Goal: Task Accomplishment & Management: Manage account settings

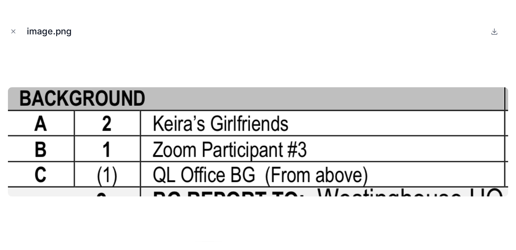
scroll to position [1480, 0]
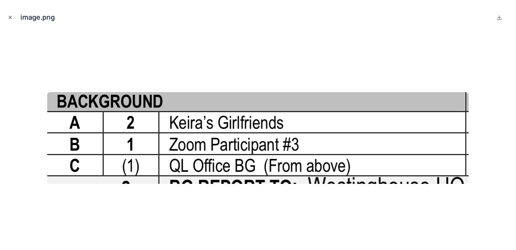
click at [13, 20] on icon "Close modal" at bounding box center [10, 17] width 5 height 5
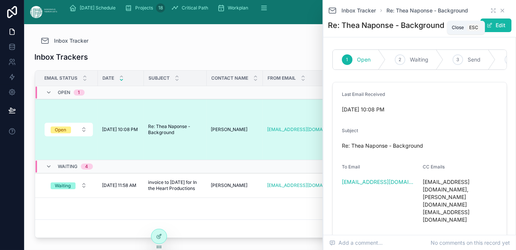
click at [394, 14] on icon at bounding box center [502, 11] width 6 height 6
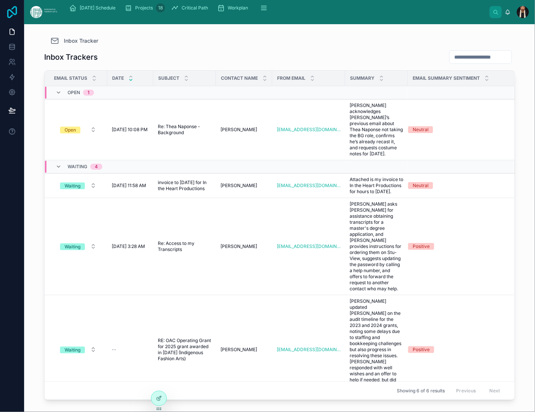
click at [17, 18] on icon at bounding box center [12, 12] width 10 height 12
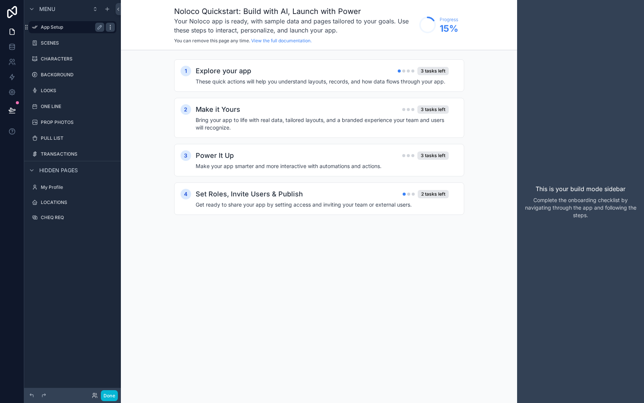
click at [113, 30] on icon "scrollable content" at bounding box center [110, 27] width 6 height 6
click at [208, 43] on span "Remove" at bounding box center [202, 39] width 20 height 8
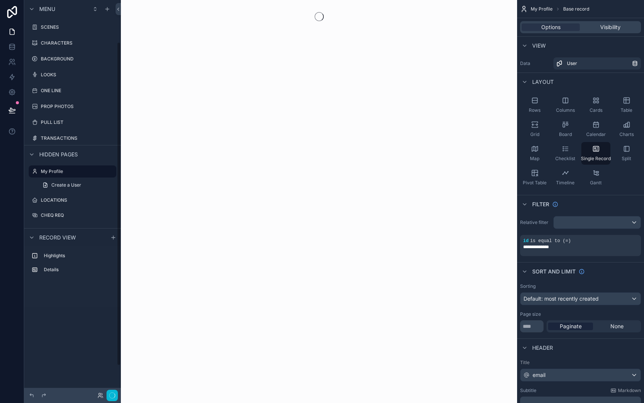
scroll to position [51, 0]
click at [91, 56] on label "BACKGROUND" at bounding box center [71, 59] width 60 height 6
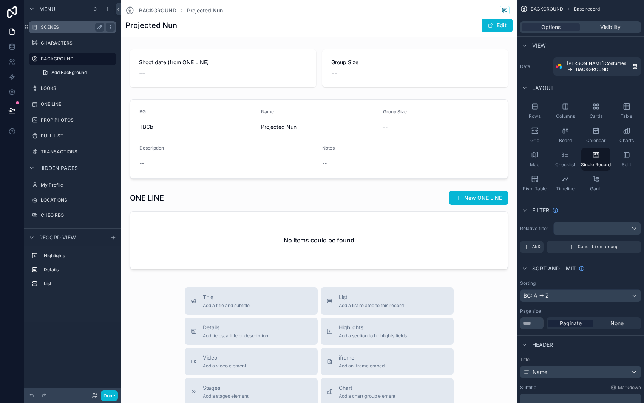
click at [77, 30] on label "SCENES" at bounding box center [71, 27] width 60 height 6
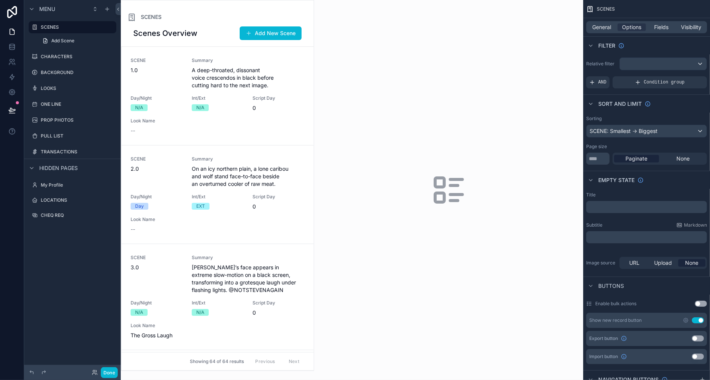
click at [314, 167] on div "scrollable content" at bounding box center [217, 185] width 193 height 370
click at [183, 74] on span "1.0" at bounding box center [157, 70] width 52 height 8
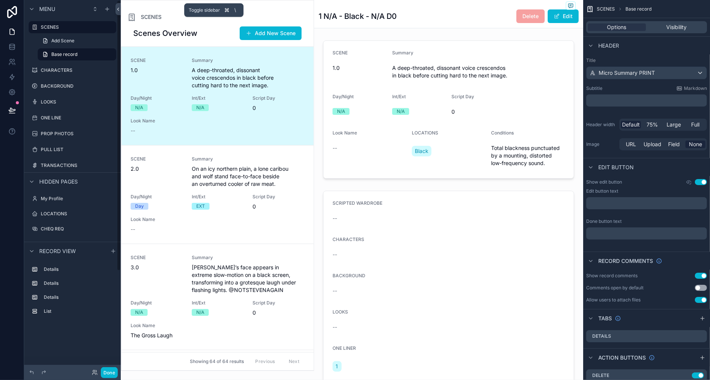
click at [121, 11] on icon at bounding box center [118, 9] width 5 height 6
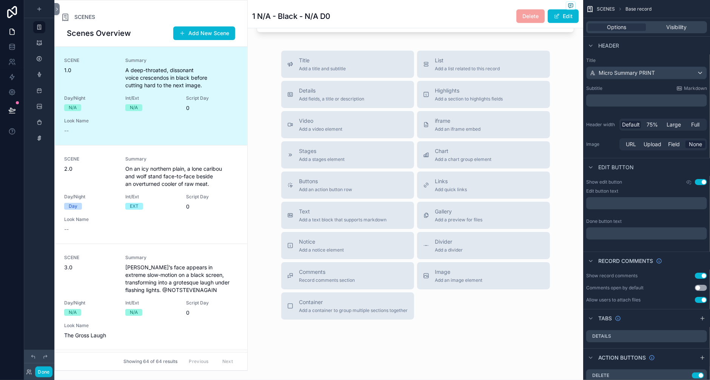
scroll to position [678, 0]
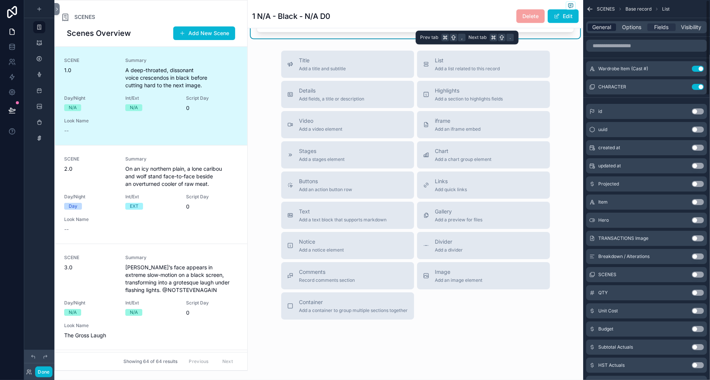
click at [593, 31] on span "General" at bounding box center [602, 27] width 19 height 8
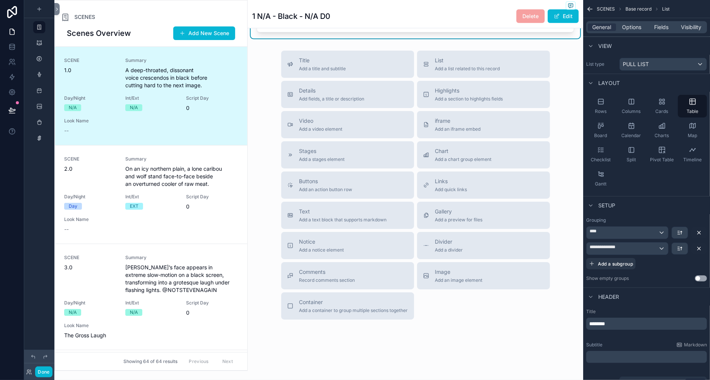
click at [622, 31] on span "Options" at bounding box center [631, 27] width 19 height 8
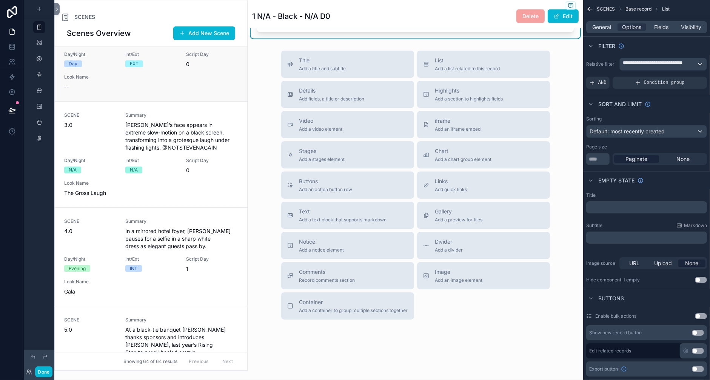
scroll to position [157, 0]
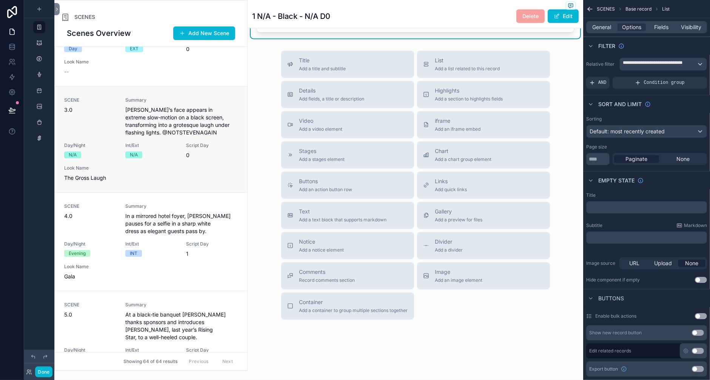
click at [116, 103] on span "SCENE" at bounding box center [90, 100] width 52 height 6
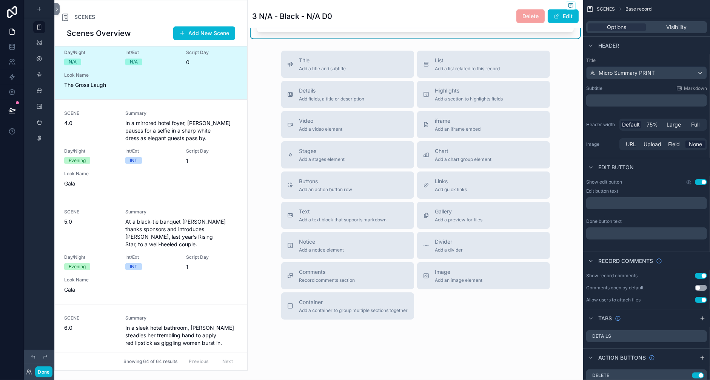
scroll to position [331, 0]
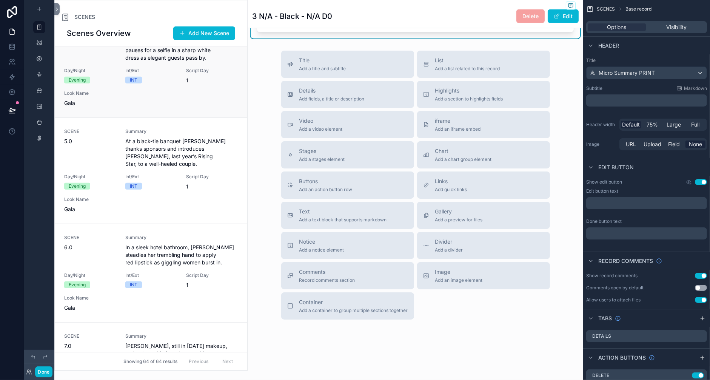
click at [116, 46] on span "4.0" at bounding box center [90, 43] width 52 height 8
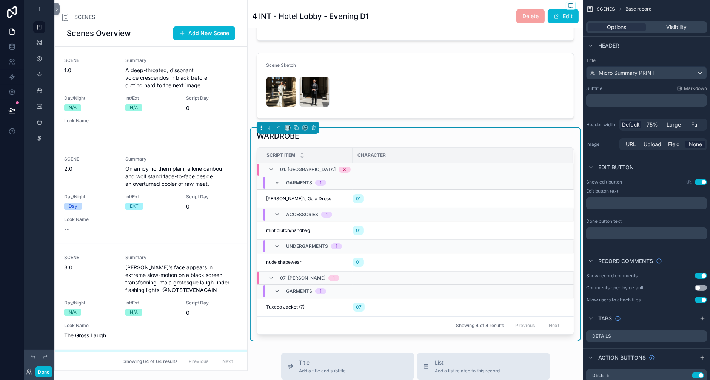
scroll to position [350, 0]
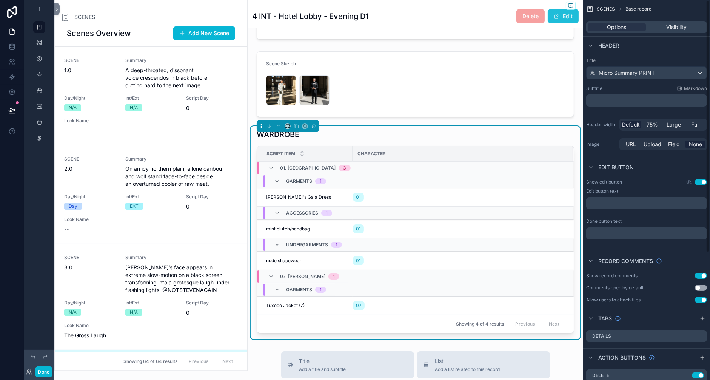
click at [548, 23] on button "Edit" at bounding box center [563, 16] width 31 height 14
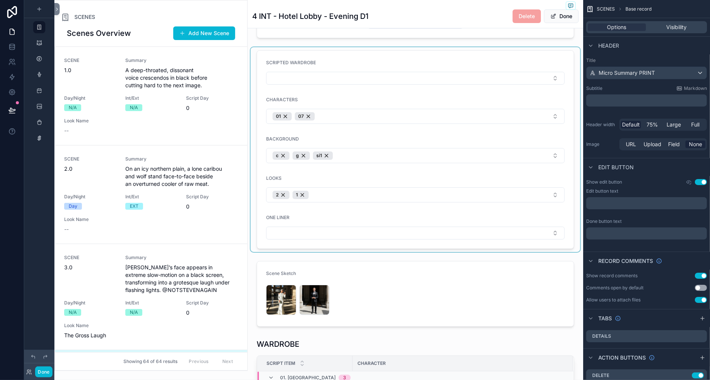
scroll to position [189, 0]
click at [322, 170] on div "scrollable content" at bounding box center [416, 148] width 330 height 205
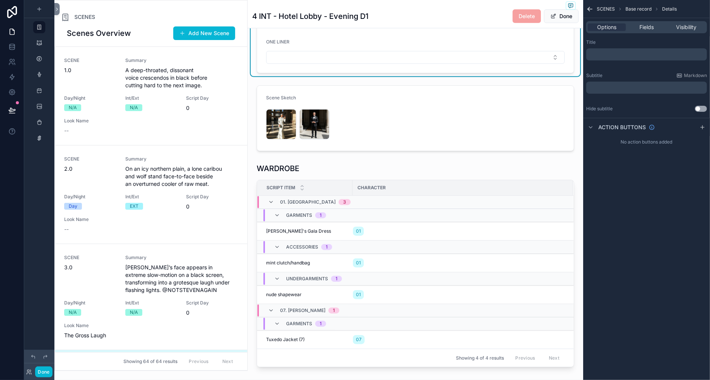
scroll to position [367, 0]
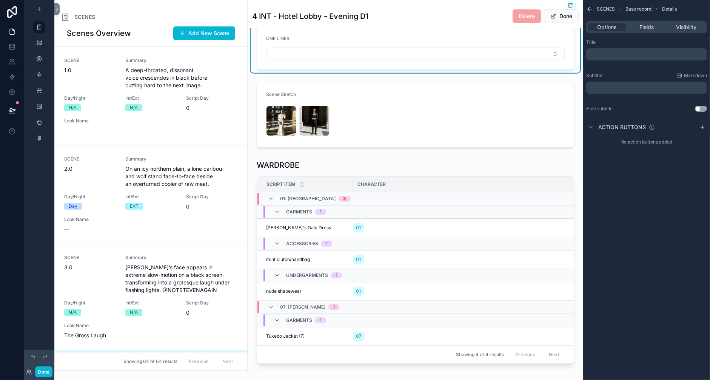
click at [298, 19] on span "1" at bounding box center [297, 16] width 2 height 6
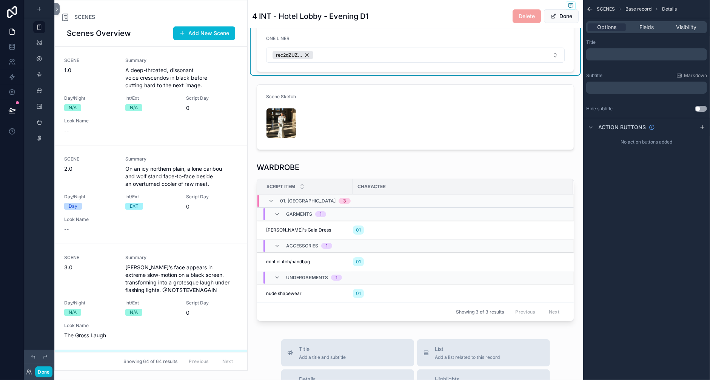
click at [424, 23] on button "2" at bounding box center [415, 15] width 299 height 15
click at [52, 366] on button "Done" at bounding box center [43, 371] width 17 height 11
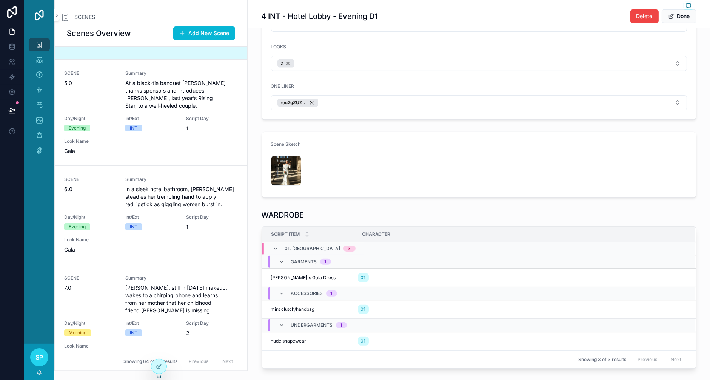
scroll to position [324, 0]
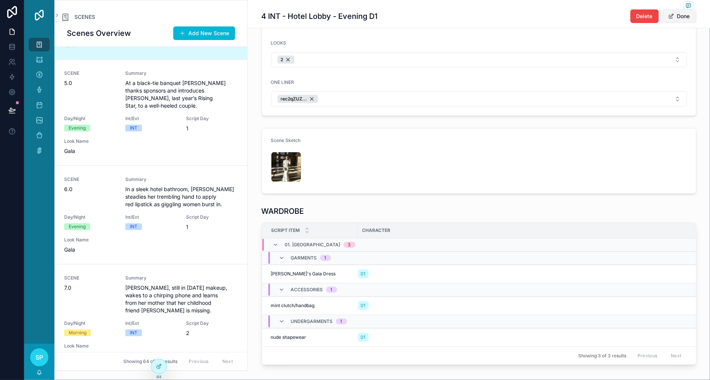
click at [643, 23] on button "Done" at bounding box center [679, 16] width 35 height 14
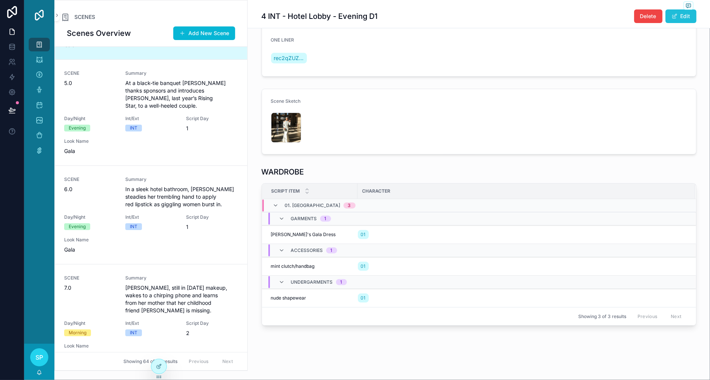
scroll to position [315, 0]
click at [448, 23] on div "2" at bounding box center [479, 16] width 416 height 14
click at [278, 20] on span "2" at bounding box center [275, 16] width 3 height 8
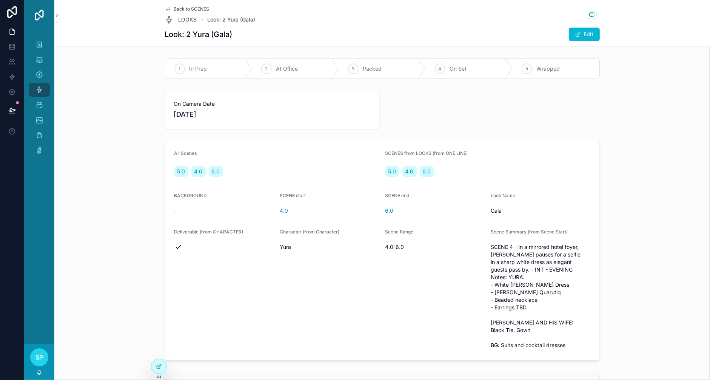
click at [165, 12] on icon "scrollable content" at bounding box center [168, 9] width 6 height 6
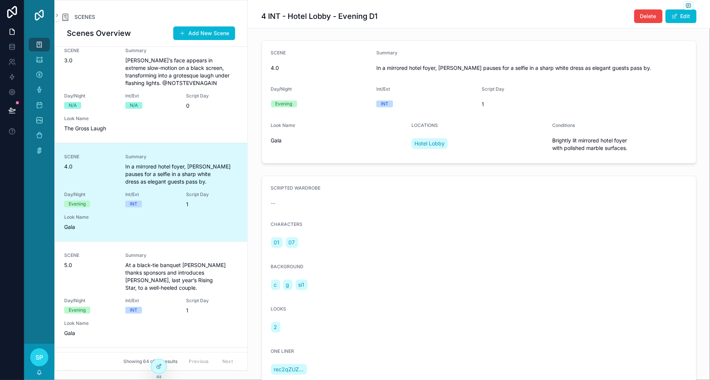
scroll to position [209, 0]
click at [43, 63] on icon "scrollable content" at bounding box center [39, 60] width 8 height 8
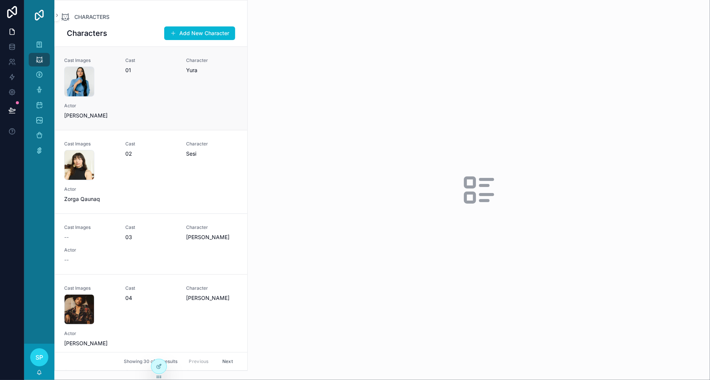
click at [177, 97] on div "Cast 01" at bounding box center [151, 76] width 52 height 39
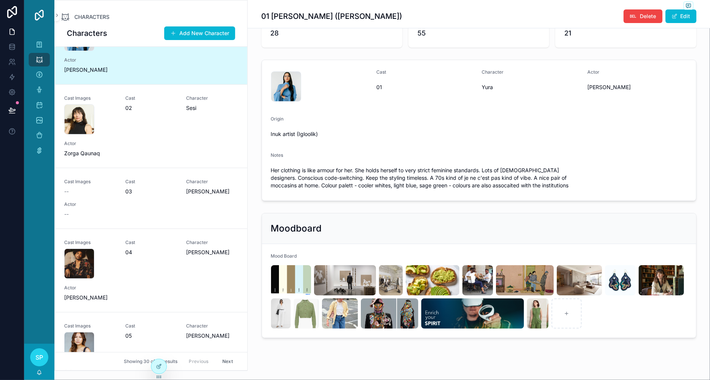
scroll to position [231, 0]
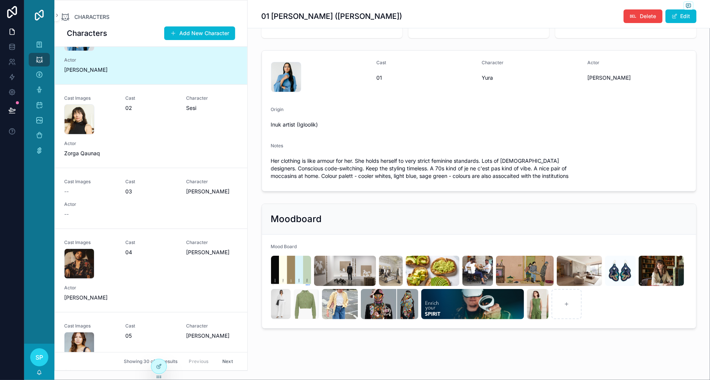
click at [382, 156] on div "Age 28 # of Scenes 55 # of Looks 21 images Cast 01 Character Yura Actor Anna La…" at bounding box center [479, 164] width 463 height 334
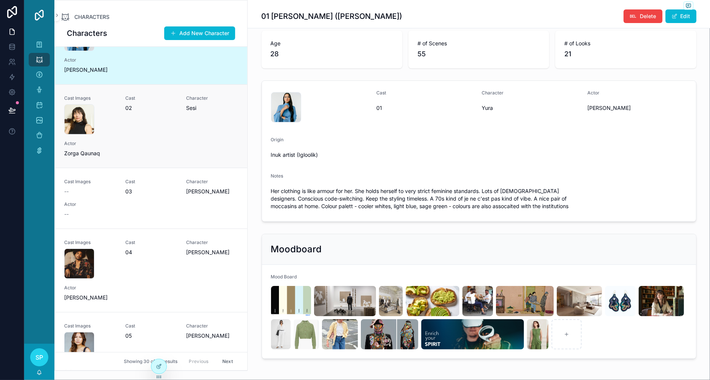
scroll to position [0, 0]
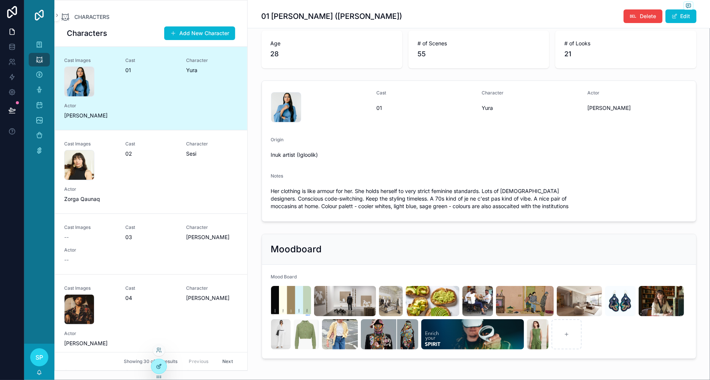
click at [165, 373] on div at bounding box center [158, 366] width 15 height 14
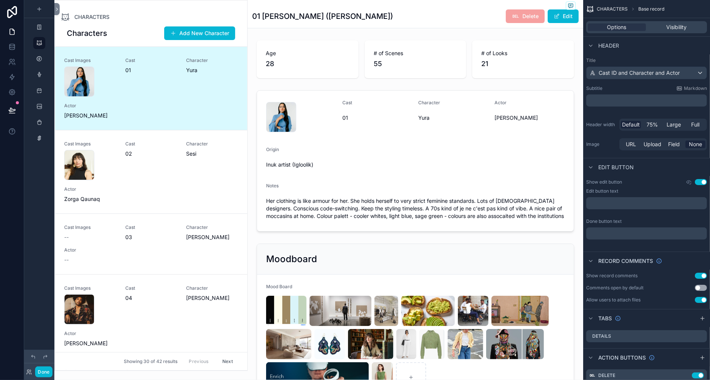
click at [103, 52] on div "scrollable content" at bounding box center [151, 185] width 193 height 370
click at [599, 77] on span "Cast ID and Character and Actor" at bounding box center [639, 73] width 81 height 8
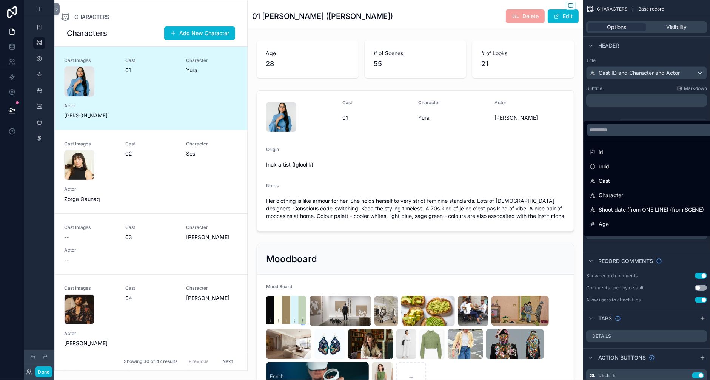
click at [561, 90] on div "scrollable content" at bounding box center [355, 190] width 710 height 380
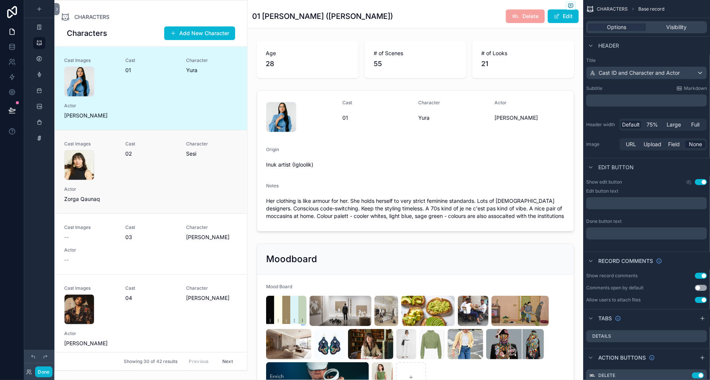
click at [177, 180] on div "Cast 02" at bounding box center [151, 160] width 52 height 39
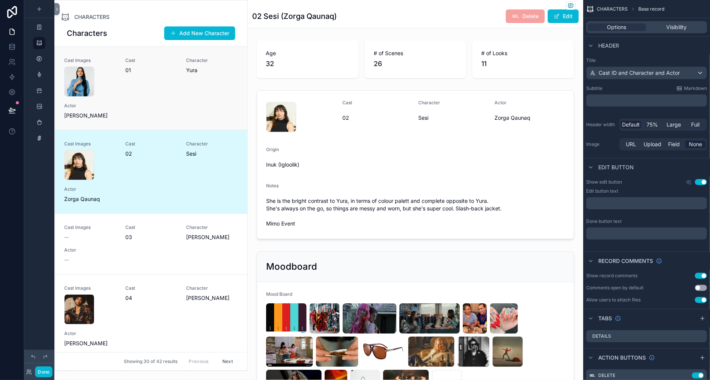
click at [177, 74] on span "01" at bounding box center [151, 70] width 52 height 8
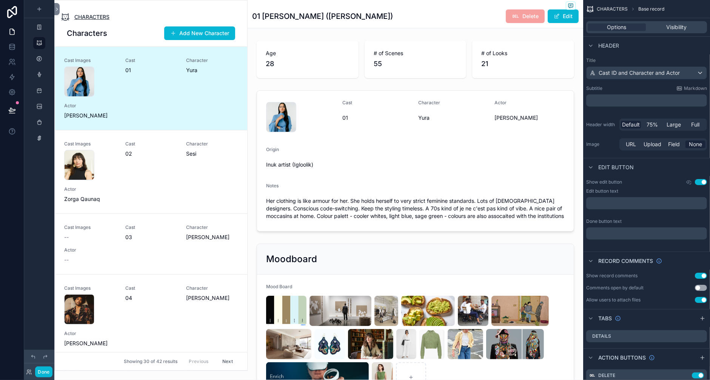
click at [109, 20] on span "CHARACTERS" at bounding box center [91, 17] width 35 height 8
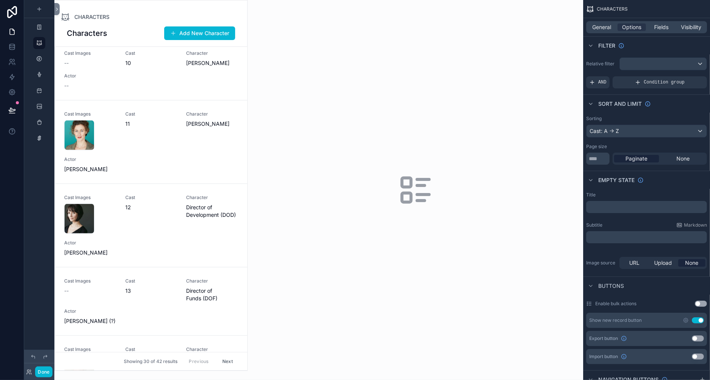
scroll to position [878, 0]
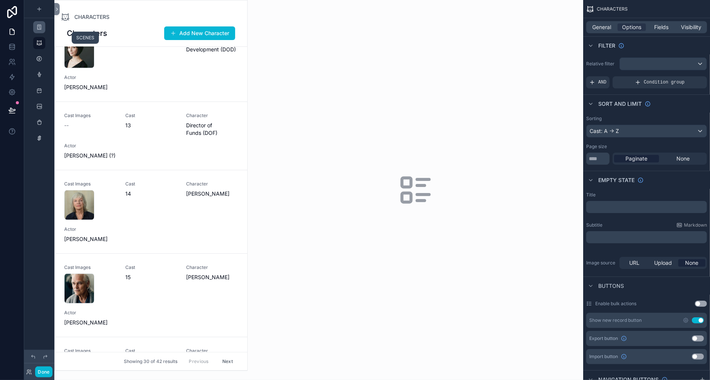
click at [44, 33] on div "scrollable content" at bounding box center [39, 27] width 9 height 12
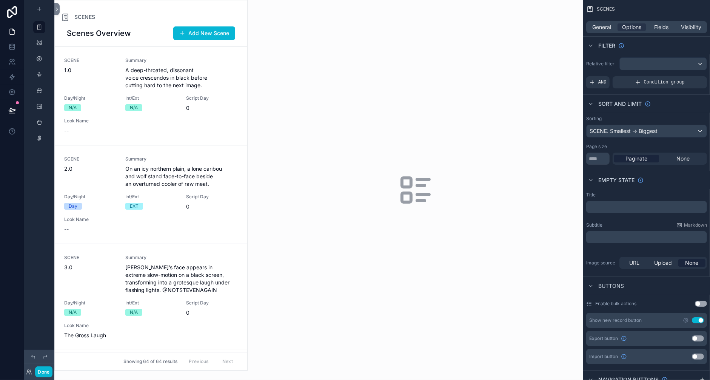
click at [218, 148] on div "scrollable content" at bounding box center [151, 185] width 193 height 370
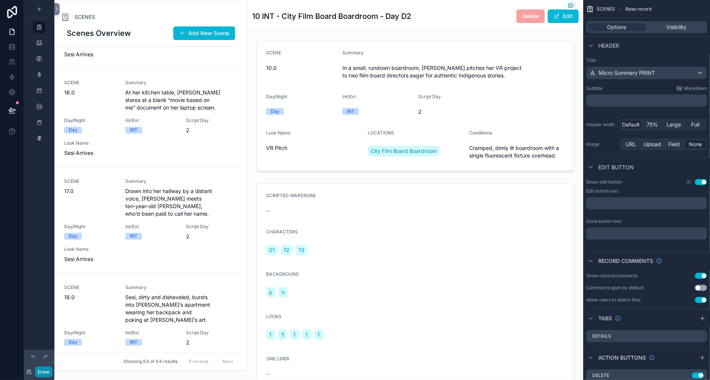
click at [52, 366] on button "Done" at bounding box center [43, 371] width 17 height 11
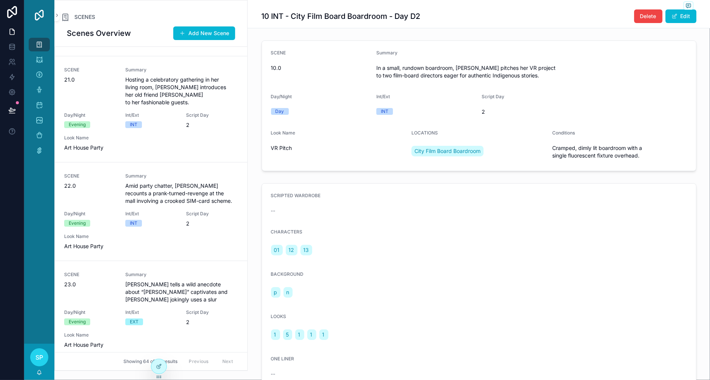
scroll to position [2083, 0]
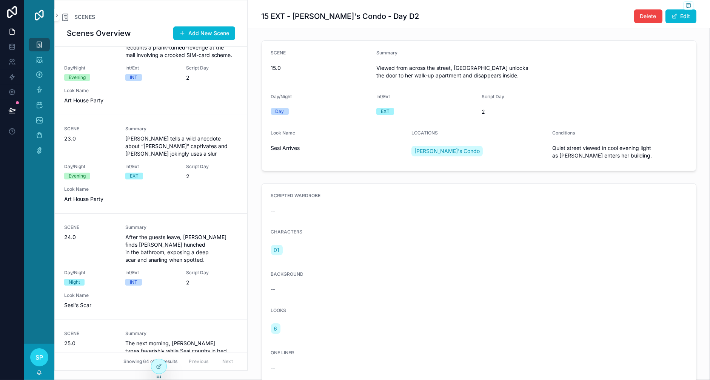
scroll to position [2207, 0]
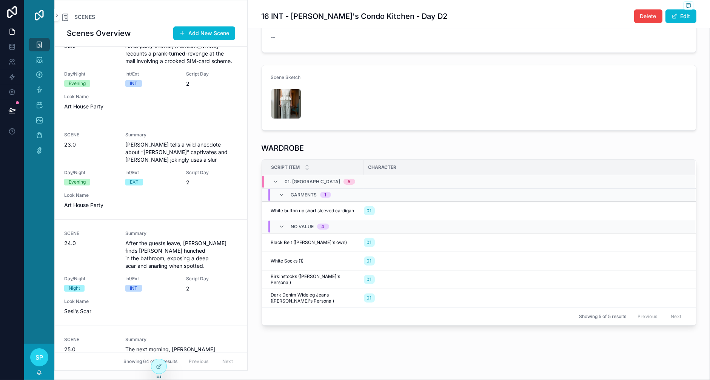
scroll to position [651, 0]
click at [347, 239] on span "Black Belt (Anna's own)" at bounding box center [309, 242] width 76 height 6
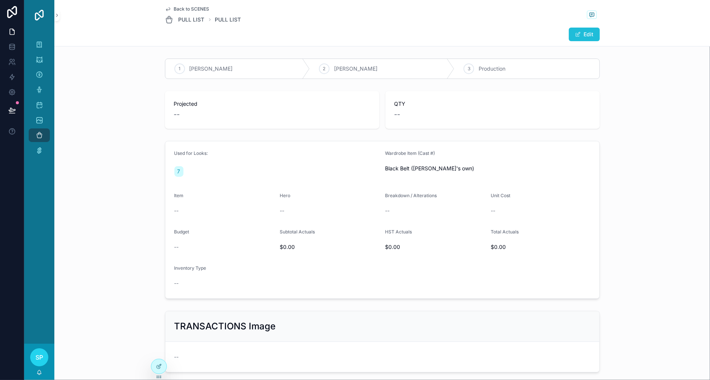
click at [600, 41] on button "Edit" at bounding box center [584, 35] width 31 height 14
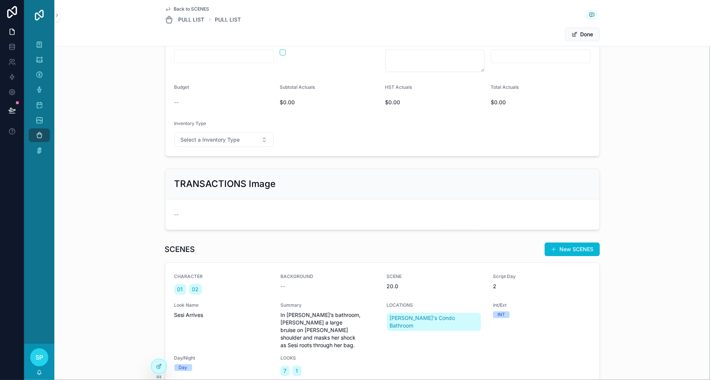
scroll to position [157, 0]
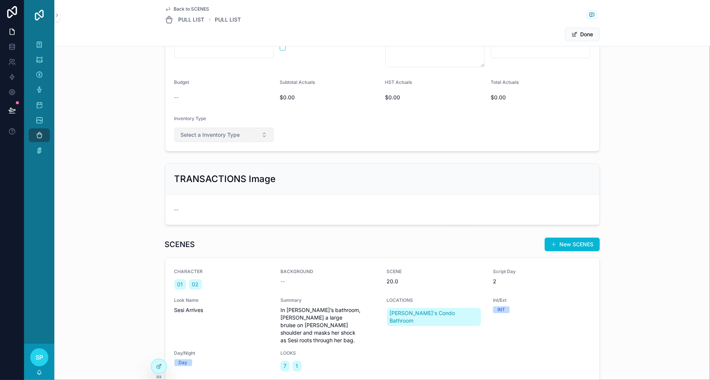
click at [223, 142] on button "Select a Inventory Type" at bounding box center [224, 135] width 100 height 14
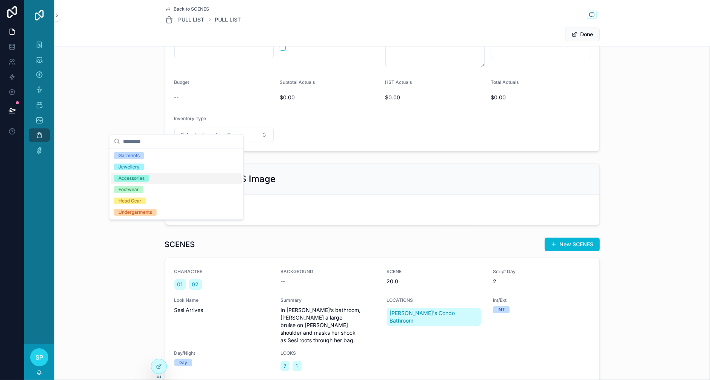
click at [145, 182] on div "Accessories" at bounding box center [132, 178] width 26 height 7
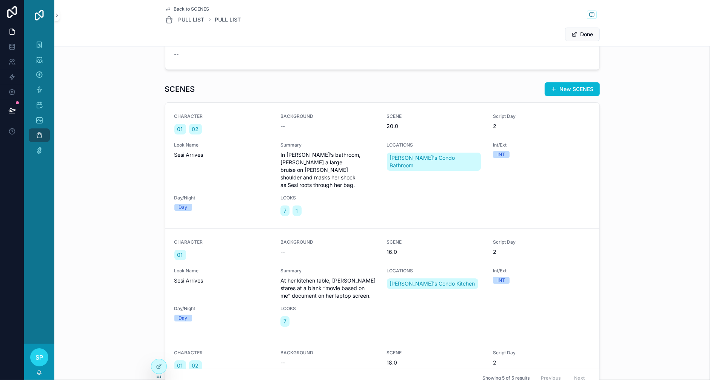
scroll to position [308, 0]
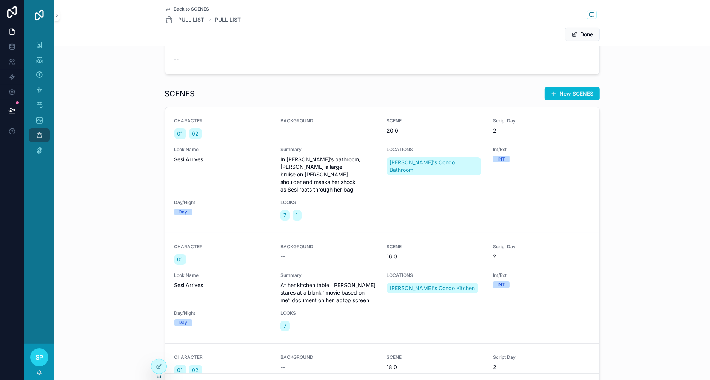
click at [213, 63] on div "--" at bounding box center [382, 59] width 416 height 8
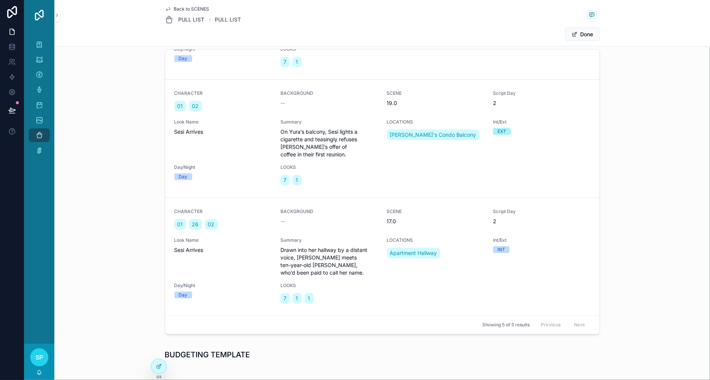
scroll to position [598, 0]
click at [600, 41] on button "Done" at bounding box center [582, 35] width 35 height 14
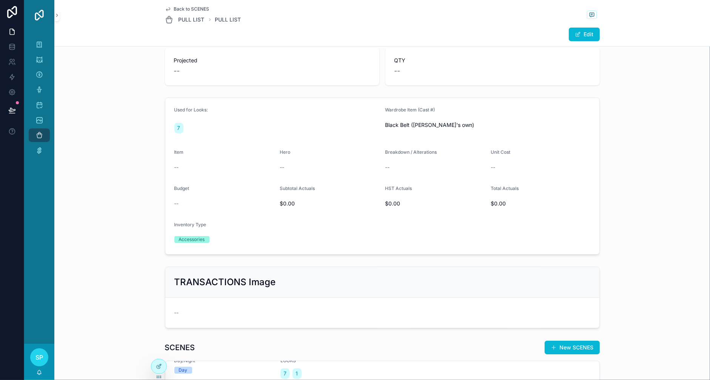
scroll to position [0, 0]
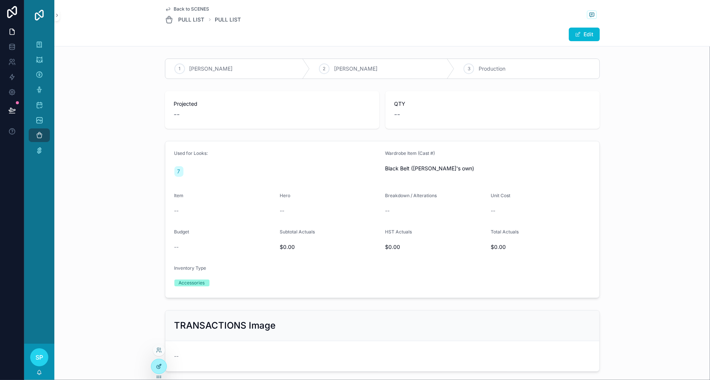
click at [154, 373] on div at bounding box center [158, 366] width 15 height 14
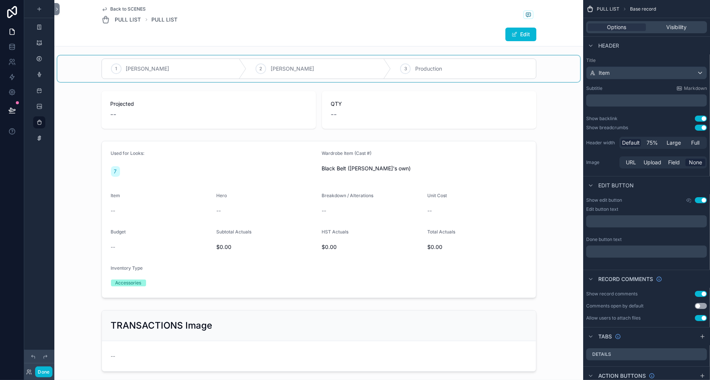
click at [86, 82] on div "scrollable content" at bounding box center [318, 69] width 523 height 26
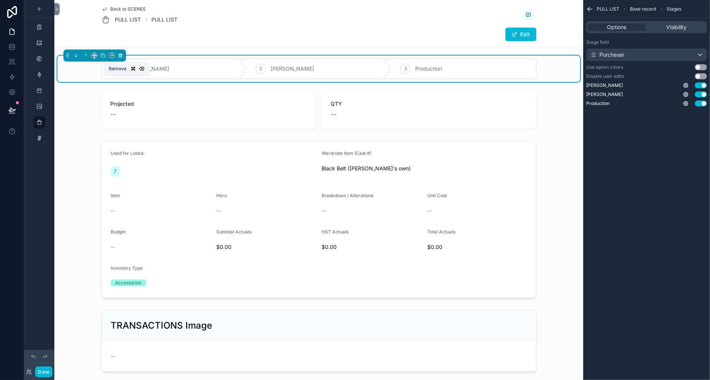
click at [121, 57] on icon "scrollable content" at bounding box center [121, 56] width 0 height 2
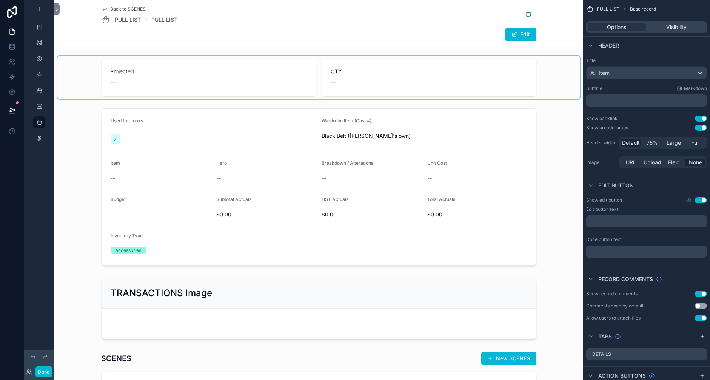
click at [90, 99] on div "scrollable content" at bounding box center [318, 78] width 523 height 44
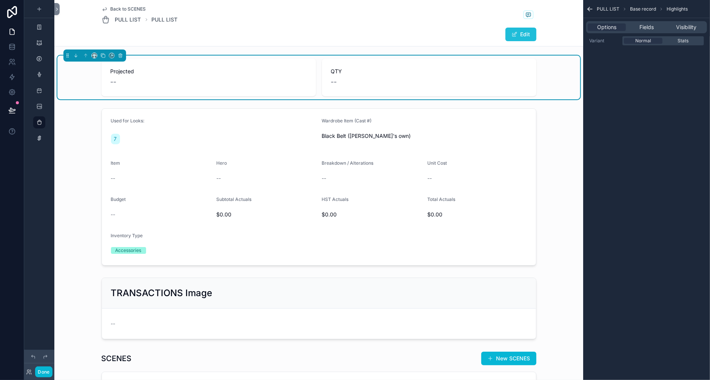
click at [506, 41] on button "Edit" at bounding box center [521, 35] width 31 height 14
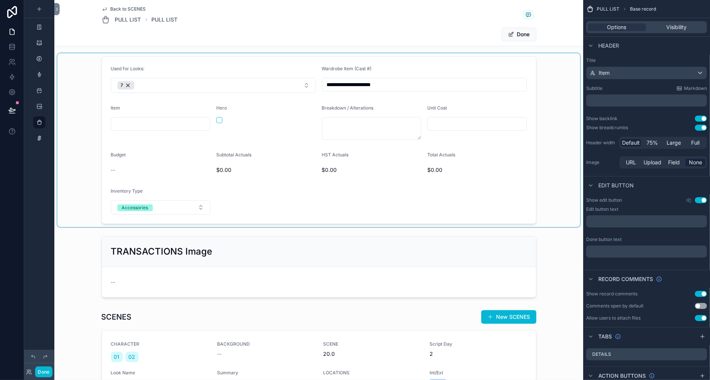
scroll to position [53, 0]
click at [154, 210] on div "scrollable content" at bounding box center [318, 139] width 523 height 174
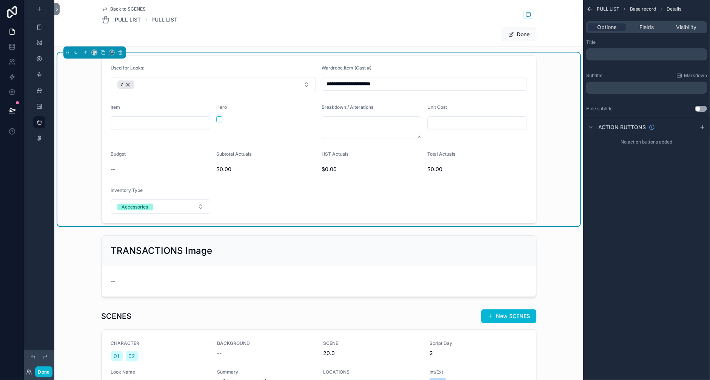
click at [133, 128] on input "scrollable content" at bounding box center [160, 123] width 99 height 11
click at [640, 31] on span "Fields" at bounding box center [647, 27] width 14 height 8
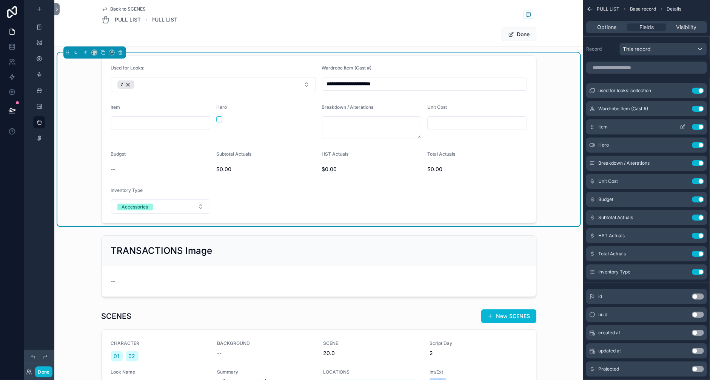
click at [643, 130] on button "Use setting" at bounding box center [698, 127] width 12 height 6
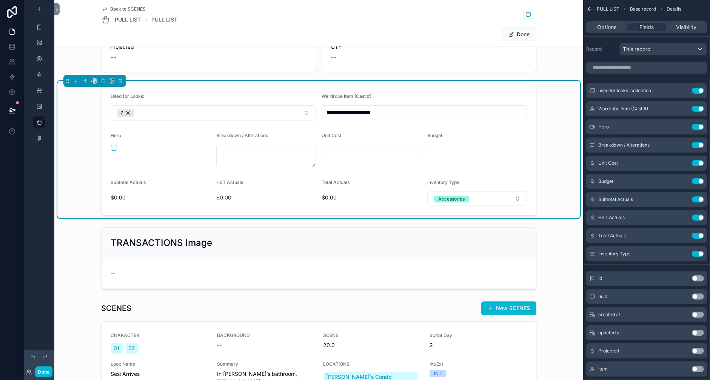
scroll to position [23, 0]
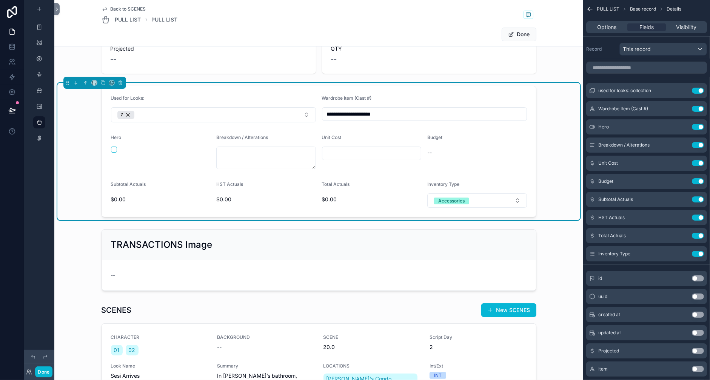
click at [336, 159] on input "scrollable content" at bounding box center [371, 153] width 99 height 11
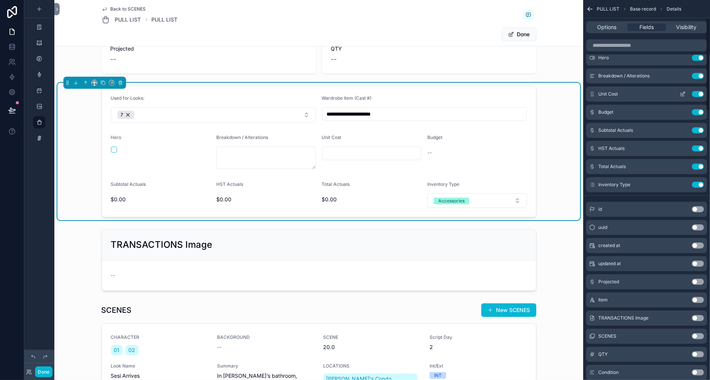
scroll to position [76, 0]
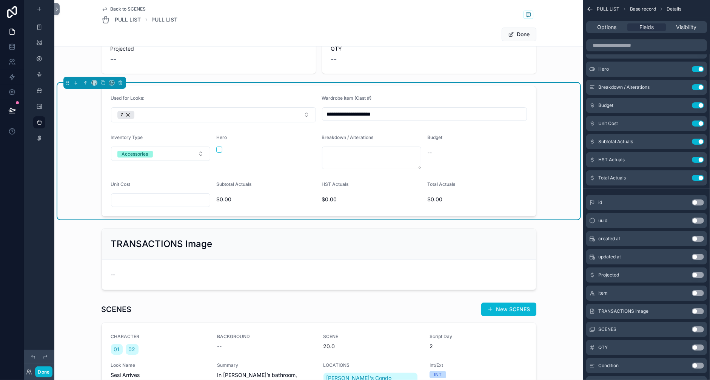
click at [157, 205] on input "scrollable content" at bounding box center [160, 200] width 99 height 11
type input "*****"
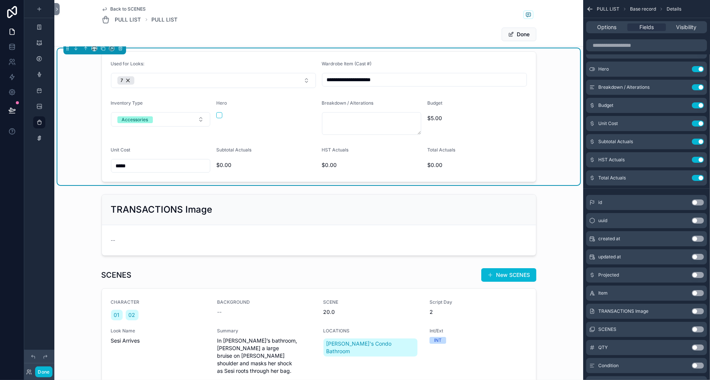
scroll to position [68, 0]
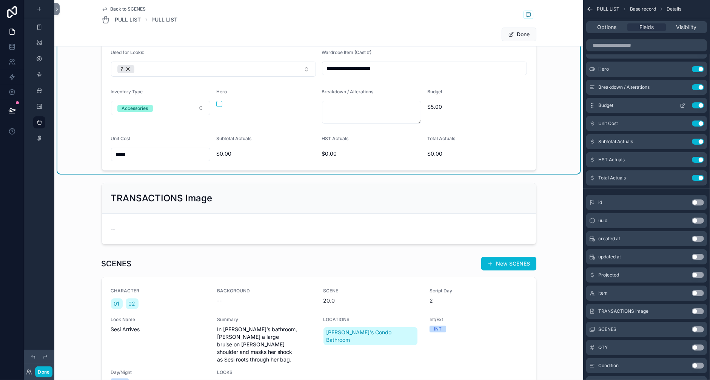
click at [643, 108] on button "Use setting" at bounding box center [698, 105] width 12 height 6
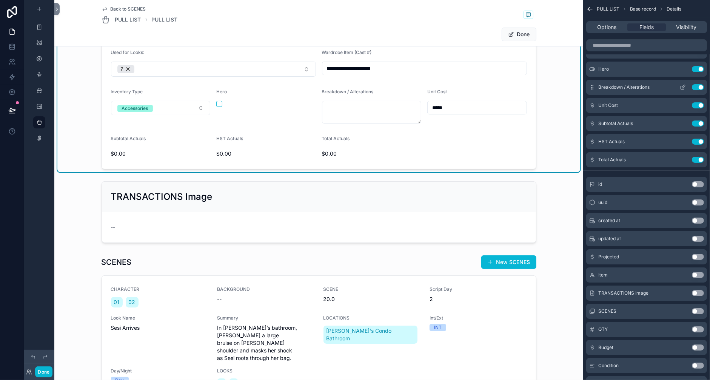
click at [643, 90] on icon "scrollable content" at bounding box center [683, 87] width 6 height 6
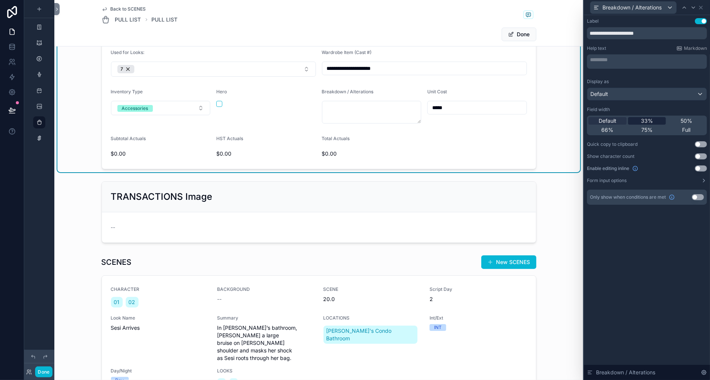
click at [641, 125] on span "33%" at bounding box center [647, 121] width 12 height 8
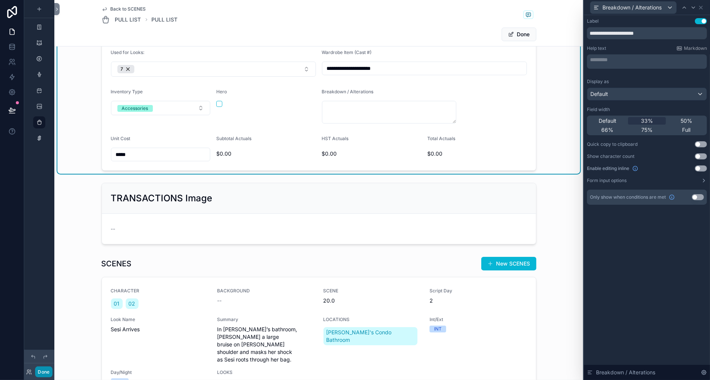
click at [52, 366] on button "Done" at bounding box center [43, 371] width 17 height 11
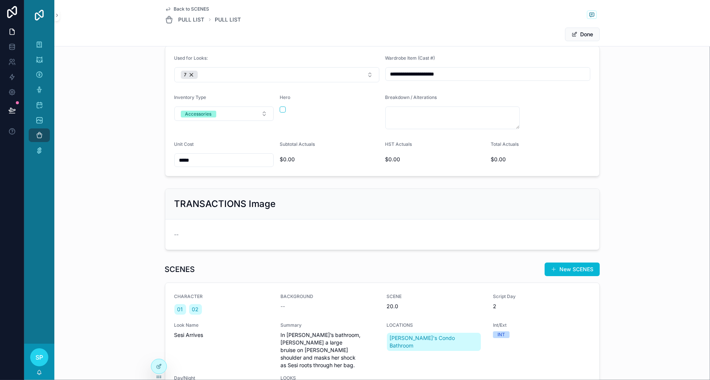
scroll to position [70, 0]
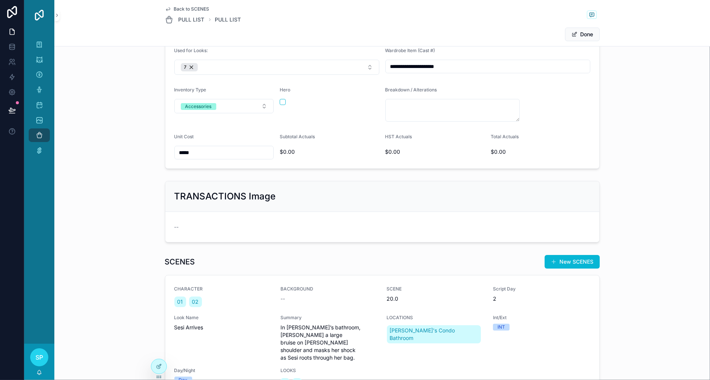
click at [175, 158] on input "*****" at bounding box center [224, 152] width 99 height 11
type input "*****"
click at [255, 168] on form "**********" at bounding box center [382, 104] width 434 height 130
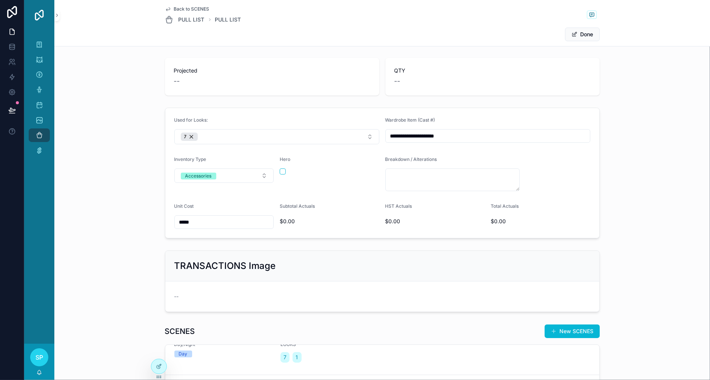
scroll to position [0, 0]
click at [45, 51] on div "SCENES" at bounding box center [39, 45] width 12 height 12
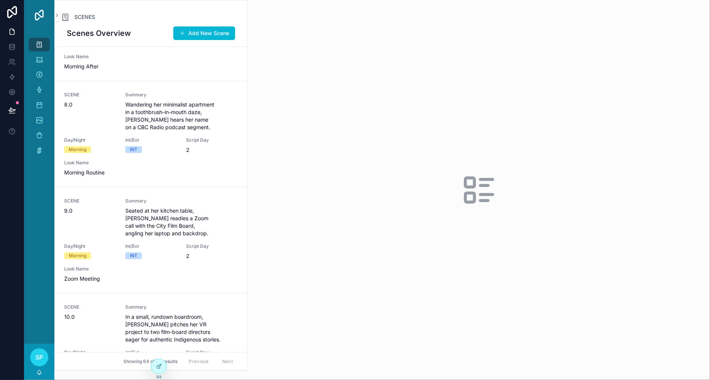
scroll to position [680, 0]
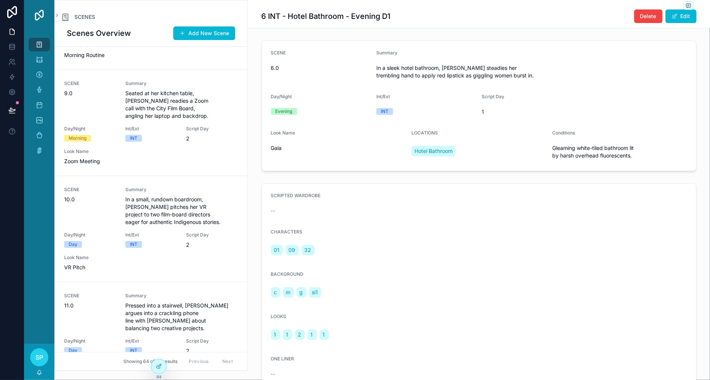
scroll to position [796, 0]
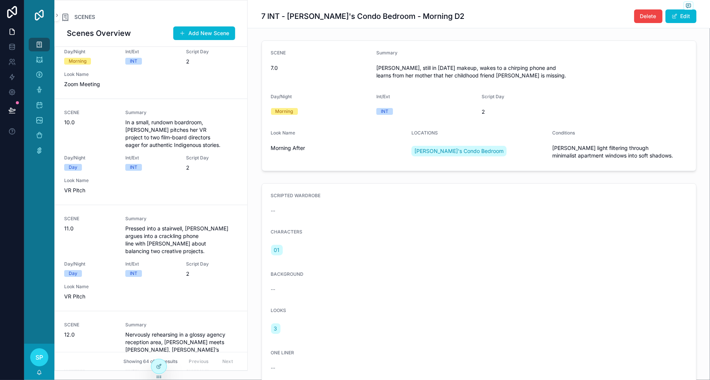
scroll to position [873, 0]
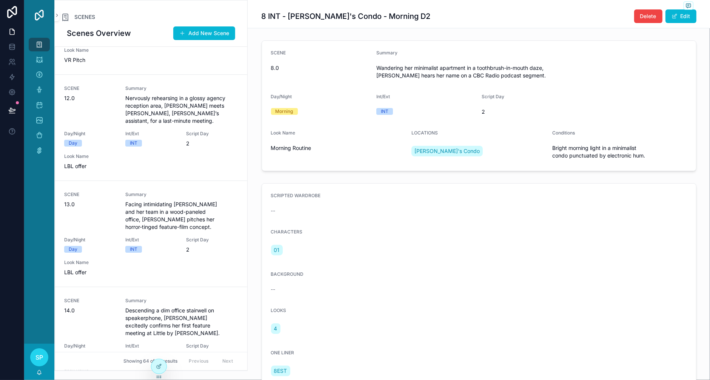
scroll to position [1158, 0]
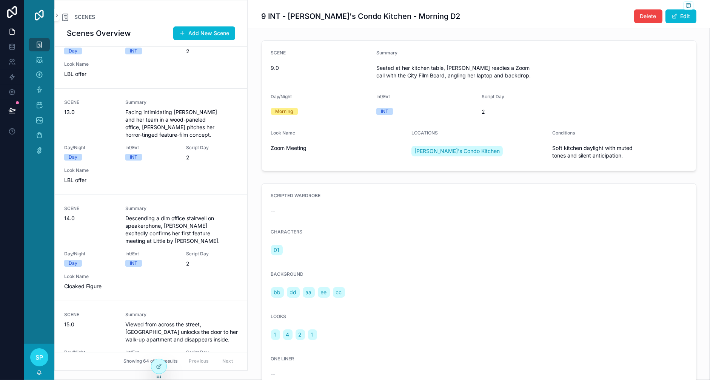
scroll to position [1258, 0]
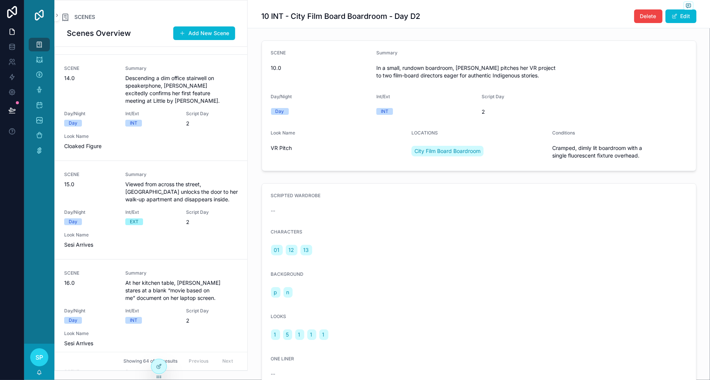
scroll to position [1352, 0]
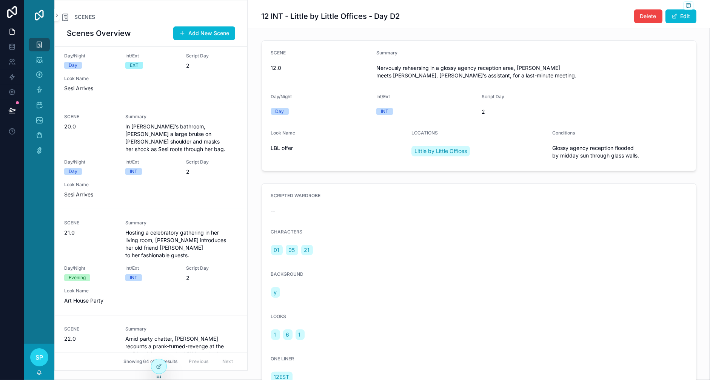
scroll to position [1908, 0]
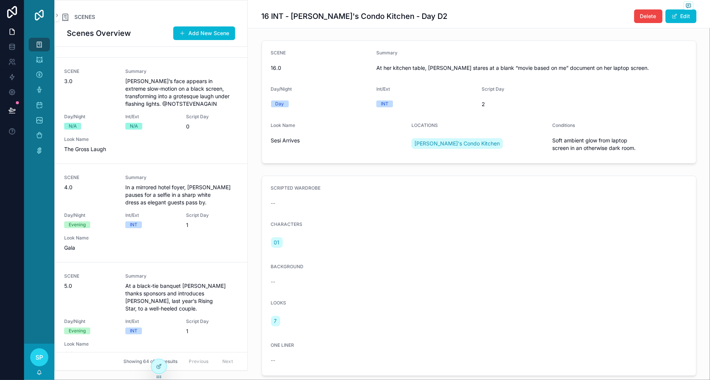
scroll to position [189, 0]
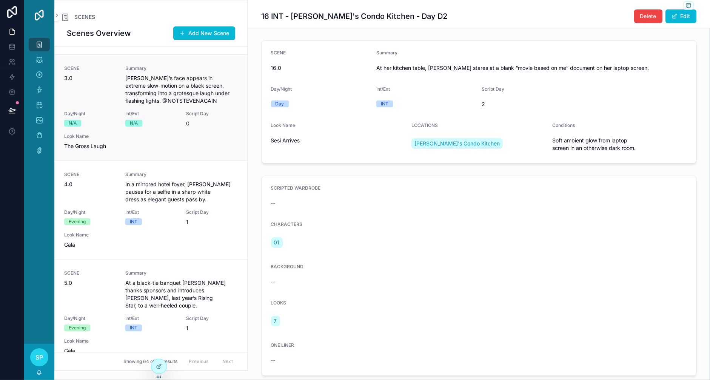
click at [116, 82] on span "3.0" at bounding box center [90, 78] width 52 height 8
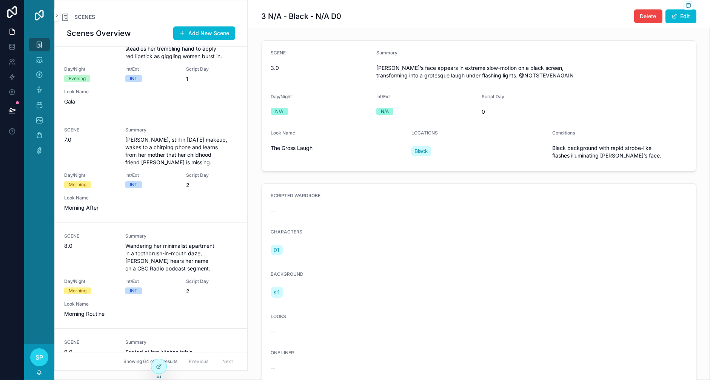
scroll to position [537, 0]
click at [45, 66] on div "CHARACTERS" at bounding box center [39, 60] width 12 height 12
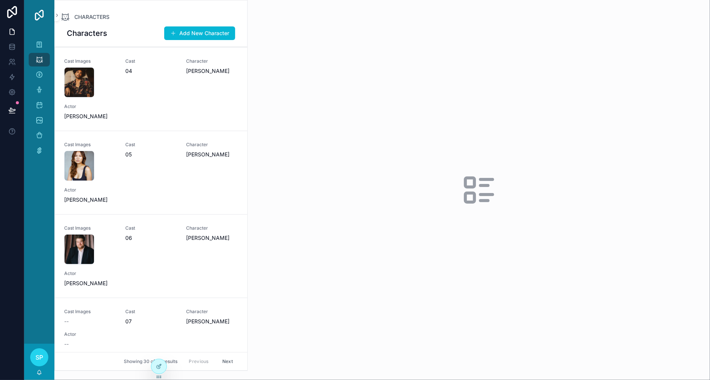
scroll to position [166, 0]
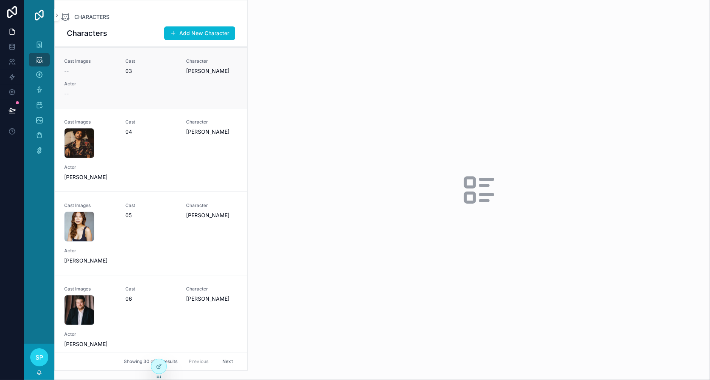
click at [116, 75] on div "--" at bounding box center [90, 71] width 52 height 8
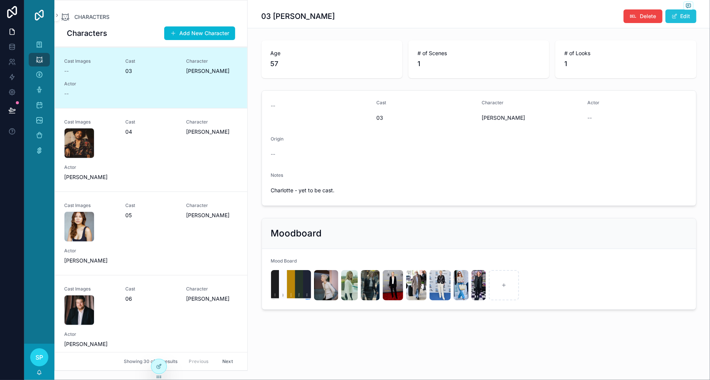
click at [643, 23] on button "Edit" at bounding box center [681, 16] width 31 height 14
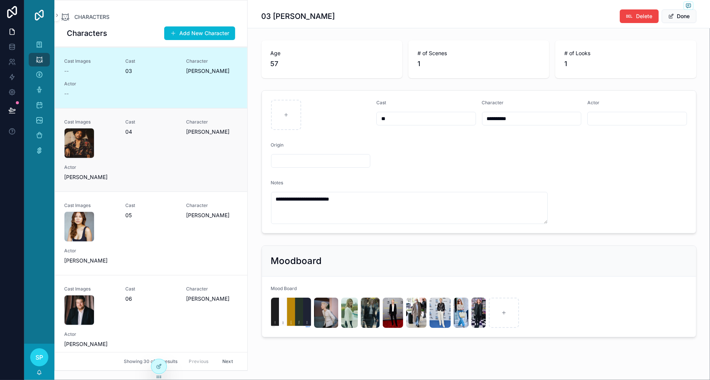
click at [177, 158] on div "Cast 04" at bounding box center [151, 138] width 52 height 39
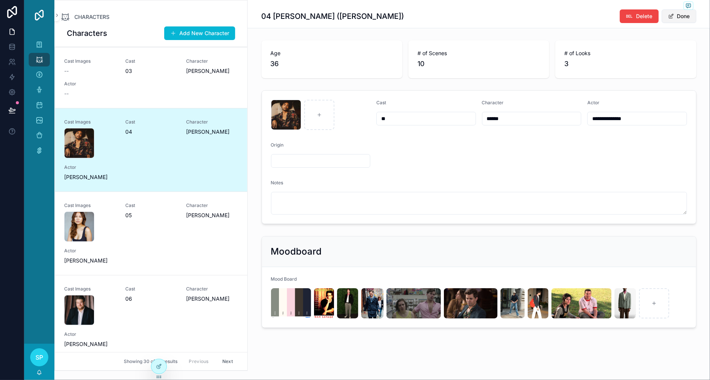
click at [643, 23] on button "Done" at bounding box center [679, 16] width 35 height 14
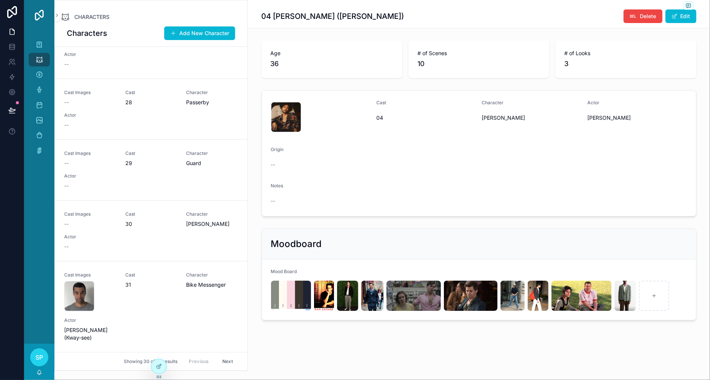
scroll to position [2293, 0]
click at [43, 79] on icon "scrollable content" at bounding box center [39, 75] width 8 height 8
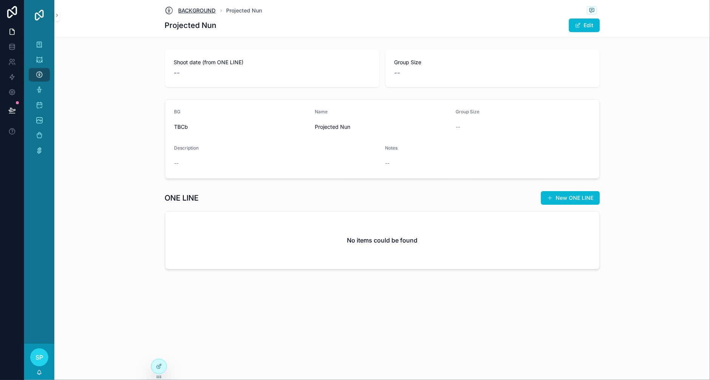
click at [179, 11] on span "BACKGROUND" at bounding box center [197, 11] width 37 height 8
click at [179, 13] on span "BACKGROUND" at bounding box center [197, 11] width 37 height 8
click at [165, 13] on icon "scrollable content" at bounding box center [169, 10] width 9 height 9
click at [60, 18] on icon "scrollable content" at bounding box center [56, 15] width 5 height 6
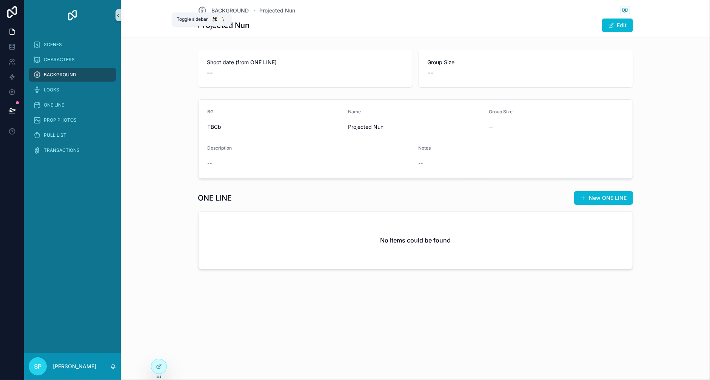
click at [121, 18] on icon "scrollable content" at bounding box center [118, 15] width 5 height 6
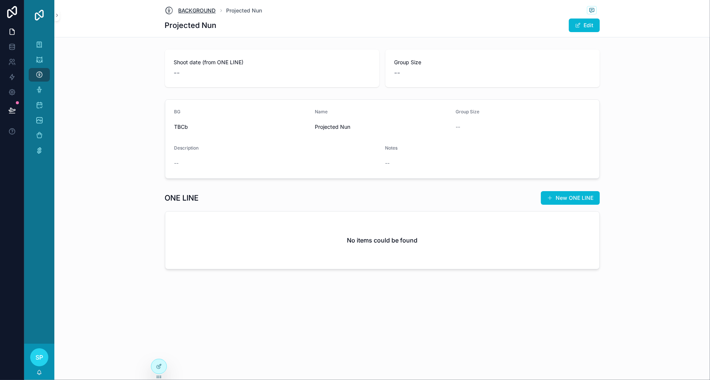
click at [179, 14] on span "BACKGROUND" at bounding box center [197, 11] width 37 height 8
click at [160, 368] on icon at bounding box center [158, 366] width 3 height 3
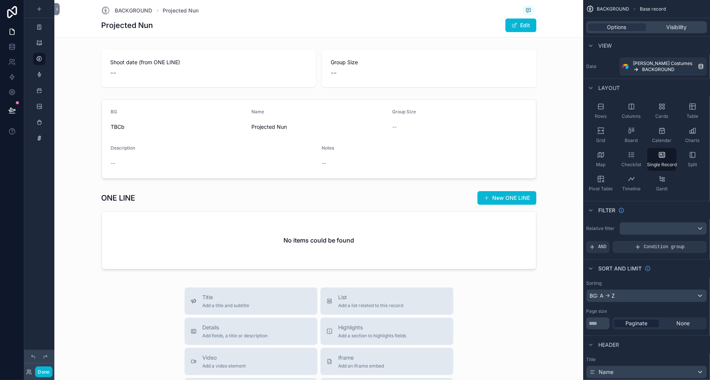
click at [399, 15] on div "BACKGROUND Projected Nun" at bounding box center [319, 10] width 435 height 9
click at [643, 171] on div "Split" at bounding box center [692, 159] width 29 height 23
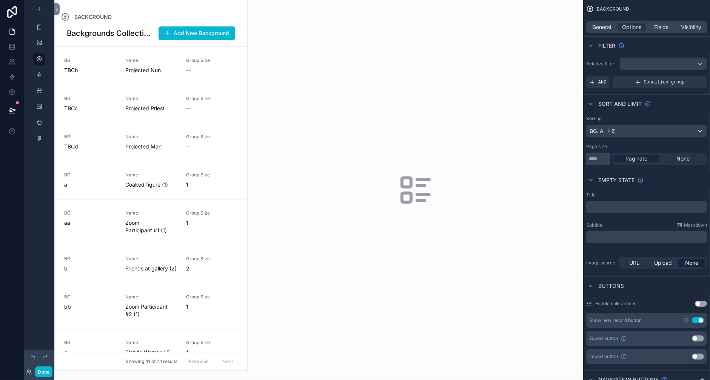
drag, startPoint x: 546, startPoint y: 236, endPoint x: 522, endPoint y: 236, distance: 23.8
click at [583, 168] on div "Sorting BG: A -> Z Page size ** Paginate None" at bounding box center [646, 140] width 127 height 55
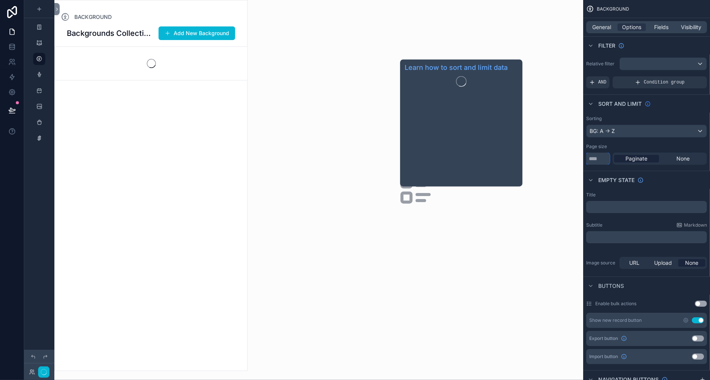
type input "***"
click at [643, 107] on icon "scrollable content" at bounding box center [648, 104] width 6 height 6
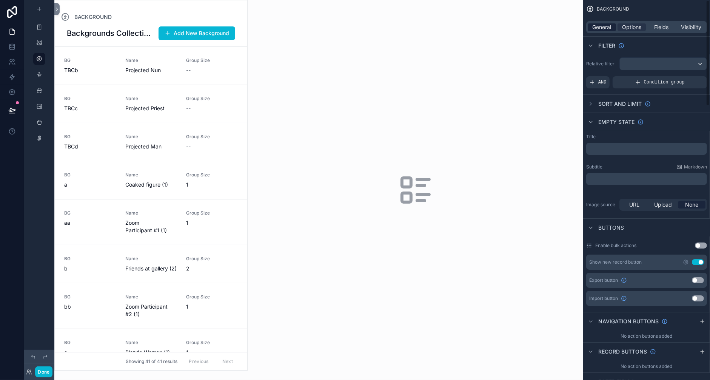
click at [593, 31] on span "General" at bounding box center [602, 27] width 19 height 8
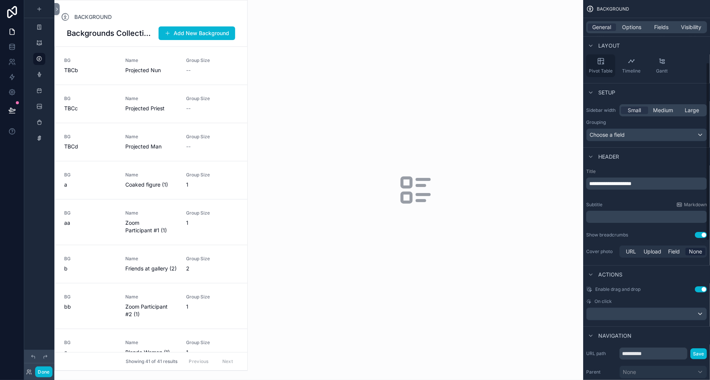
scroll to position [133, 0]
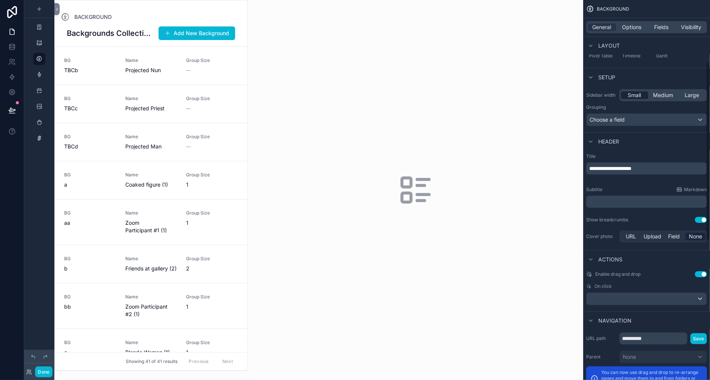
click at [628, 99] on span "Small" at bounding box center [634, 95] width 13 height 8
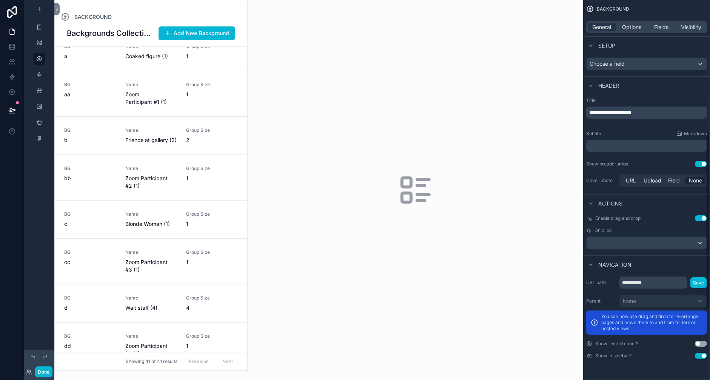
scroll to position [279, 0]
click at [598, 115] on span "**********" at bounding box center [610, 112] width 42 height 5
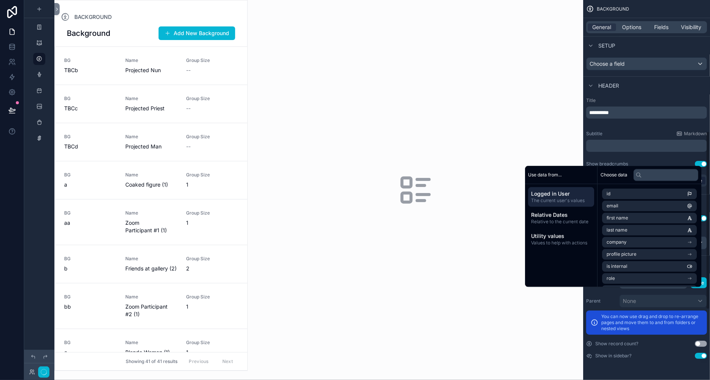
click at [586, 103] on label "Title" at bounding box center [646, 100] width 121 height 6
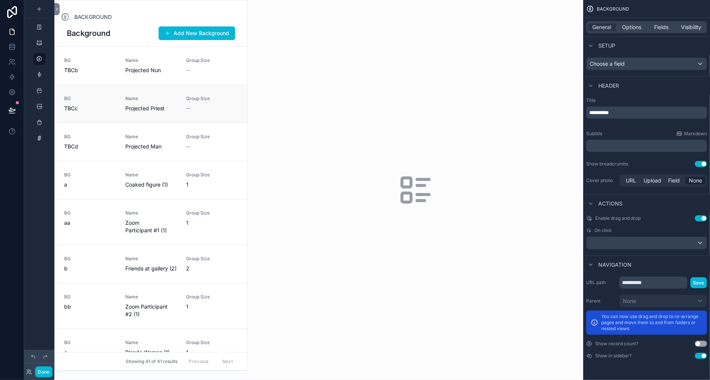
scroll to position [9, 0]
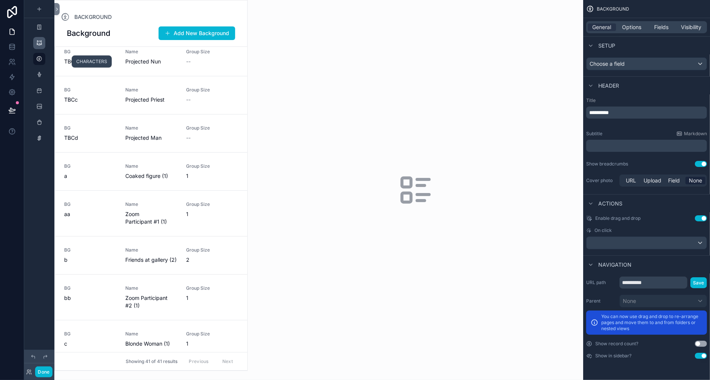
click at [42, 46] on icon "scrollable content" at bounding box center [39, 43] width 6 height 6
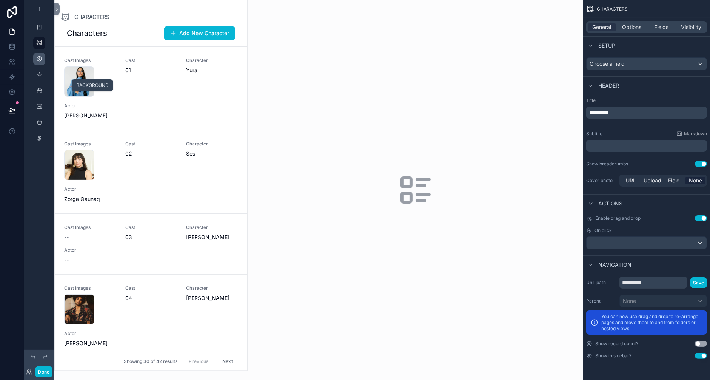
click at [42, 62] on icon "scrollable content" at bounding box center [39, 59] width 6 height 6
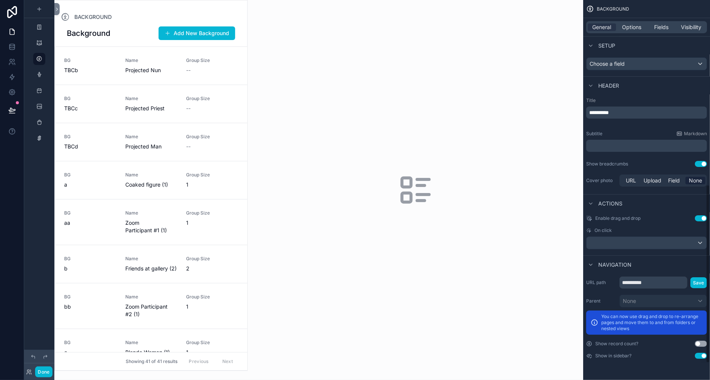
scroll to position [429, 0]
click at [622, 31] on span "Options" at bounding box center [631, 27] width 19 height 8
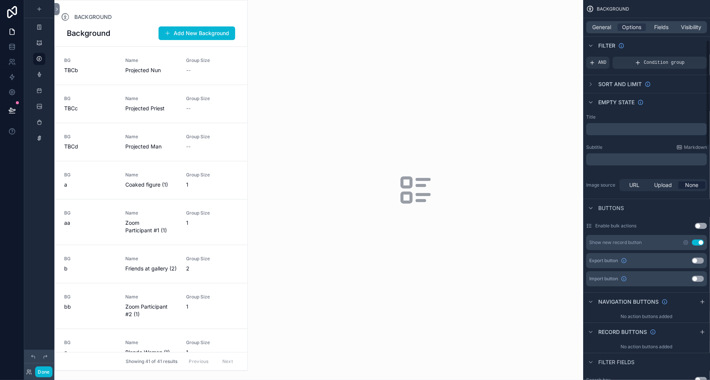
scroll to position [0, 0]
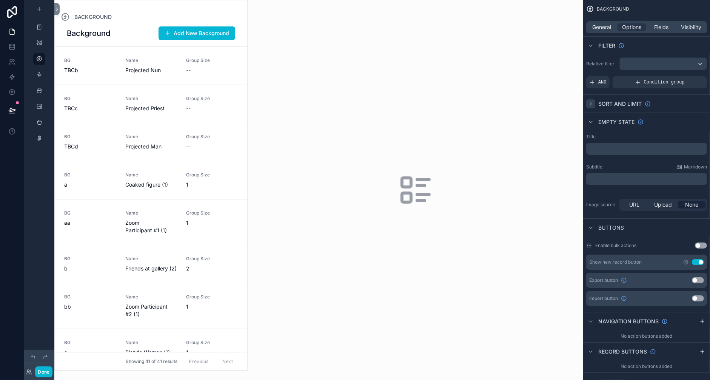
click at [588, 107] on icon "scrollable content" at bounding box center [591, 104] width 6 height 6
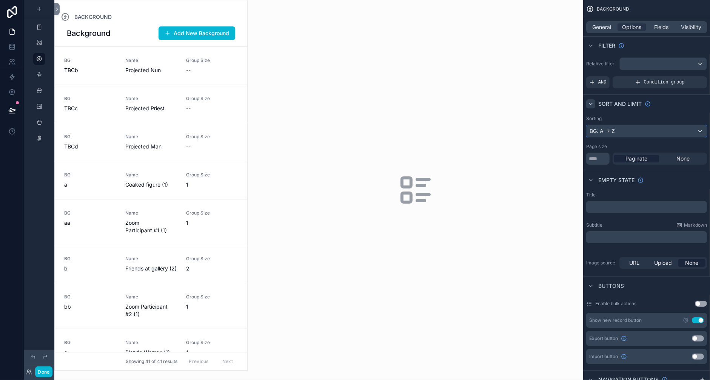
click at [587, 137] on div "BG: A -> Z" at bounding box center [647, 131] width 120 height 12
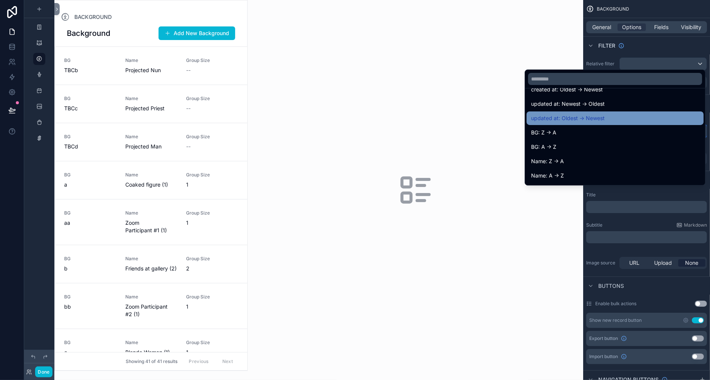
scroll to position [48, 0]
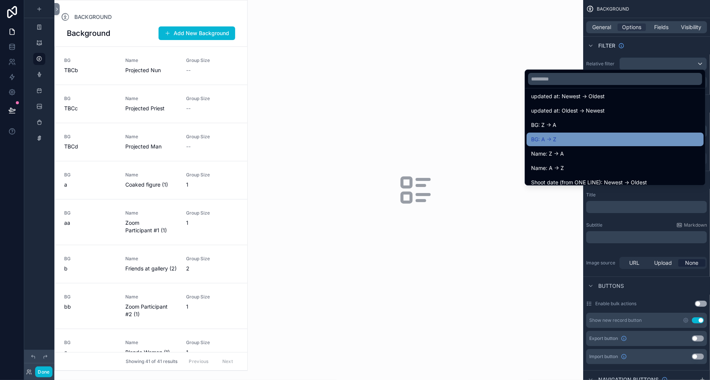
click at [539, 141] on span "BG: A -> Z" at bounding box center [543, 139] width 25 height 9
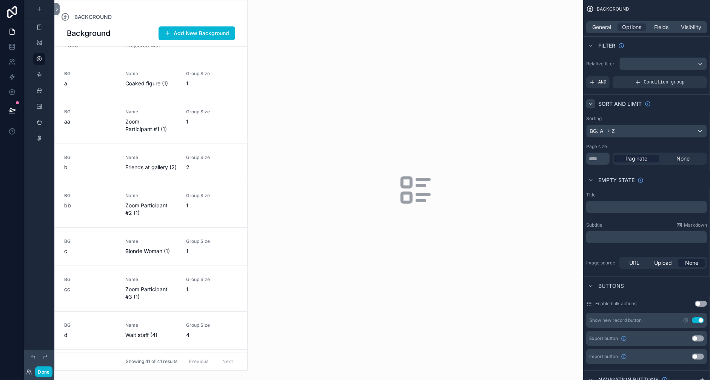
scroll to position [0, 0]
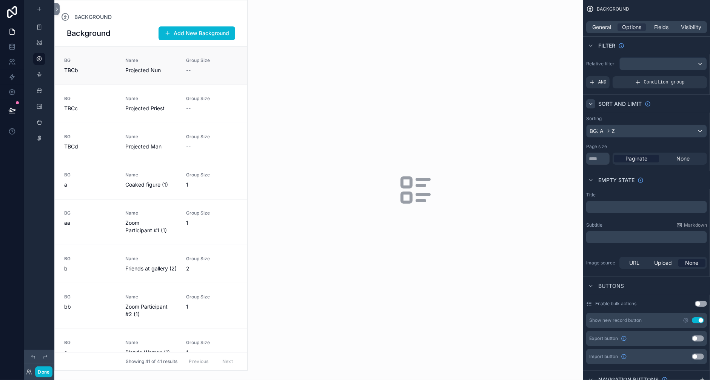
click at [111, 74] on div "BG TBCb" at bounding box center [90, 65] width 52 height 17
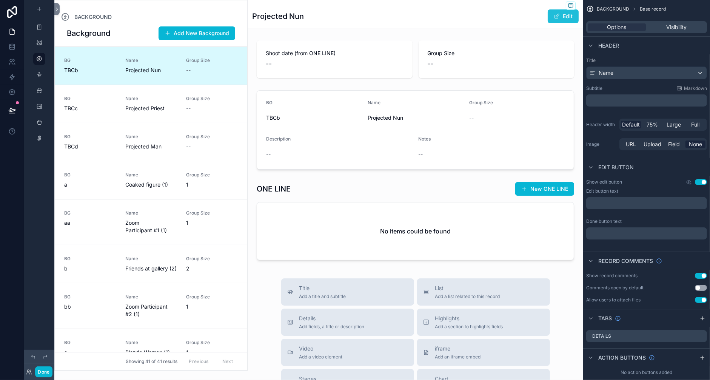
click at [548, 23] on button "Edit" at bounding box center [563, 16] width 31 height 14
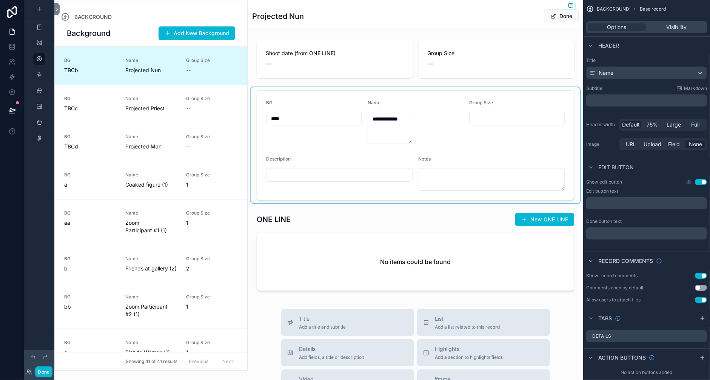
click at [356, 173] on div "scrollable content" at bounding box center [416, 145] width 330 height 116
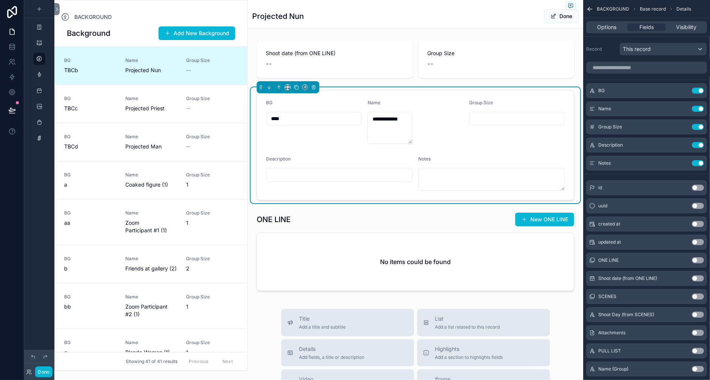
click at [356, 124] on input "****" at bounding box center [314, 118] width 95 height 11
click at [357, 124] on input "****" at bounding box center [314, 118] width 95 height 11
click at [342, 124] on input "****" at bounding box center [314, 118] width 95 height 11
type input "****"
click at [318, 160] on div "**********" at bounding box center [416, 145] width 330 height 116
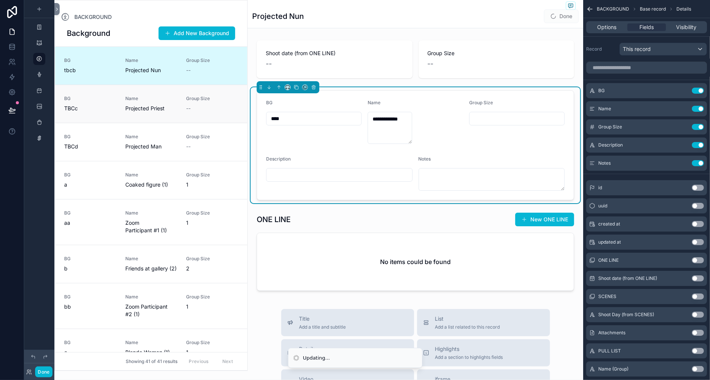
click at [116, 112] on span "TBCc" at bounding box center [90, 109] width 52 height 8
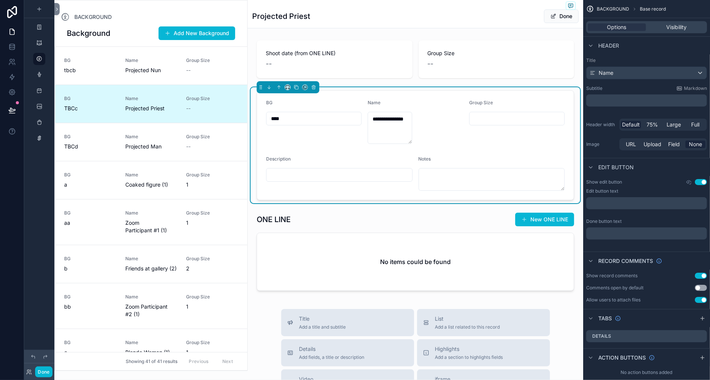
click at [352, 124] on input "****" at bounding box center [314, 118] width 95 height 11
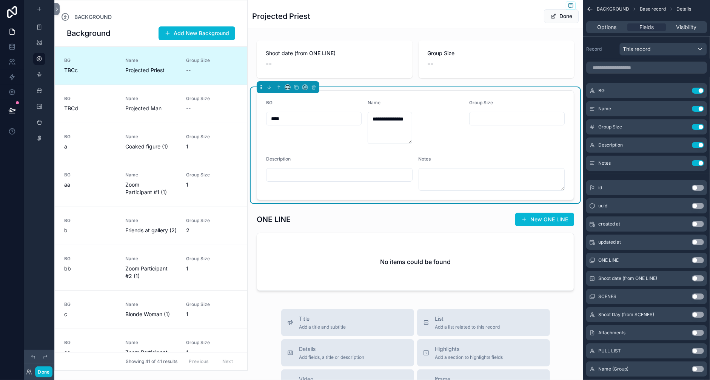
type input "****"
click at [309, 125] on div "**********" at bounding box center [416, 166] width 336 height 259
click at [156, 112] on div "BG TBCd Name Projected Man Group Size --" at bounding box center [151, 104] width 174 height 17
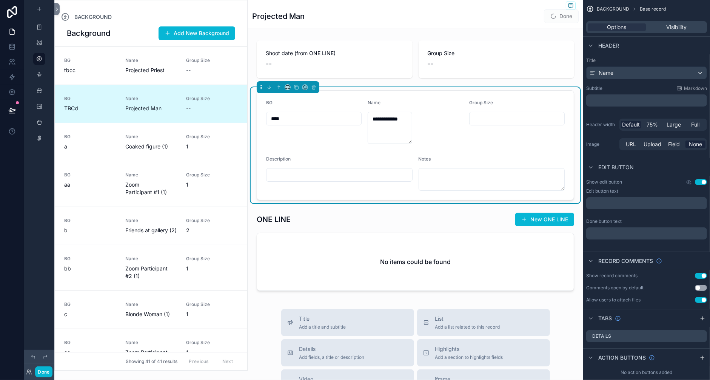
click at [356, 124] on input "****" at bounding box center [314, 118] width 95 height 11
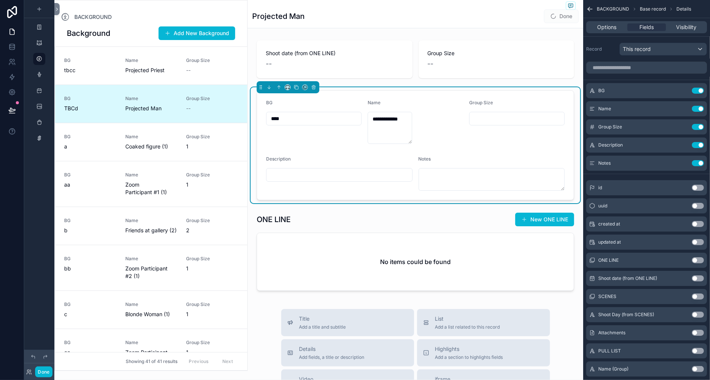
type input "****"
click at [312, 124] on div "**********" at bounding box center [416, 166] width 336 height 259
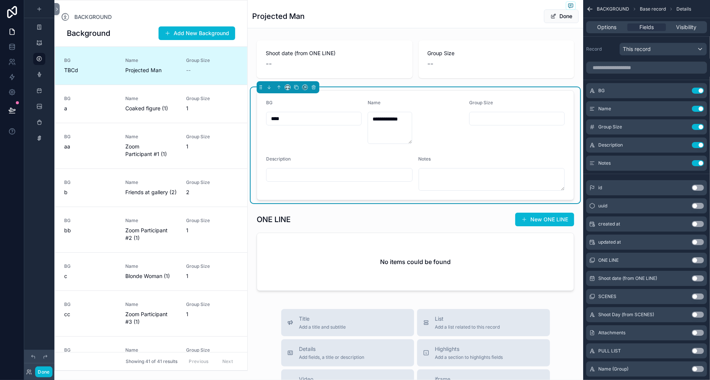
click at [187, 12] on div "BACKGROUND Background Add New Background BG TBCd Name Projected Man Group Size …" at bounding box center [150, 185] width 193 height 371
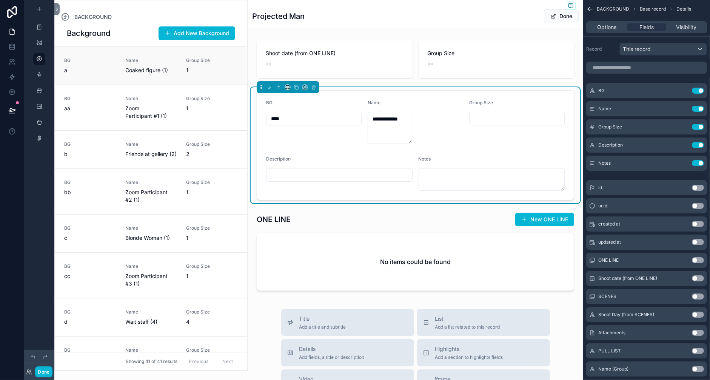
click at [177, 74] on div "Name Coaked figure (1)" at bounding box center [151, 65] width 52 height 17
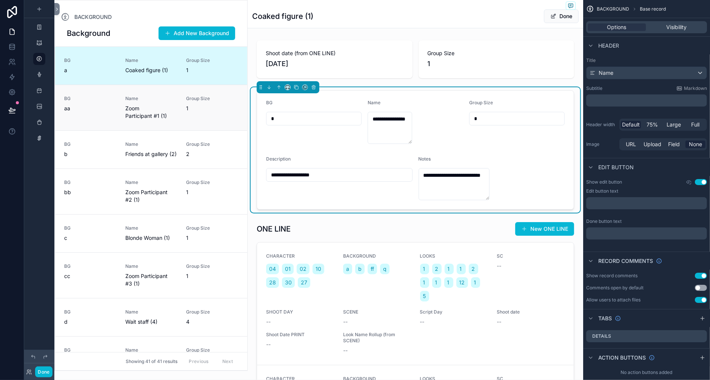
click at [177, 120] on span "Zoom Participant #1 (1)" at bounding box center [151, 112] width 52 height 15
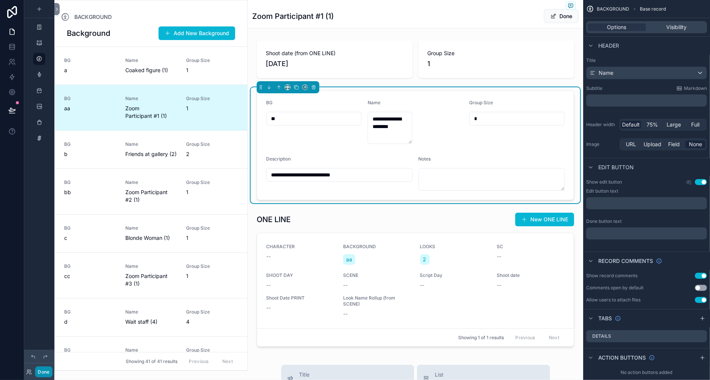
click at [52, 369] on button "Done" at bounding box center [43, 371] width 17 height 11
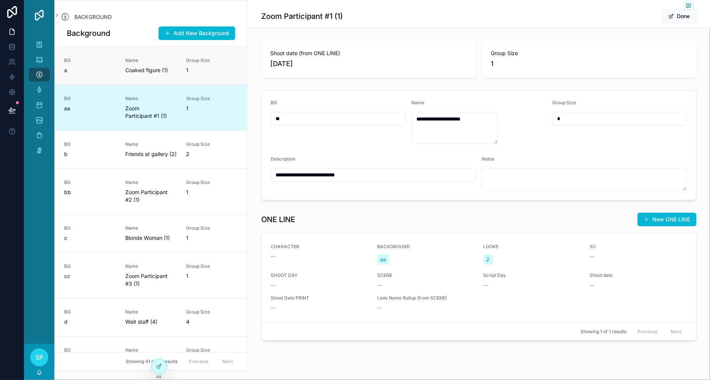
click at [116, 74] on div "BG a" at bounding box center [90, 65] width 52 height 17
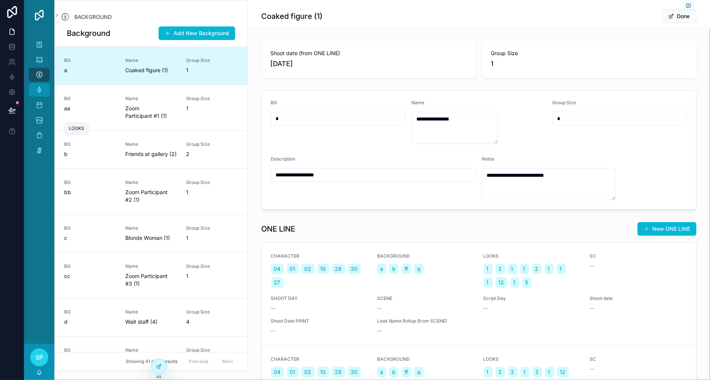
click at [43, 94] on icon "scrollable content" at bounding box center [39, 90] width 8 height 8
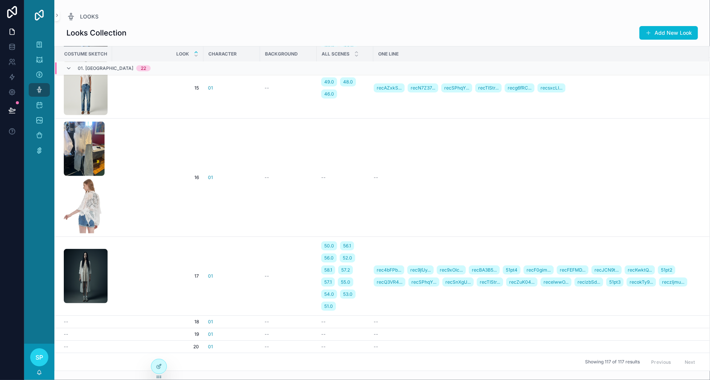
scroll to position [847, 0]
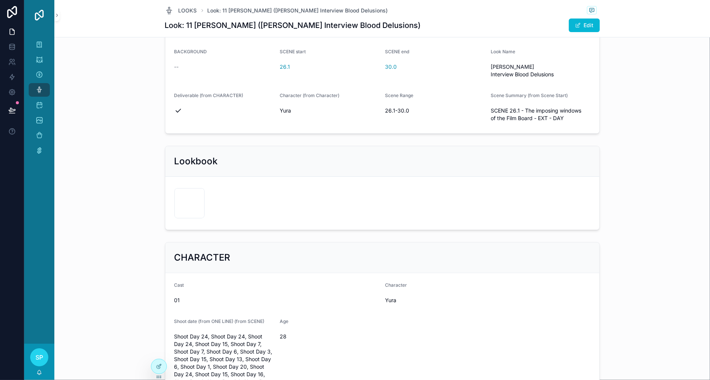
scroll to position [136, 0]
click at [600, 32] on button "Edit" at bounding box center [584, 26] width 31 height 14
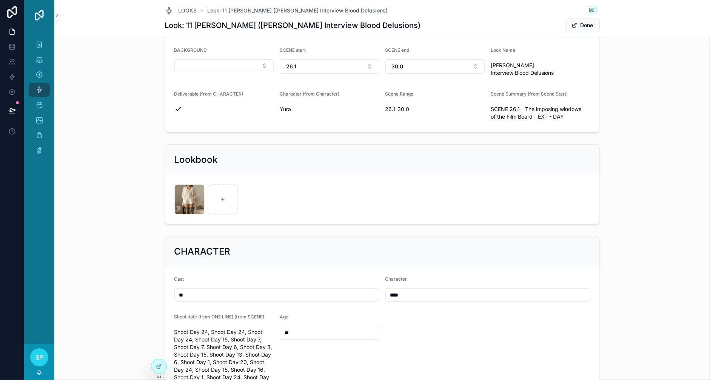
click at [375, 32] on button "29.0 26.1 30.0 27.0" at bounding box center [276, 24] width 205 height 15
click at [93, 95] on div "All Scenes 29.0 26.1 30.0 27.0 SCENES from LOOKS (from ONE LINE) 29.0 26.1 30.0…" at bounding box center [382, 63] width 650 height 143
click at [161, 369] on icon at bounding box center [159, 366] width 6 height 6
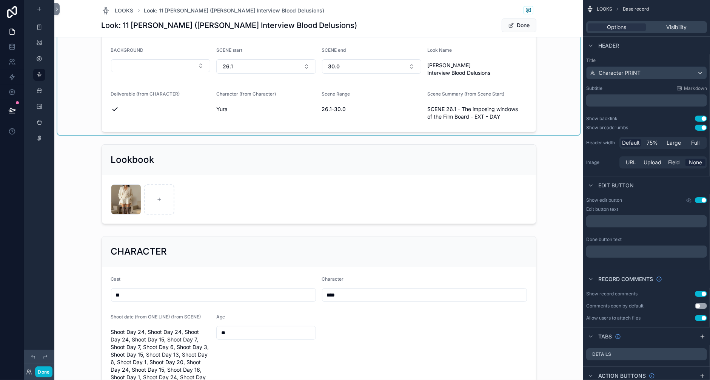
click at [264, 86] on div "scrollable content" at bounding box center [318, 63] width 523 height 143
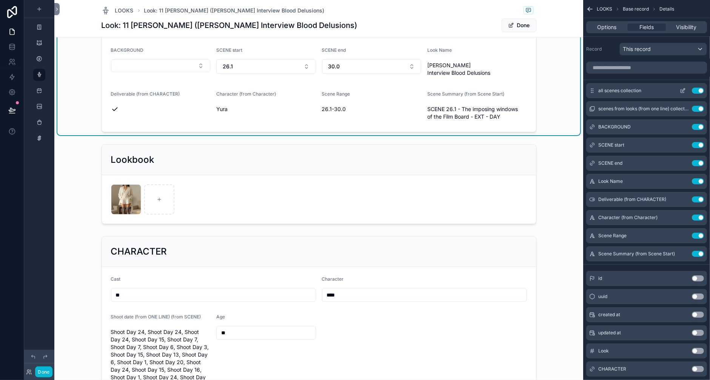
click at [643, 91] on icon "scrollable content" at bounding box center [683, 89] width 3 height 3
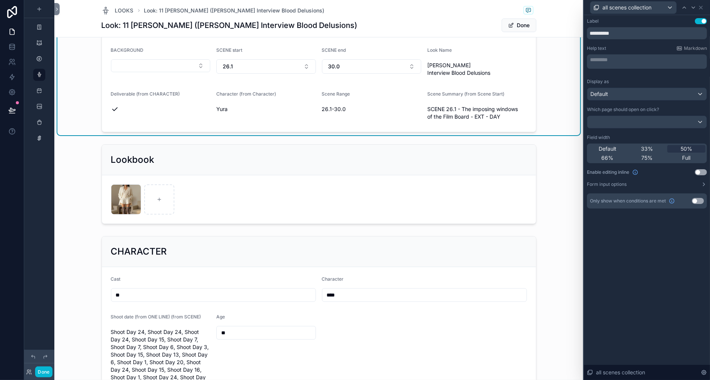
click at [226, 14] on div "All Scenes" at bounding box center [213, 9] width 205 height 9
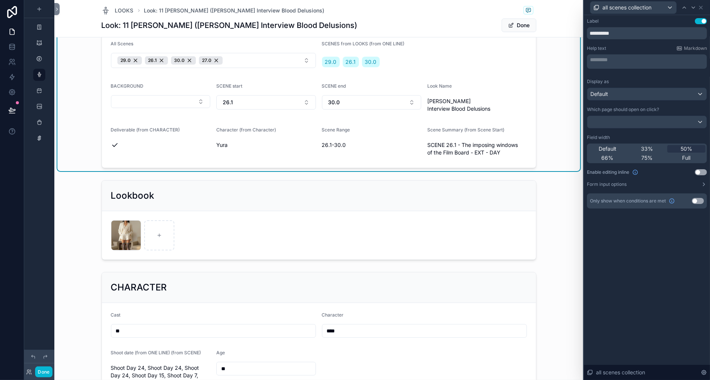
scroll to position [104, 0]
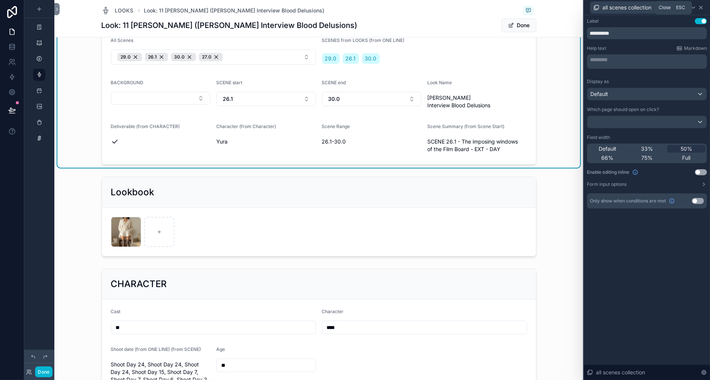
click at [643, 9] on icon at bounding box center [701, 7] width 3 height 3
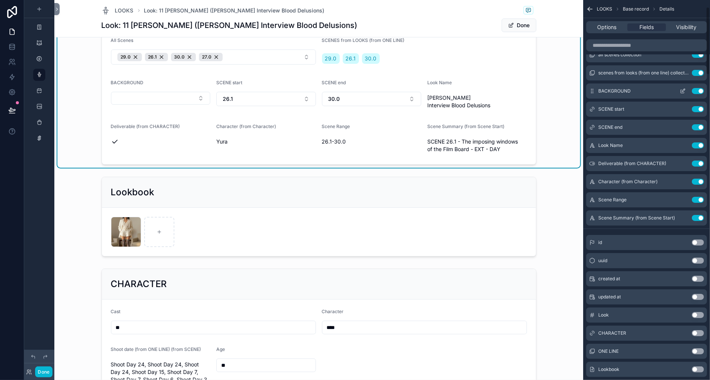
scroll to position [39, 0]
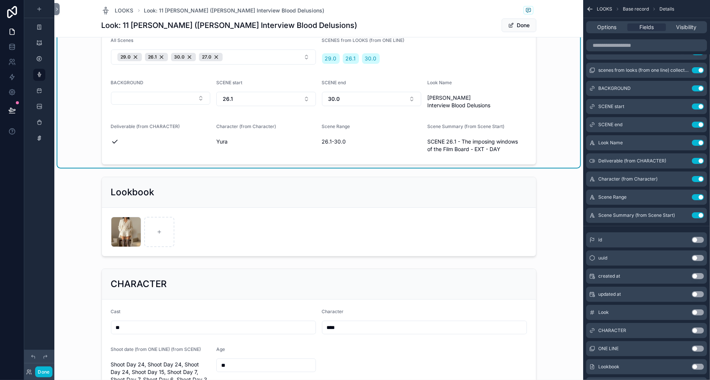
click at [643, 55] on icon "scrollable content" at bounding box center [683, 52] width 6 height 6
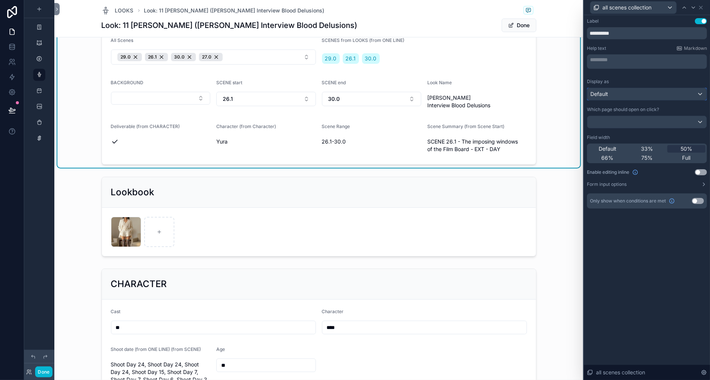
click at [587, 100] on div "Default" at bounding box center [646, 94] width 119 height 12
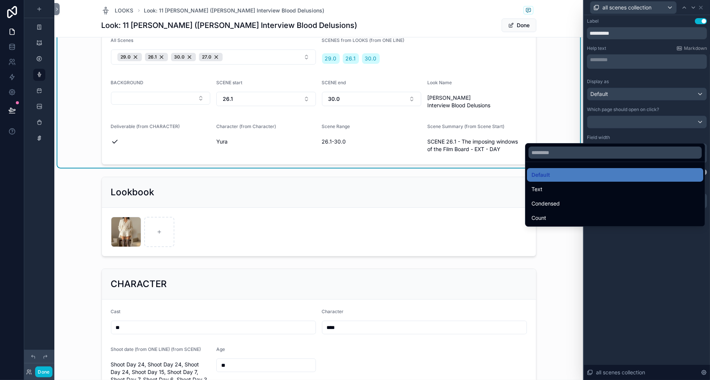
click at [616, 113] on div at bounding box center [647, 190] width 126 height 380
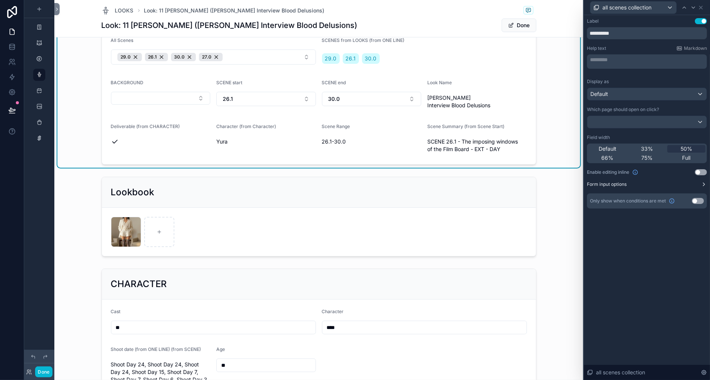
click at [604, 187] on button "Form input options" at bounding box center [647, 184] width 120 height 6
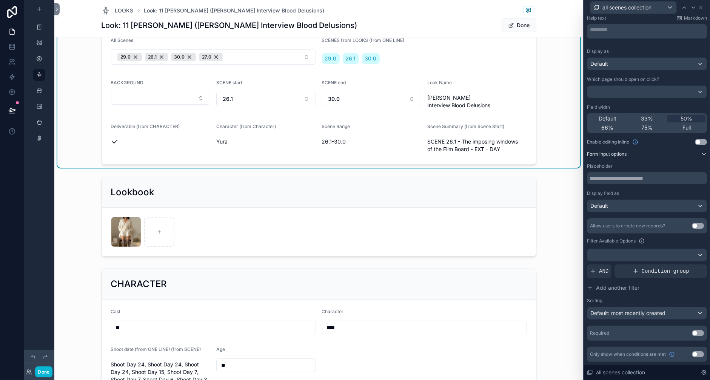
scroll to position [219, 0]
click at [591, 310] on span "Default: most recently created" at bounding box center [628, 313] width 75 height 6
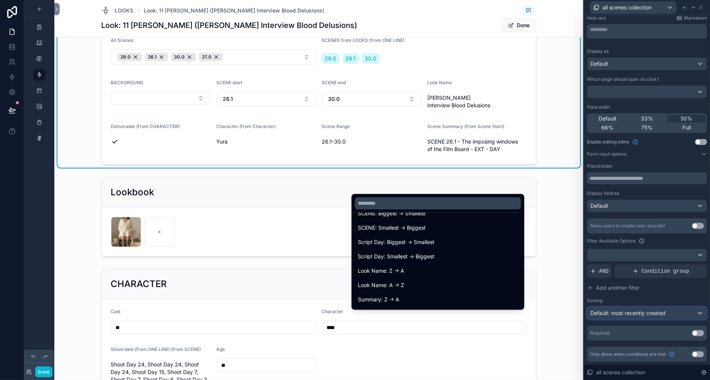
scroll to position [85, 0]
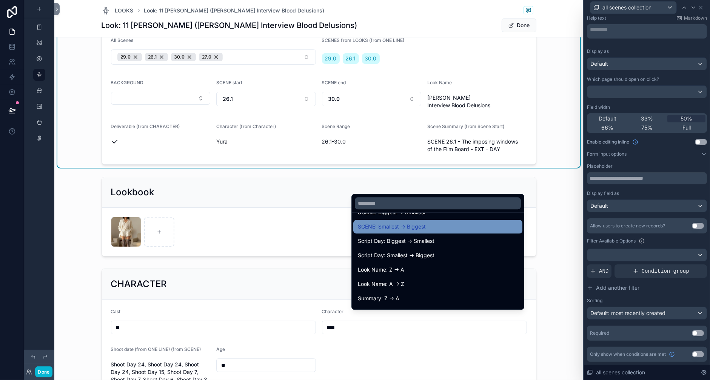
click at [415, 231] on span "SCENE: Smallest -> Biggest" at bounding box center [392, 226] width 68 height 9
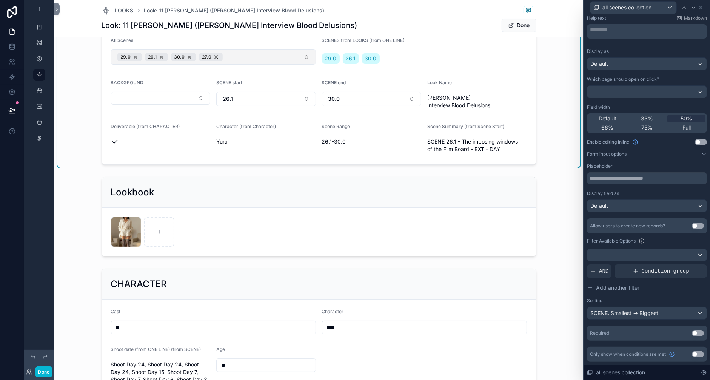
click at [277, 65] on button "29.0 26.1 30.0 27.0" at bounding box center [213, 56] width 205 height 15
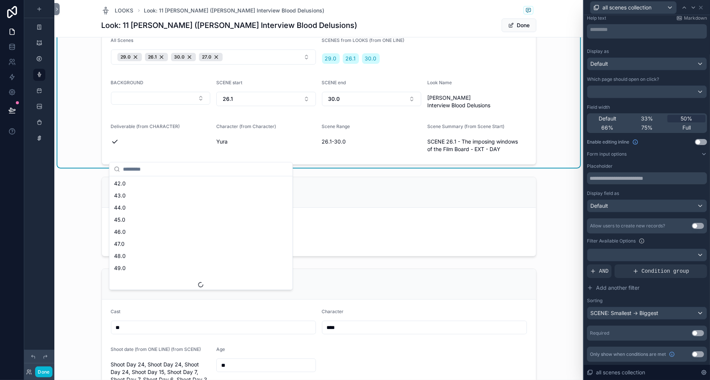
scroll to position [0, 0]
click at [89, 134] on div "All Scenes 29.0 26.1 30.0 27.0 SCENES from LOOKS (from ONE LINE) 29.0 26.1 30.0…" at bounding box center [318, 96] width 523 height 143
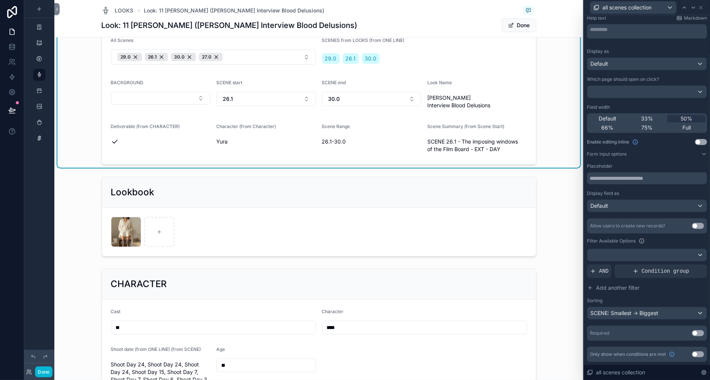
click at [438, 65] on div "29.0 26.1 30.0" at bounding box center [424, 59] width 205 height 14
click at [405, 43] on span "SCENES from LOOKS (from ONE LINE)" at bounding box center [363, 40] width 83 height 6
click at [643, 9] on icon at bounding box center [701, 8] width 6 height 6
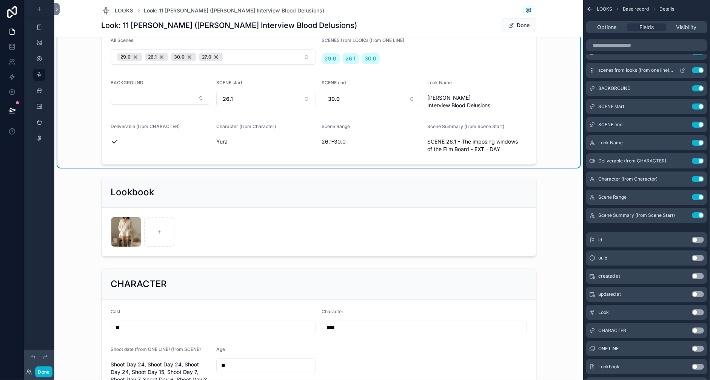
click at [643, 73] on icon "scrollable content" at bounding box center [683, 70] width 6 height 6
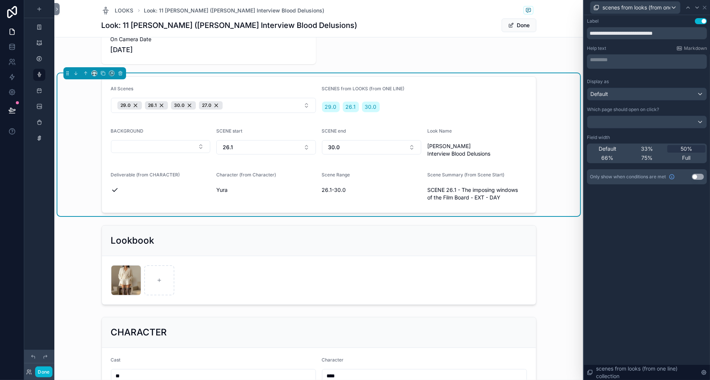
scroll to position [61, 0]
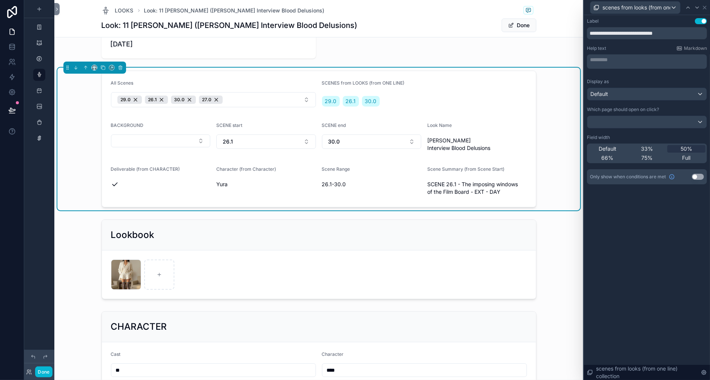
click at [463, 140] on form "All Scenes 29.0 26.1 30.0 27.0 SCENES from LOOKS (from ONE LINE) 29.0 26.1 30.0…" at bounding box center [319, 139] width 434 height 136
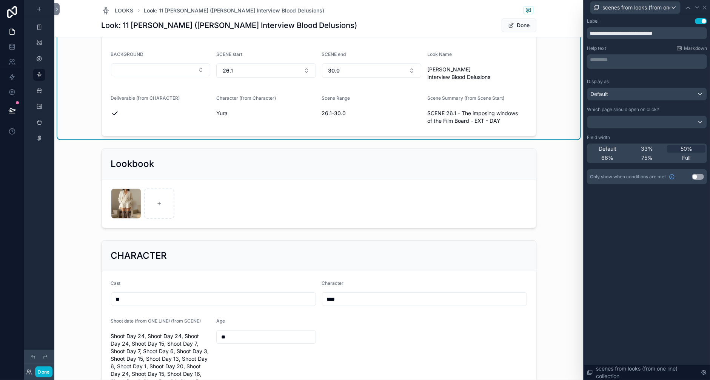
scroll to position [136, 0]
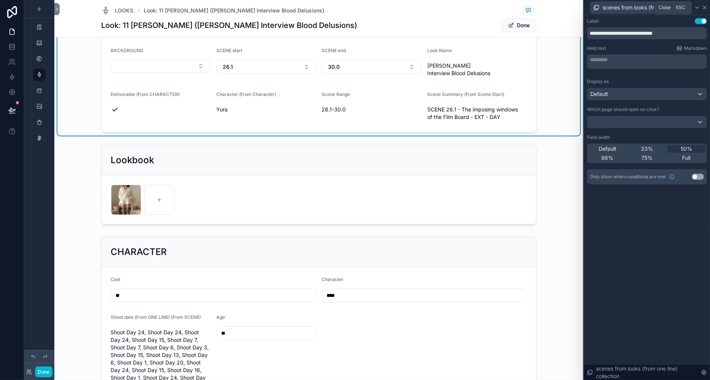
click at [643, 11] on icon at bounding box center [705, 8] width 6 height 6
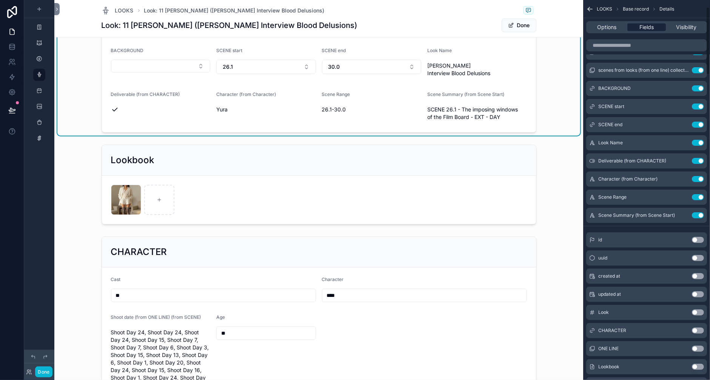
click at [640, 31] on span "Fields" at bounding box center [647, 27] width 14 height 8
click at [586, 51] on input "scrollable content" at bounding box center [646, 45] width 121 height 12
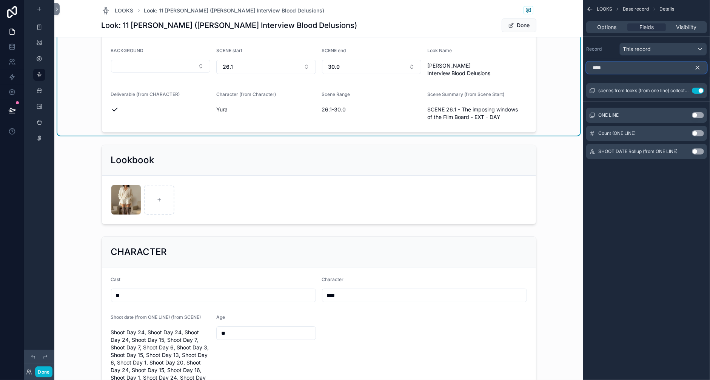
scroll to position [0, 0]
type input "********"
click at [643, 118] on button "Use setting" at bounding box center [698, 115] width 12 height 6
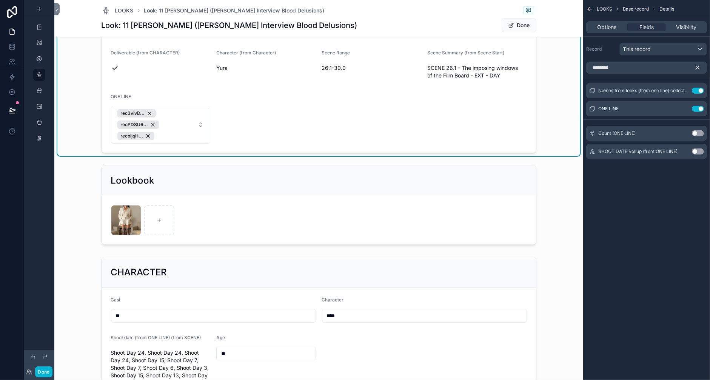
scroll to position [184, 0]
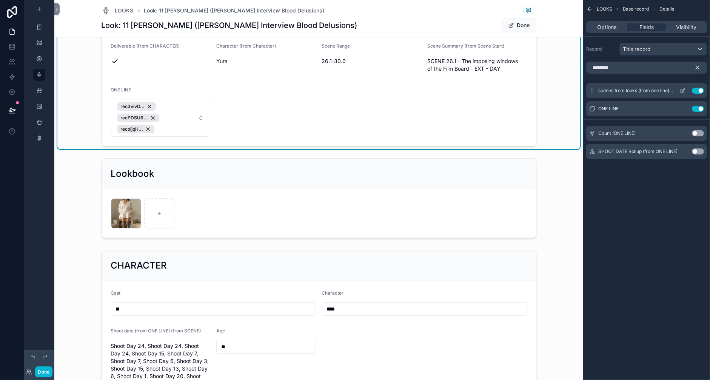
click at [643, 94] on button "Use setting" at bounding box center [698, 91] width 12 height 6
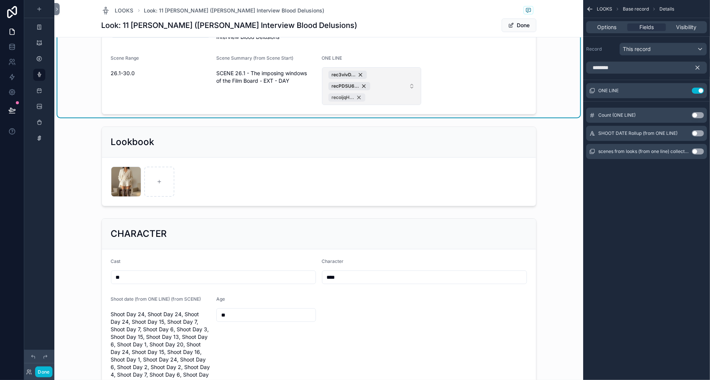
scroll to position [162, 0]
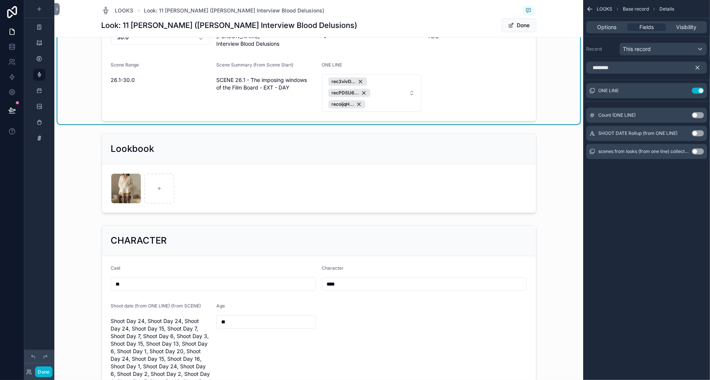
click at [643, 71] on icon "scrollable content" at bounding box center [697, 67] width 7 height 7
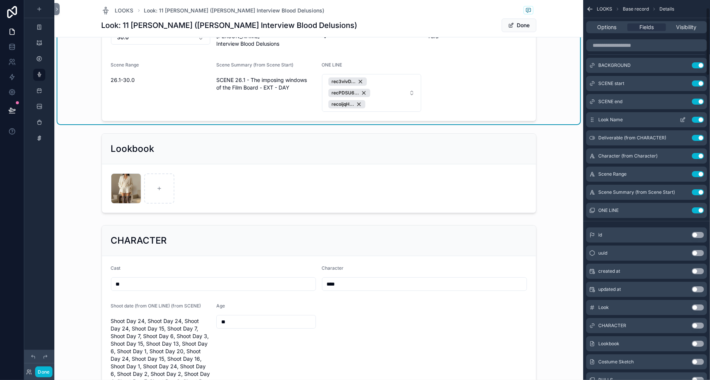
scroll to position [31, 0]
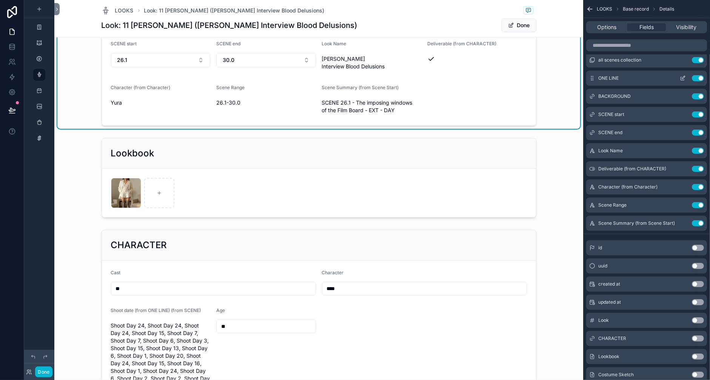
click at [643, 81] on icon "scrollable content" at bounding box center [683, 78] width 6 height 6
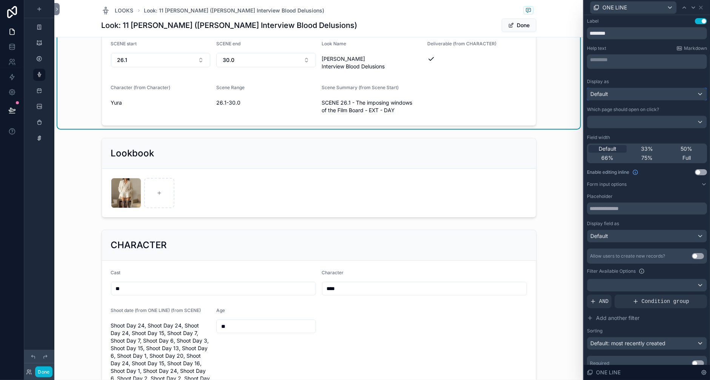
click at [587, 100] on div "Default" at bounding box center [646, 94] width 119 height 12
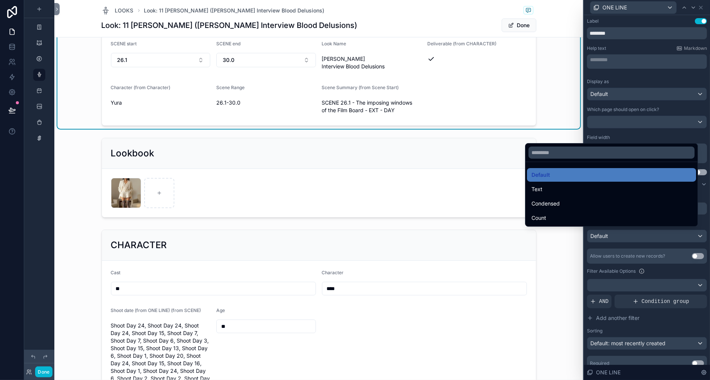
click at [584, 131] on div at bounding box center [647, 190] width 126 height 380
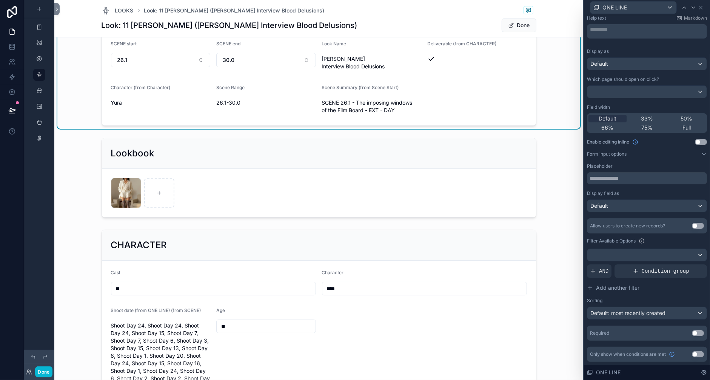
scroll to position [173, 0]
click at [587, 200] on div "Default" at bounding box center [646, 206] width 119 height 12
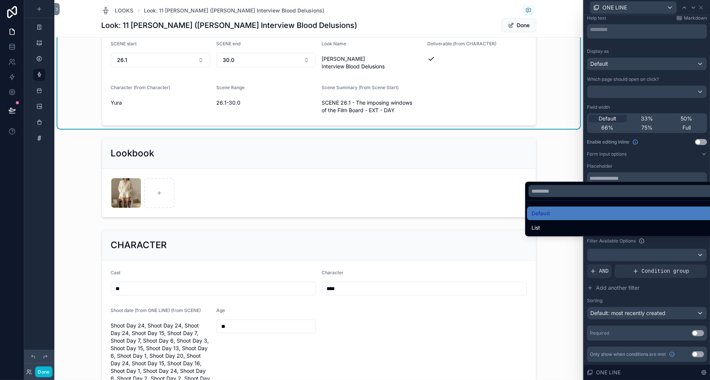
click at [592, 146] on div at bounding box center [647, 190] width 126 height 380
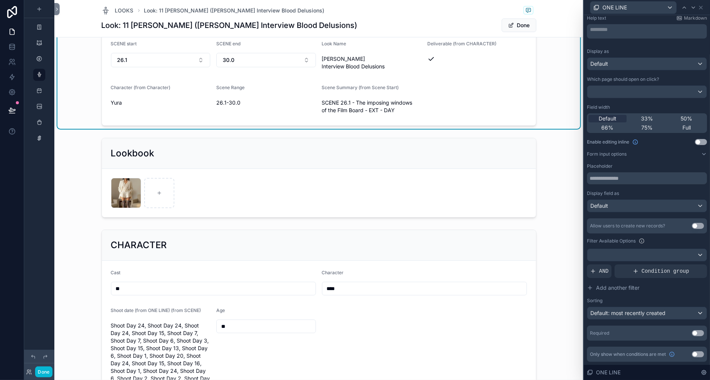
scroll to position [219, 0]
click at [591, 310] on span "Default: most recently created" at bounding box center [628, 313] width 75 height 6
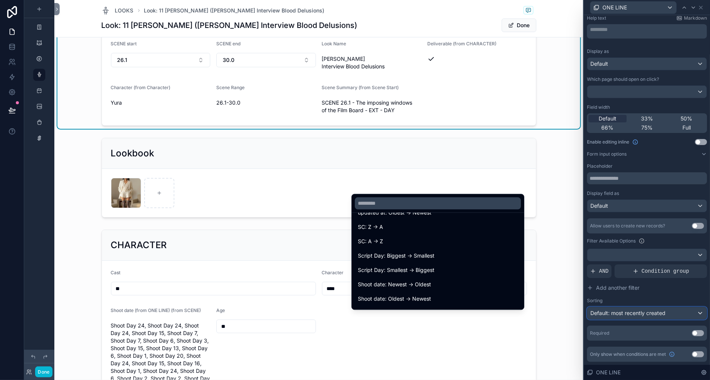
scroll to position [77, 0]
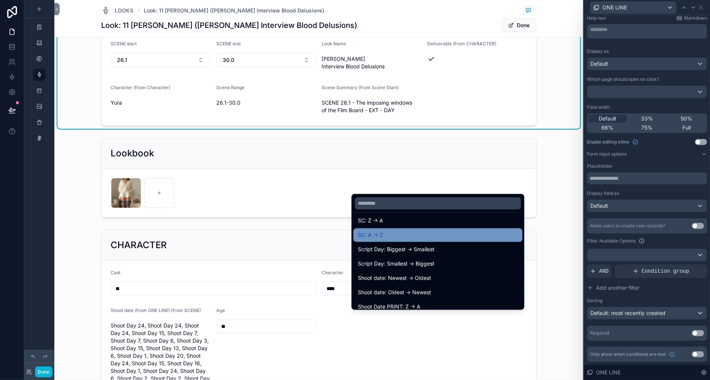
click at [358, 239] on span "SC: A -> Z" at bounding box center [370, 234] width 25 height 9
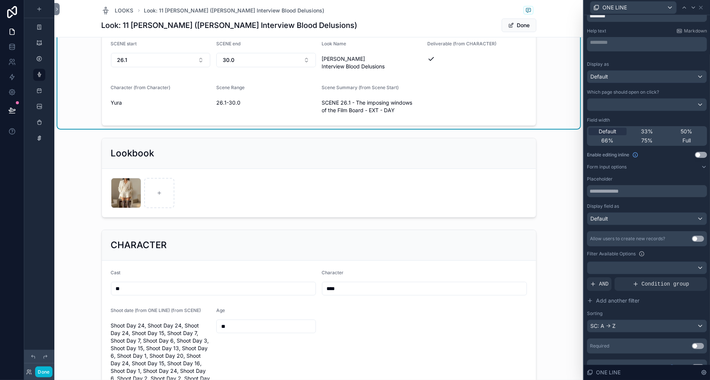
scroll to position [0, 0]
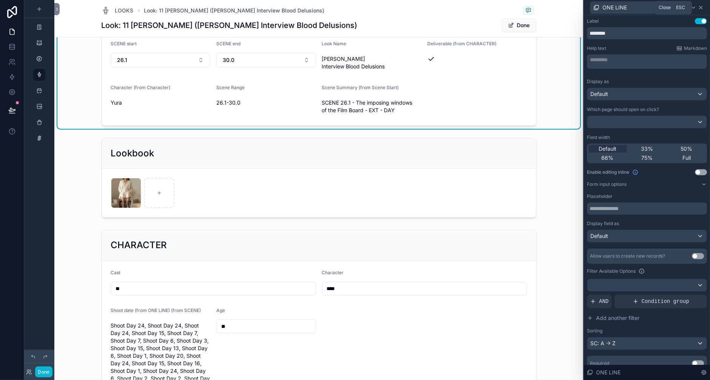
click at [643, 11] on icon at bounding box center [701, 8] width 6 height 6
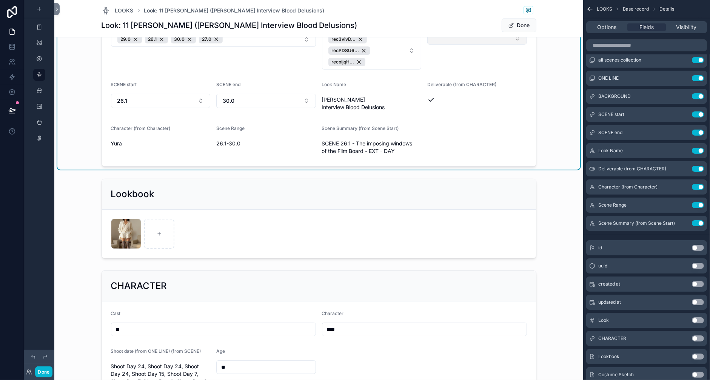
scroll to position [120, 0]
click at [643, 79] on icon "scrollable content" at bounding box center [683, 77] width 3 height 3
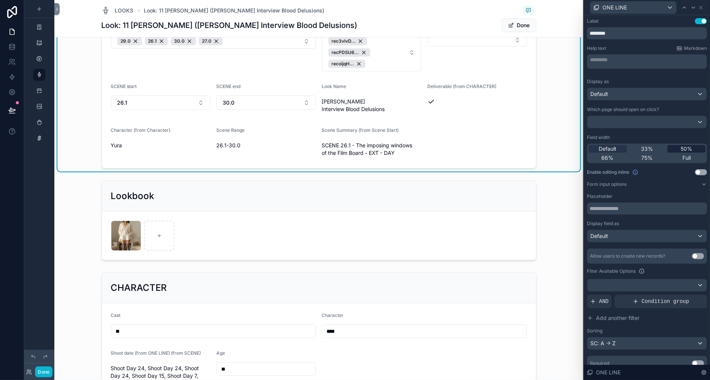
click at [643, 153] on span "50%" at bounding box center [687, 149] width 12 height 8
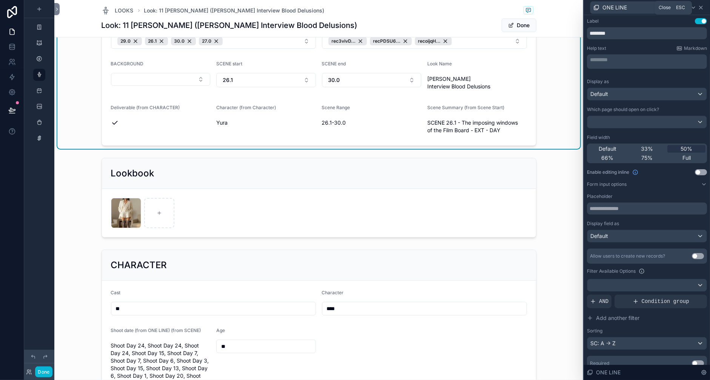
click at [643, 9] on icon at bounding box center [701, 8] width 6 height 6
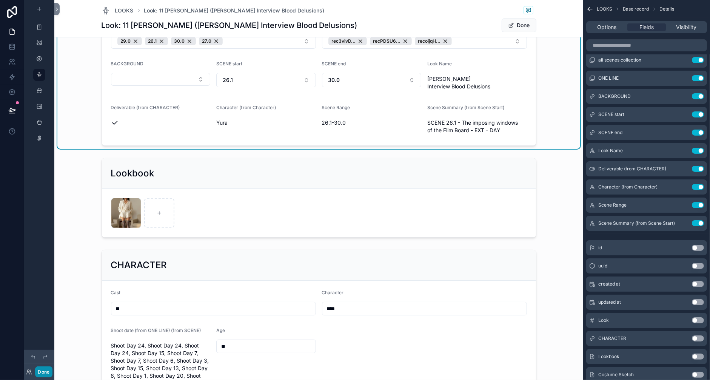
click at [52, 366] on button "Done" at bounding box center [43, 371] width 17 height 11
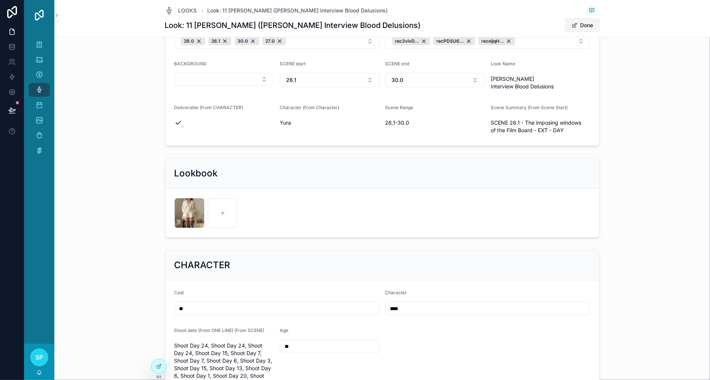
click at [578, 28] on span "scrollable content" at bounding box center [575, 25] width 6 height 6
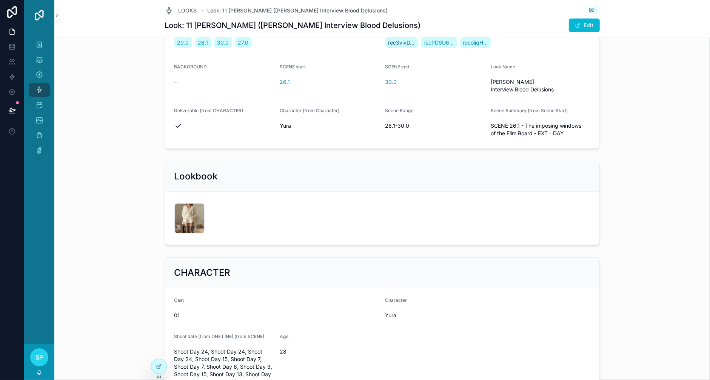
click at [415, 46] on span "rec3vivD..." at bounding box center [402, 43] width 26 height 8
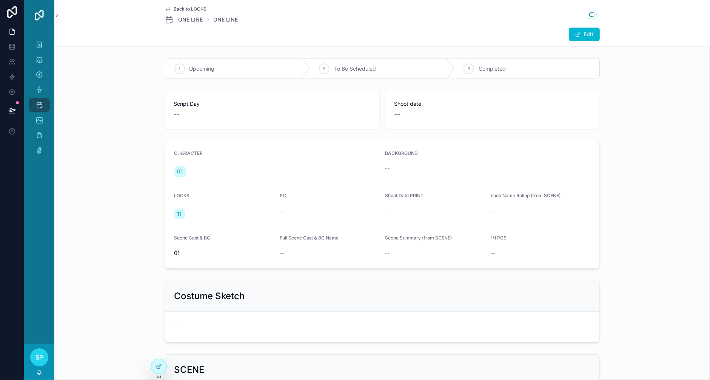
click at [174, 12] on span "Back to LOOKS" at bounding box center [190, 9] width 33 height 6
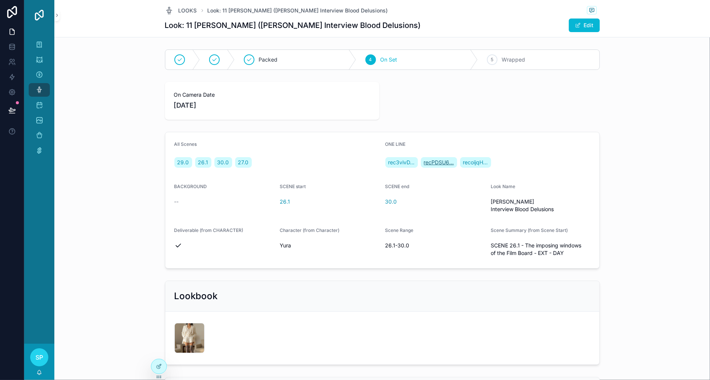
click at [454, 166] on span "recPDSU6..." at bounding box center [439, 163] width 30 height 8
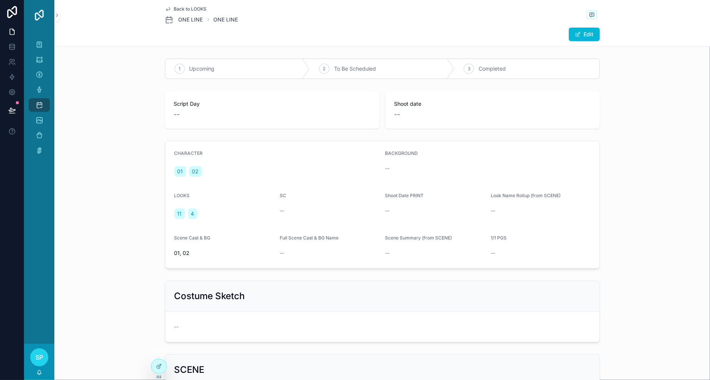
click at [174, 12] on span "Back to LOOKS" at bounding box center [190, 9] width 33 height 6
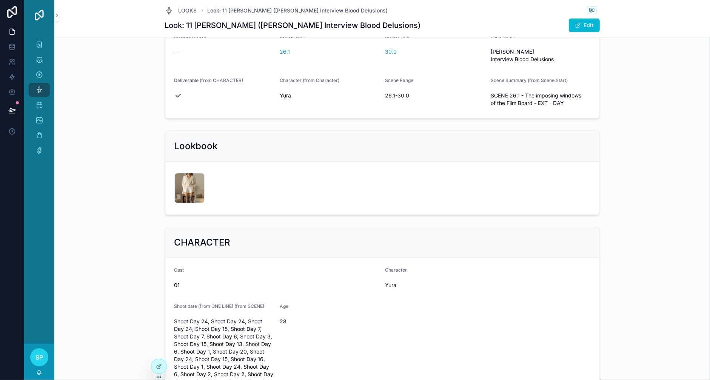
scroll to position [152, 0]
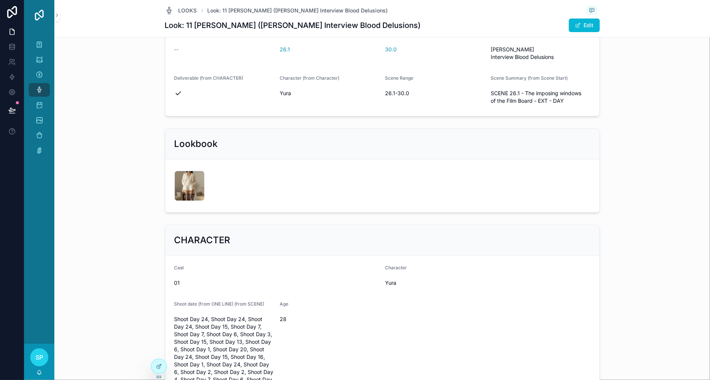
click at [488, 14] on span "recoijqH..." at bounding box center [475, 10] width 25 height 8
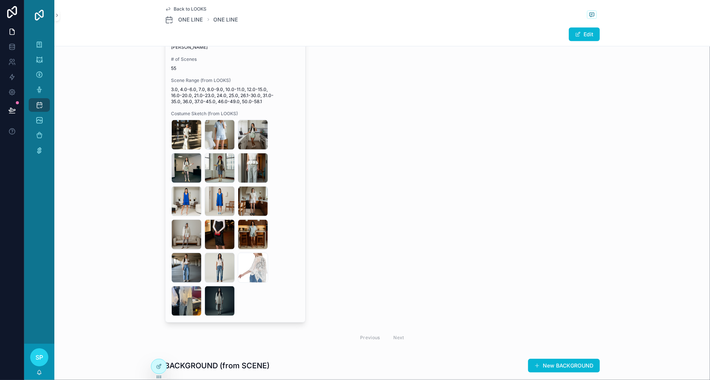
scroll to position [888, 0]
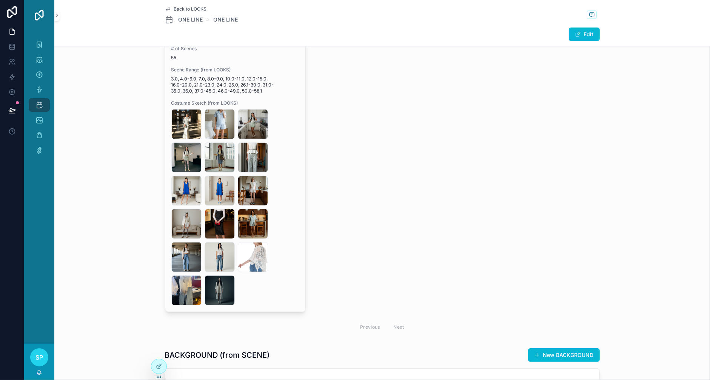
click at [165, 8] on div "Back to LOOKS ONE LINE ONE LINE Edit" at bounding box center [382, 23] width 435 height 46
click at [165, 11] on icon "scrollable content" at bounding box center [168, 9] width 6 height 6
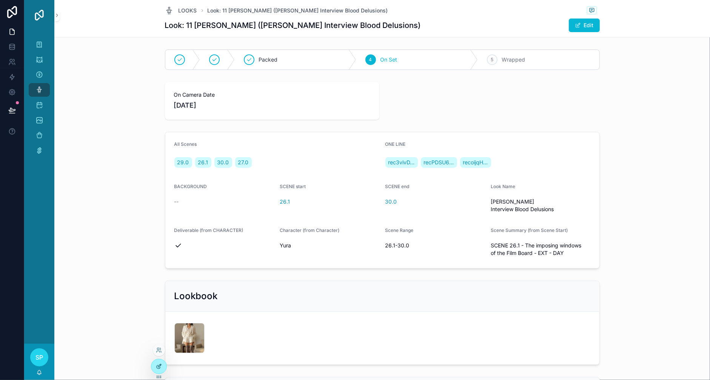
click at [159, 372] on div at bounding box center [158, 366] width 15 height 14
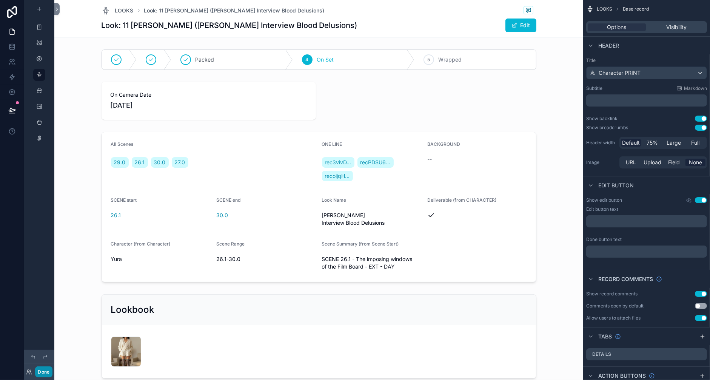
click at [52, 368] on button "Done" at bounding box center [43, 371] width 17 height 11
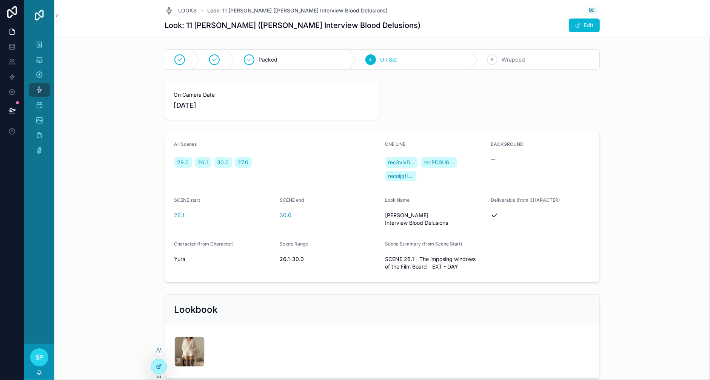
click at [164, 373] on div at bounding box center [158, 366] width 15 height 14
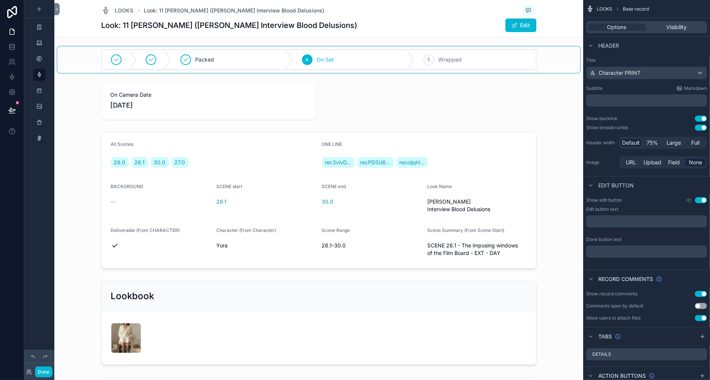
click at [92, 73] on div "scrollable content" at bounding box center [318, 59] width 523 height 26
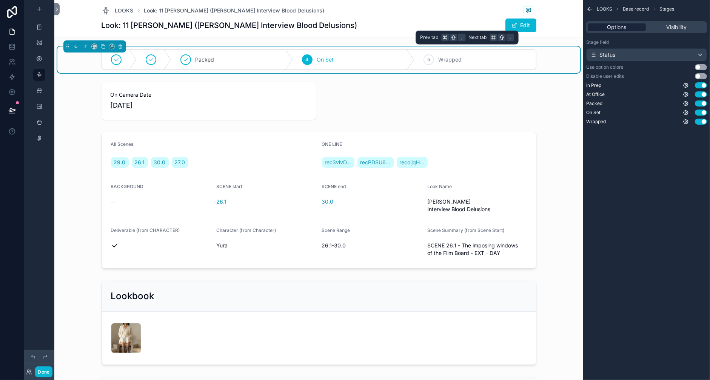
click at [607, 31] on span "Options" at bounding box center [616, 27] width 19 height 8
click at [643, 31] on span "Visibility" at bounding box center [676, 27] width 20 height 8
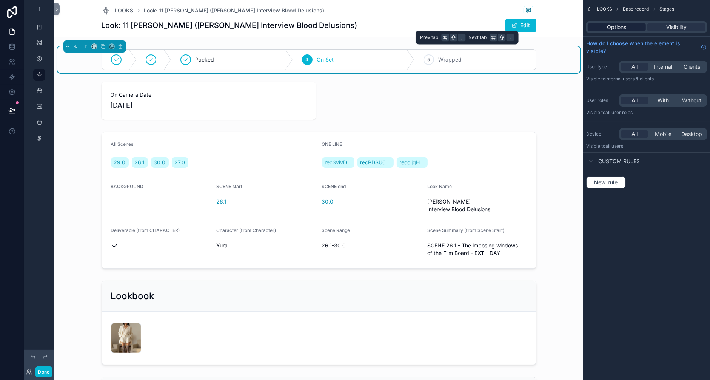
click at [607, 31] on span "Options" at bounding box center [616, 27] width 19 height 8
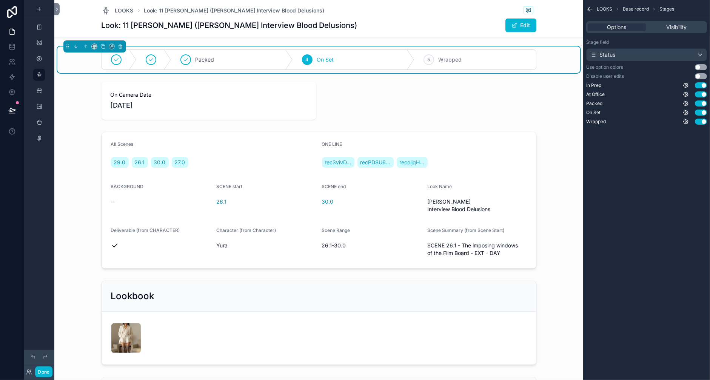
click at [643, 70] on button "Use setting" at bounding box center [701, 67] width 12 height 6
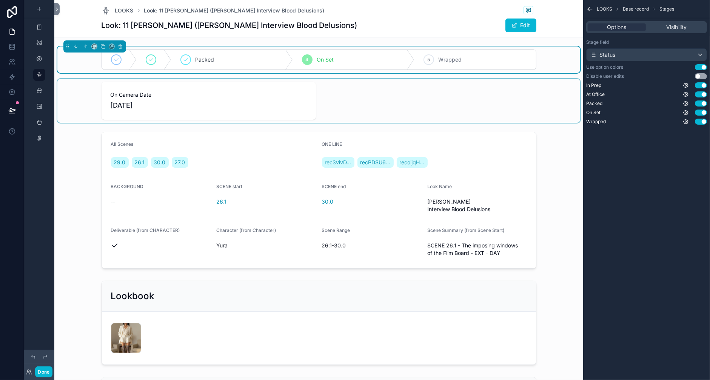
click at [381, 123] on div "scrollable content" at bounding box center [318, 101] width 523 height 44
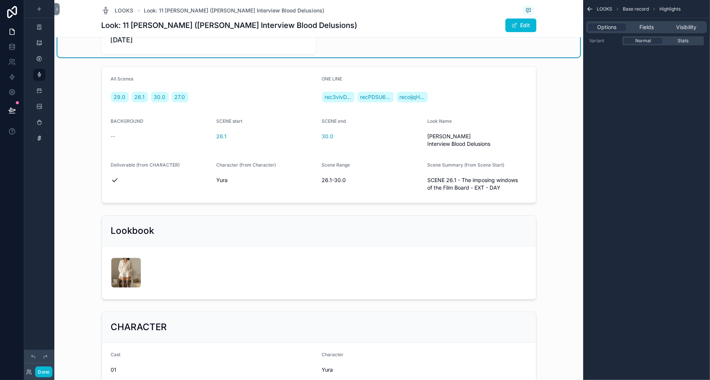
scroll to position [70, 0]
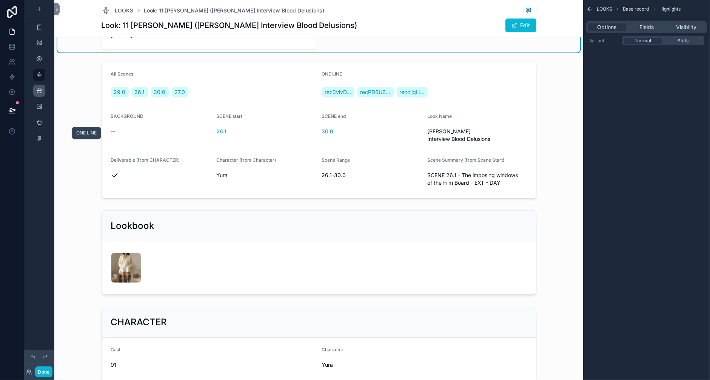
click at [42, 94] on icon "scrollable content" at bounding box center [39, 91] width 6 height 6
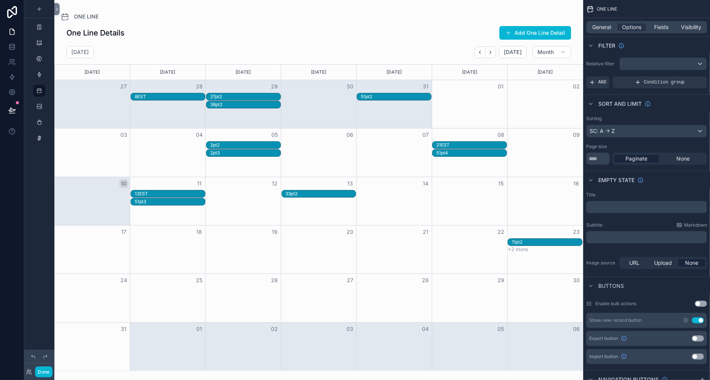
click at [257, 20] on div "scrollable content" at bounding box center [318, 190] width 529 height 380
click at [533, 58] on button "Month" at bounding box center [552, 52] width 39 height 12
click at [504, 117] on button "Week" at bounding box center [531, 111] width 54 height 14
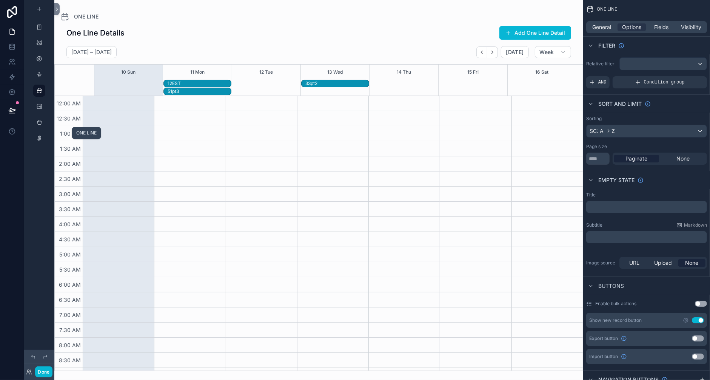
click at [42, 94] on icon "scrollable content" at bounding box center [39, 91] width 6 height 6
click at [535, 58] on button "Week" at bounding box center [553, 52] width 36 height 12
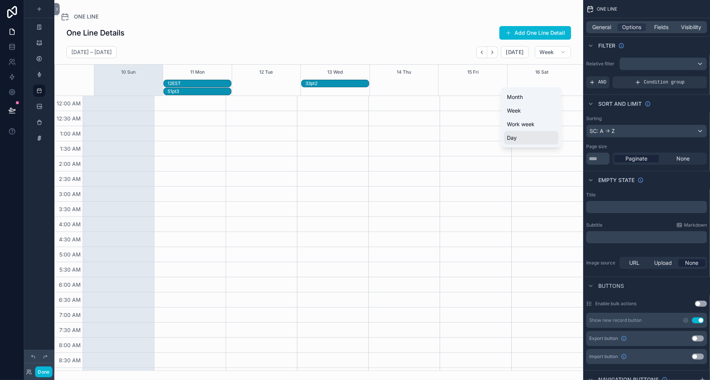
click at [504, 145] on button "Day" at bounding box center [531, 138] width 54 height 14
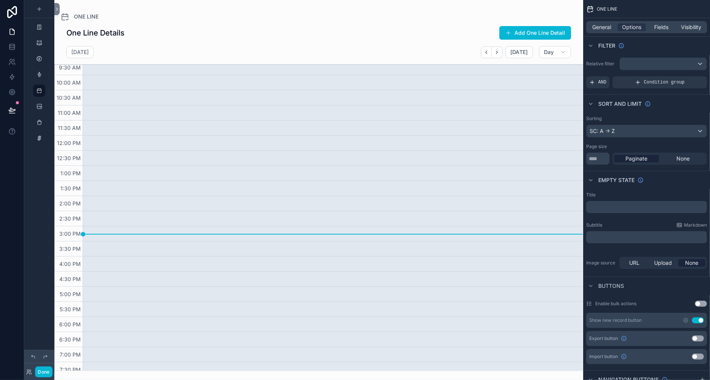
scroll to position [262, 0]
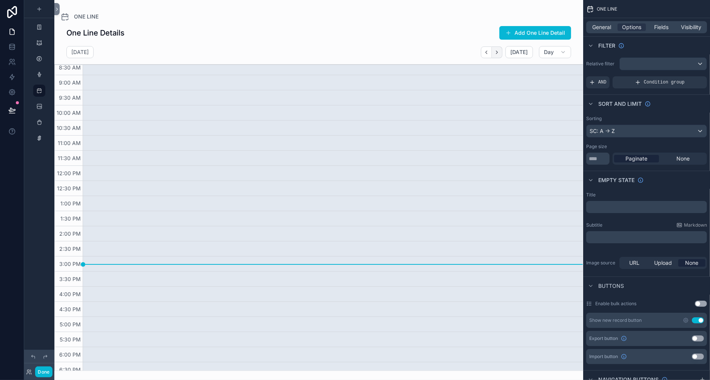
click at [492, 58] on button "Next" at bounding box center [497, 52] width 11 height 12
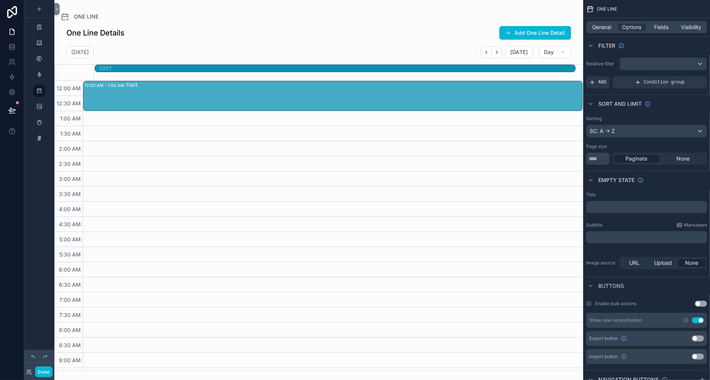
drag, startPoint x: 181, startPoint y: 108, endPoint x: 178, endPoint y: 123, distance: 15.0
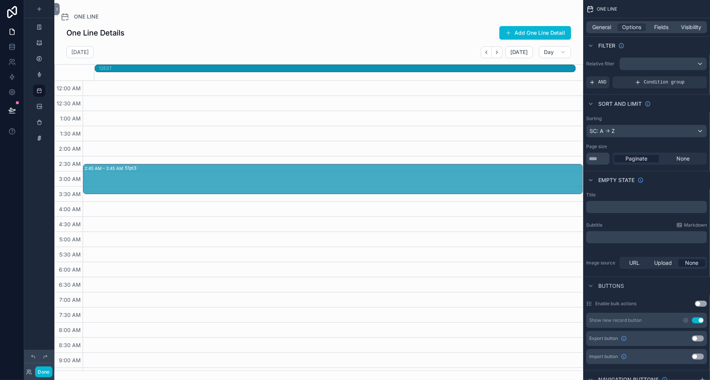
drag, startPoint x: 187, startPoint y: 106, endPoint x: 172, endPoint y: 200, distance: 95.2
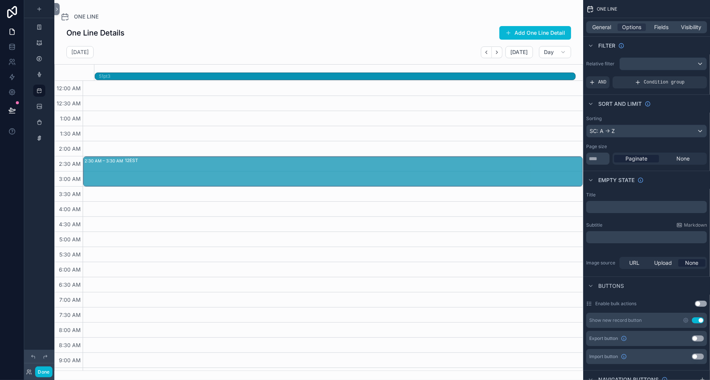
drag, startPoint x: 205, startPoint y: 98, endPoint x: 201, endPoint y: 196, distance: 98.3
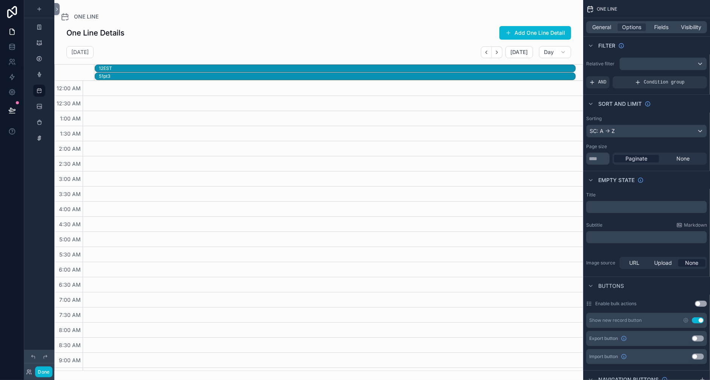
click at [173, 71] on div "12EST" at bounding box center [337, 68] width 476 height 6
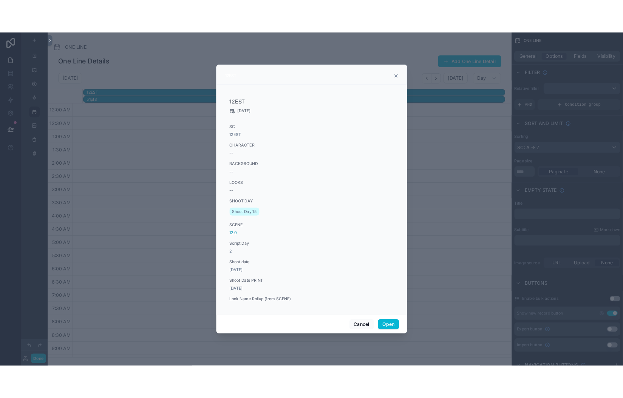
scroll to position [86, 0]
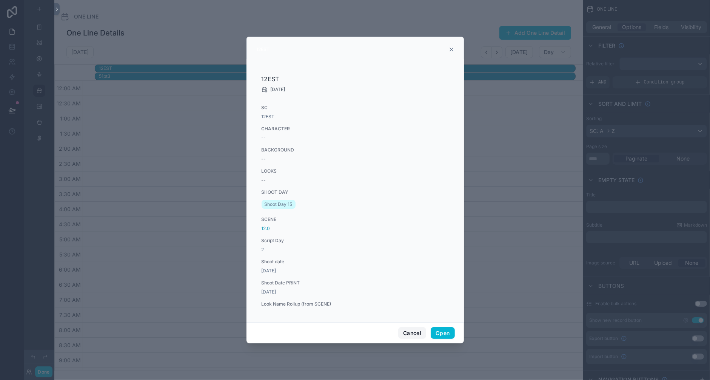
click at [426, 339] on button "Cancel" at bounding box center [412, 333] width 28 height 12
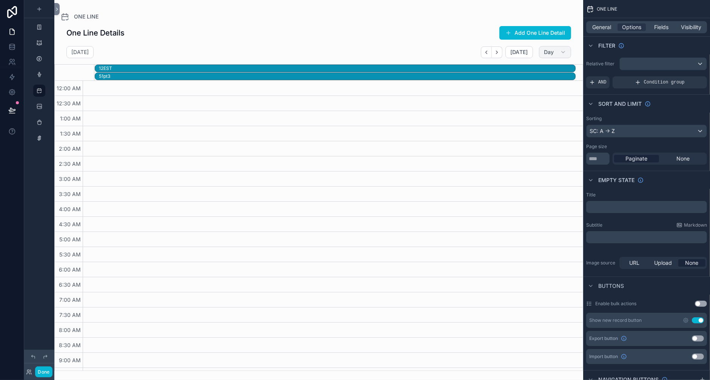
click at [539, 58] on button "Day" at bounding box center [555, 52] width 32 height 12
click at [507, 114] on span "Week" at bounding box center [514, 111] width 14 height 8
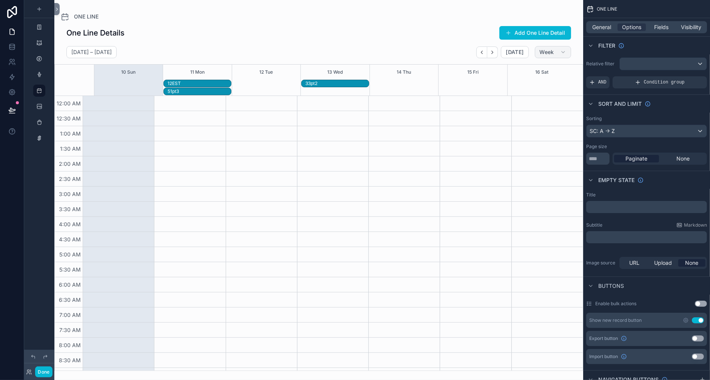
click at [535, 58] on button "Week" at bounding box center [553, 52] width 36 height 12
click at [507, 100] on span "Month" at bounding box center [515, 97] width 16 height 8
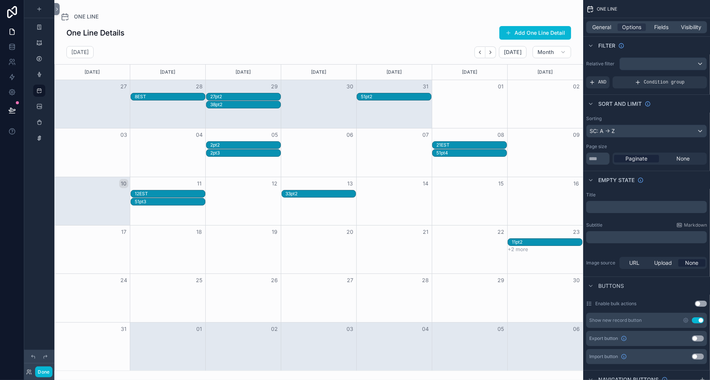
click at [508, 252] on button "+2 more" at bounding box center [518, 249] width 20 height 6
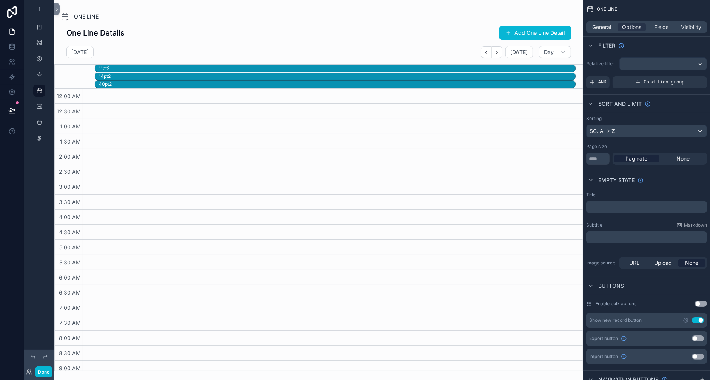
click at [99, 20] on span "ONE LINE" at bounding box center [86, 17] width 25 height 8
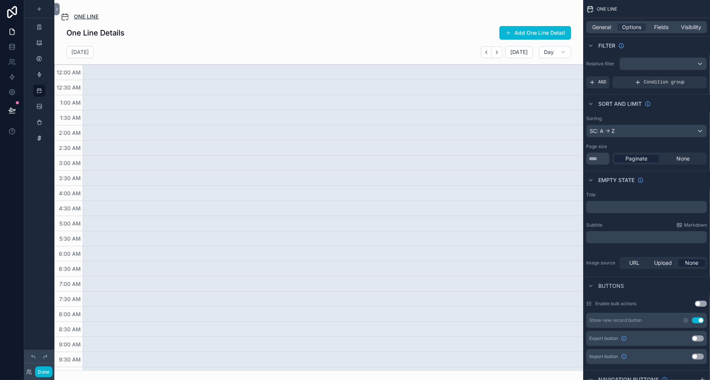
click at [99, 20] on span "ONE LINE" at bounding box center [86, 17] width 25 height 8
click at [544, 56] on span "Day" at bounding box center [549, 52] width 10 height 7
click at [504, 100] on button "Month" at bounding box center [531, 97] width 54 height 14
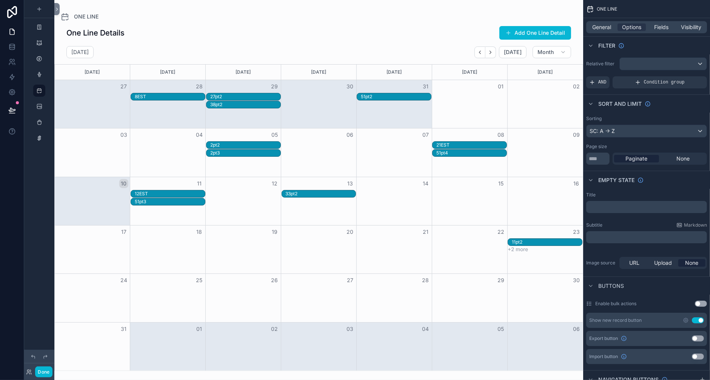
click at [288, 19] on div "ONE LINE" at bounding box center [318, 16] width 517 height 9
click at [475, 58] on button "Back" at bounding box center [480, 52] width 11 height 12
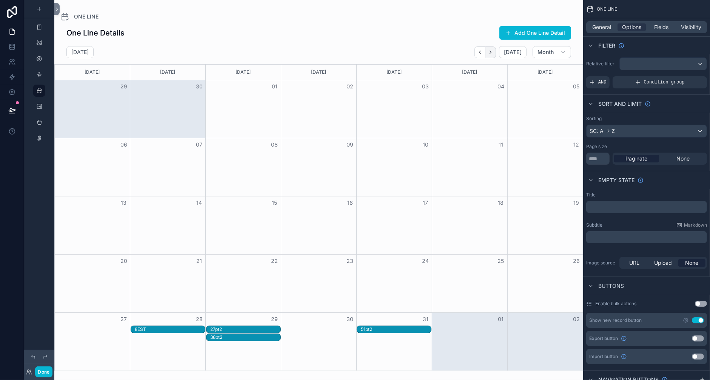
click at [486, 58] on button "Next" at bounding box center [491, 52] width 11 height 12
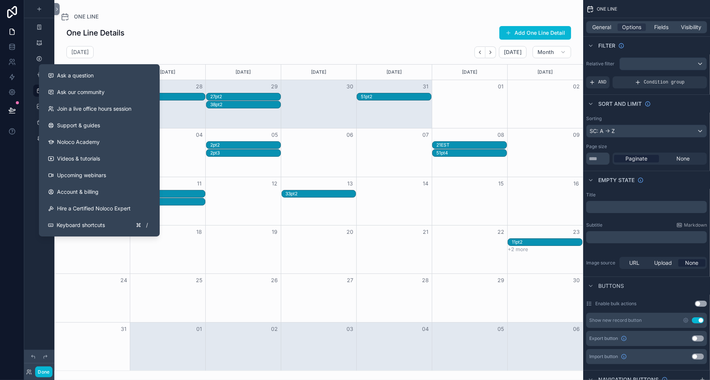
click at [14, 121] on button at bounding box center [12, 110] width 17 height 21
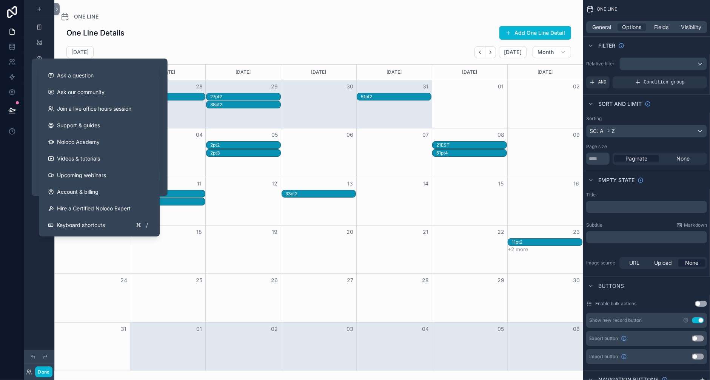
click at [279, 206] on div "51pt3" at bounding box center [319, 202] width 528 height 8
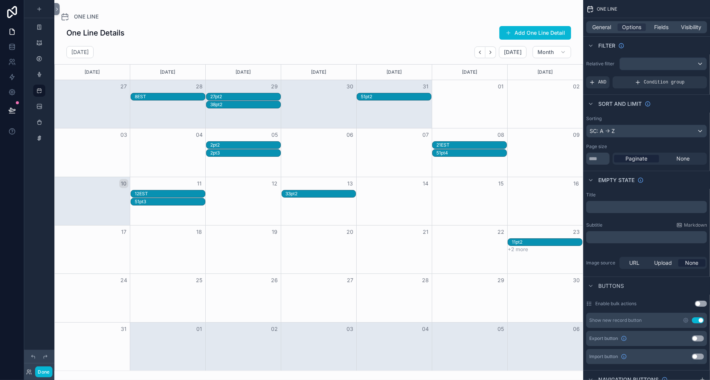
click at [508, 252] on button "+2 more" at bounding box center [518, 249] width 20 height 6
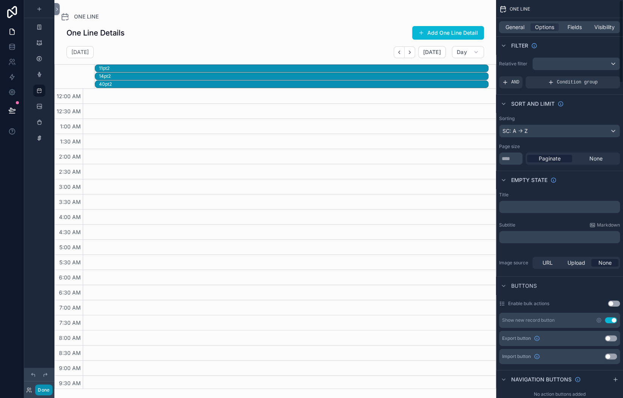
click at [52, 384] on button "Done" at bounding box center [43, 389] width 17 height 11
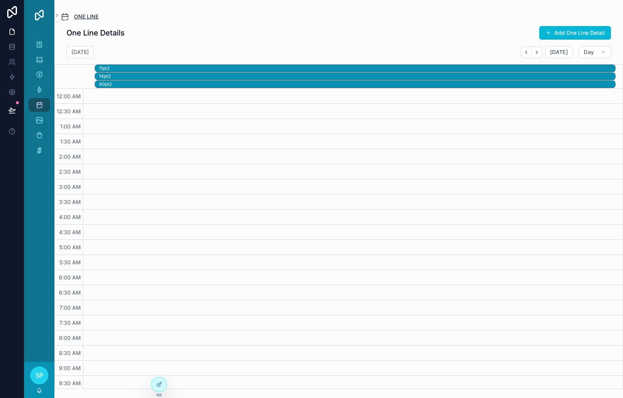
click at [99, 20] on span "ONE LINE" at bounding box center [86, 17] width 25 height 8
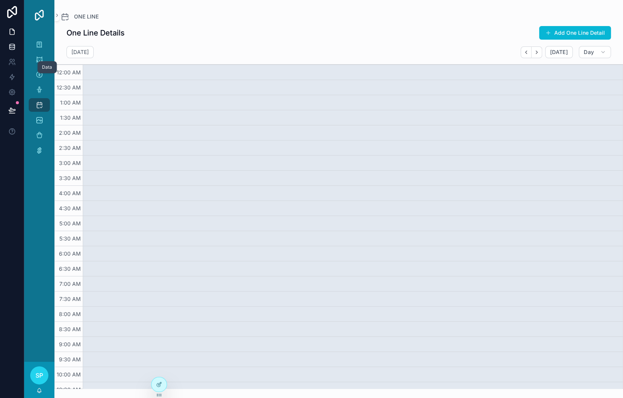
click at [16, 51] on icon at bounding box center [12, 47] width 8 height 8
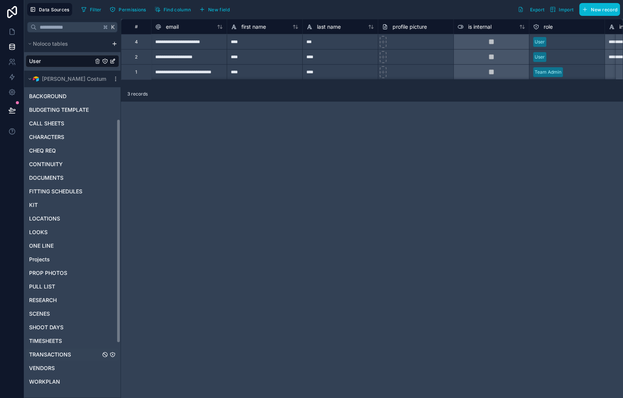
scroll to position [87, 0]
click at [54, 250] on span "ONE LINE" at bounding box center [41, 246] width 25 height 8
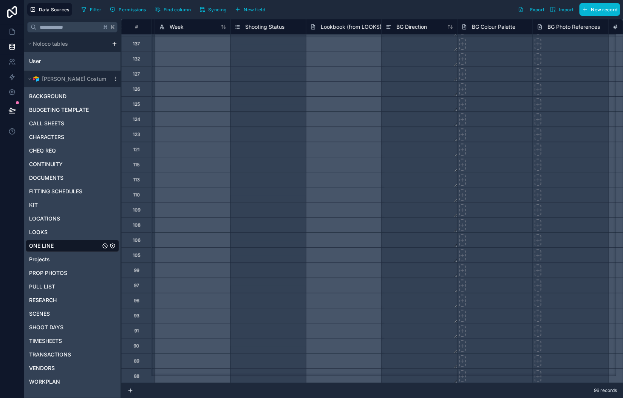
scroll to position [408, 1267]
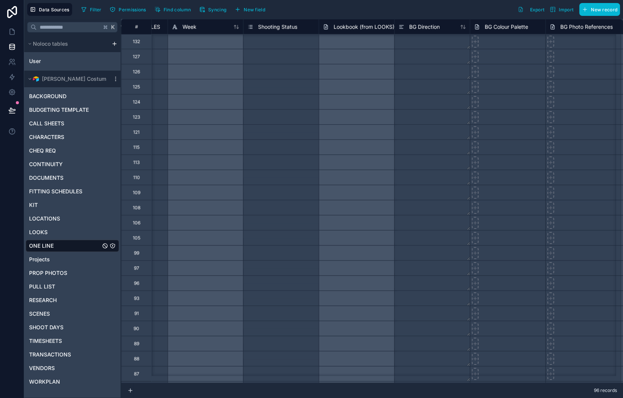
click at [299, 162] on div "Select a Shooting Status" at bounding box center [273, 159] width 52 height 6
click at [243, 170] on div at bounding box center [205, 161] width 76 height 15
click at [139, 165] on div "113" at bounding box center [136, 162] width 6 height 6
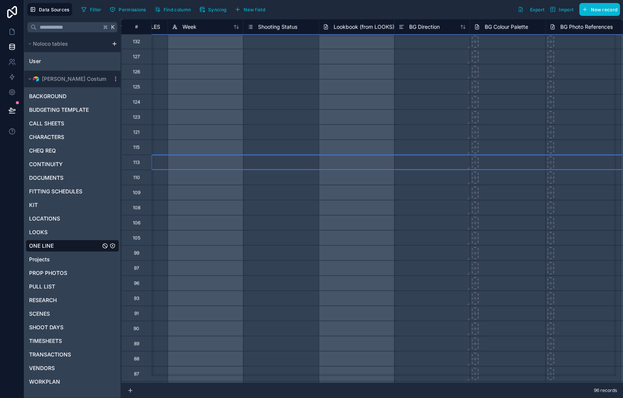
click at [139, 165] on div "113" at bounding box center [136, 162] width 6 height 6
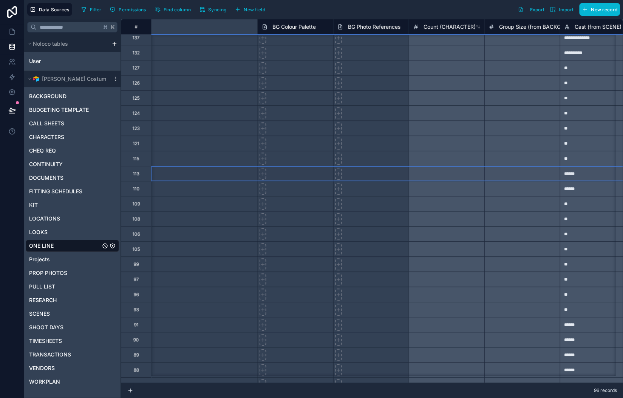
type input "**********"
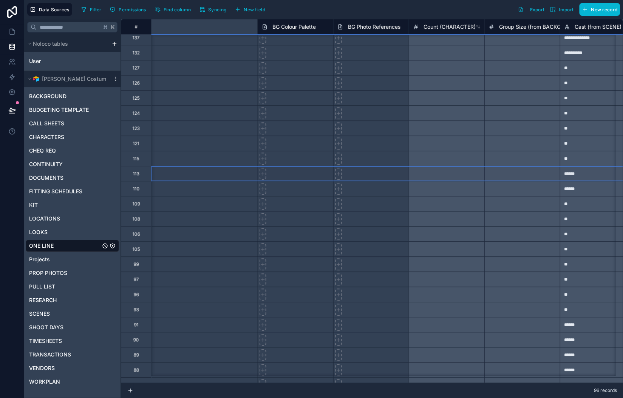
type input "**********"
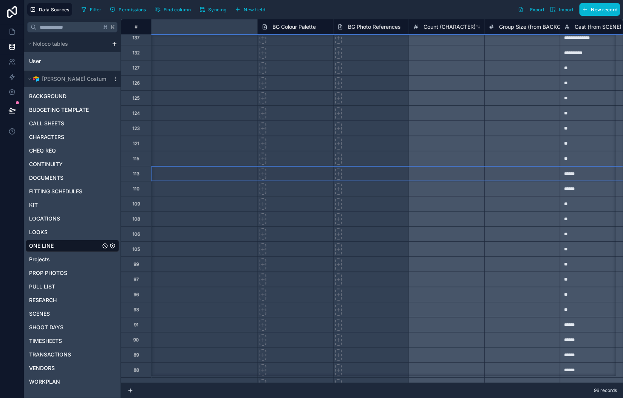
type input "**********"
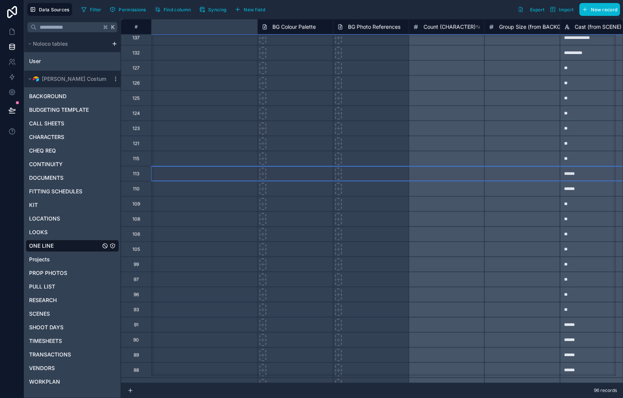
type input "**********"
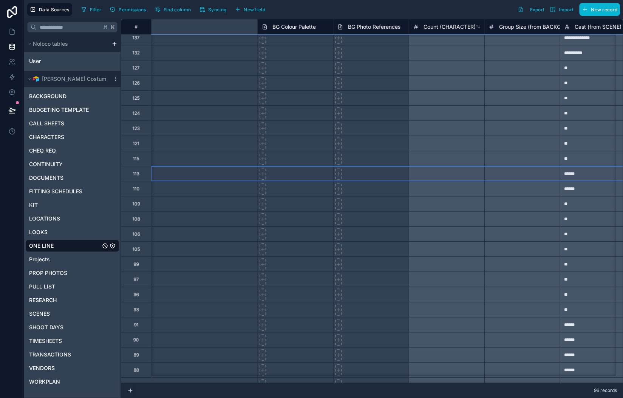
type input "**********"
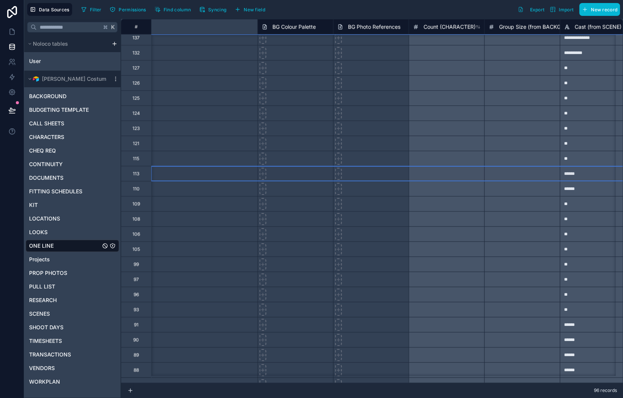
type input "**********"
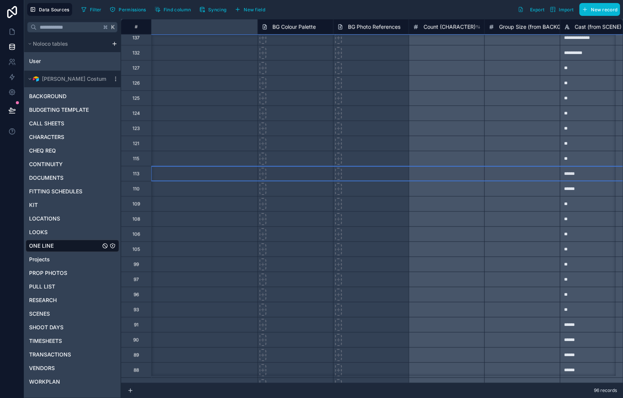
type input "**********"
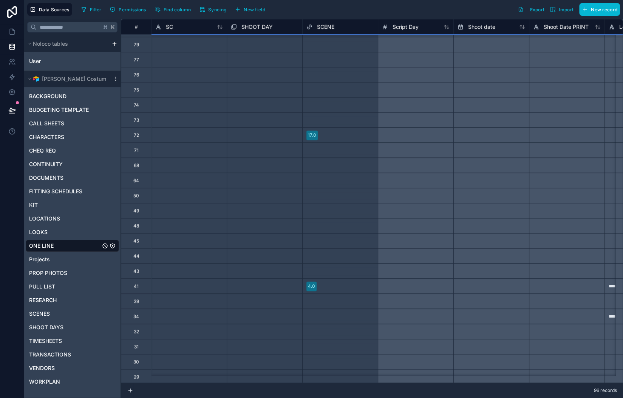
scroll to position [790, 0]
click at [227, 150] on div at bounding box center [189, 142] width 76 height 15
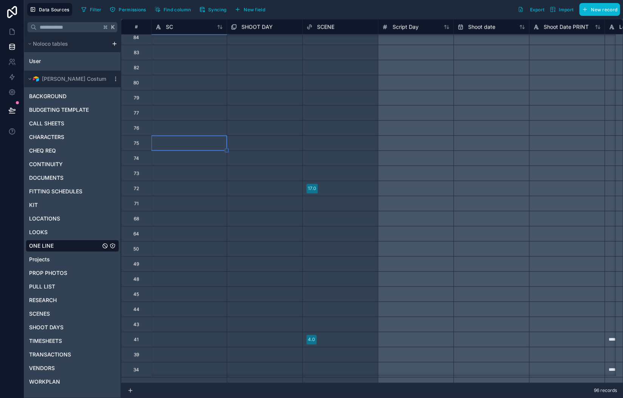
click at [227, 150] on div at bounding box center [189, 142] width 76 height 15
click at [227, 150] on input at bounding box center [188, 143] width 75 height 15
click at [273, 146] on div "Select a SHOOT DAY" at bounding box center [250, 143] width 46 height 6
click at [272, 146] on div "Select a SHOOT DAY" at bounding box center [249, 143] width 45 height 6
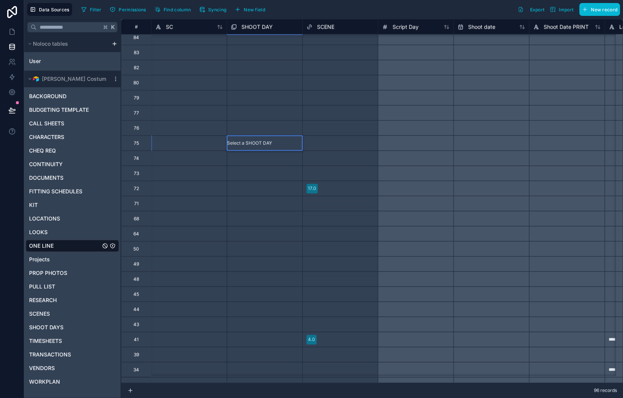
click at [273, 131] on div "Select a SHOOT DAY" at bounding box center [250, 128] width 45 height 6
click at [272, 131] on div "Select a SHOOT DAY" at bounding box center [249, 128] width 45 height 6
click at [272, 116] on div "Select a SHOOT DAY" at bounding box center [249, 113] width 45 height 6
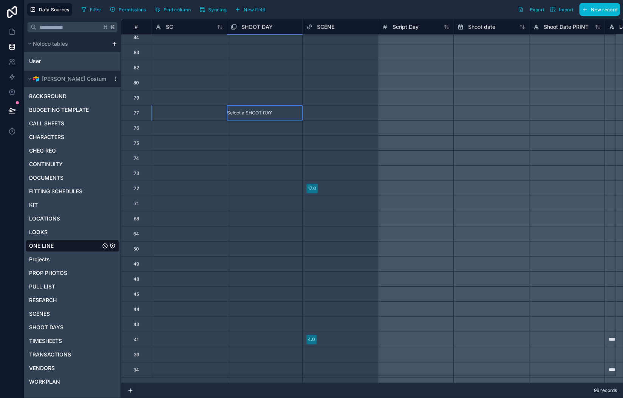
click at [227, 120] on div at bounding box center [189, 112] width 76 height 15
click at [227, 120] on input at bounding box center [188, 112] width 75 height 15
click at [272, 101] on div "Select a SHOOT DAY" at bounding box center [249, 98] width 45 height 6
click at [227, 120] on div at bounding box center [189, 112] width 76 height 15
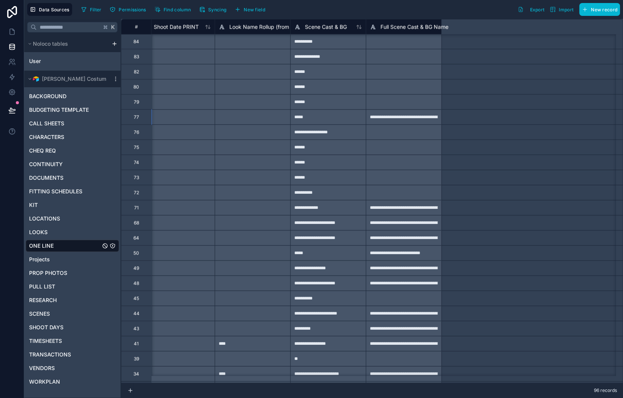
scroll to position [786, 0]
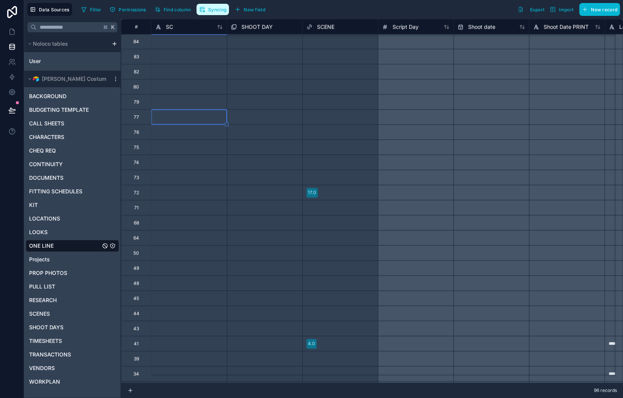
click at [226, 12] on span "Syncing" at bounding box center [217, 10] width 18 height 6
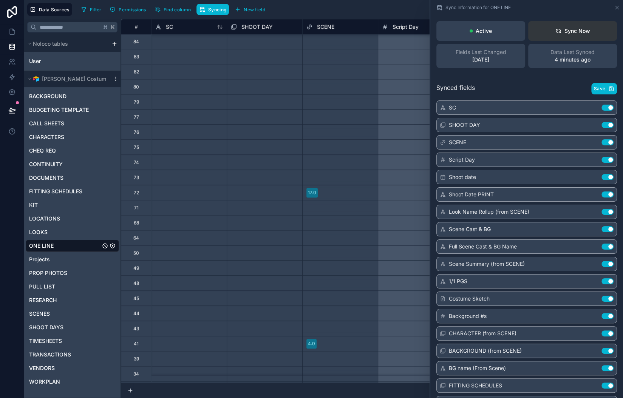
click at [555, 35] on div "Sync Now" at bounding box center [572, 31] width 35 height 8
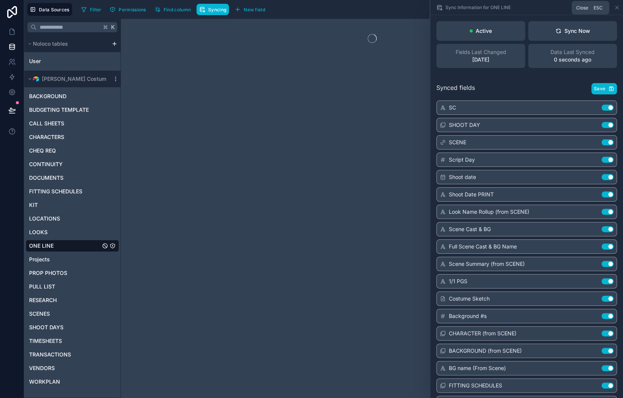
click at [615, 11] on icon at bounding box center [617, 8] width 6 height 6
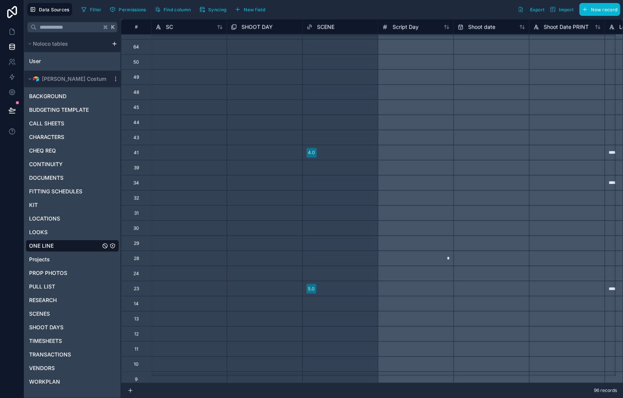
scroll to position [981, 0]
click at [227, 155] on div at bounding box center [189, 147] width 76 height 15
type input "*"
click at [227, 301] on div at bounding box center [189, 298] width 76 height 15
type input "*"
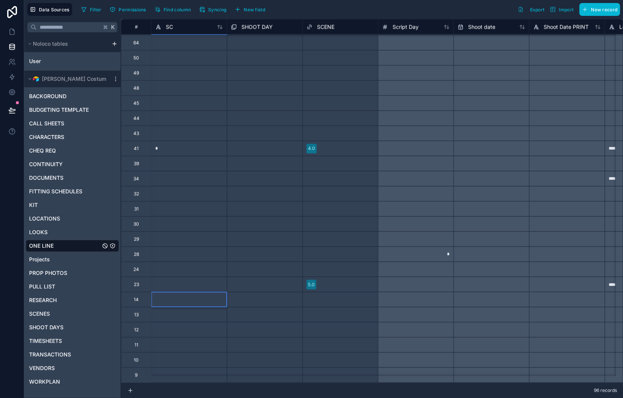
click at [227, 291] on div at bounding box center [189, 283] width 76 height 15
type input "*"
click at [227, 261] on div at bounding box center [189, 253] width 76 height 15
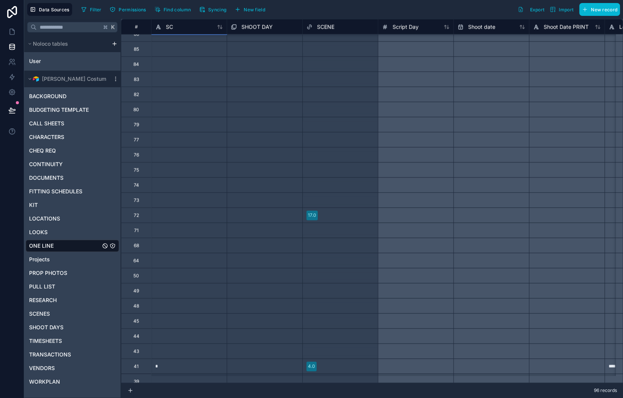
click at [227, 222] on div at bounding box center [189, 214] width 76 height 15
type input "**"
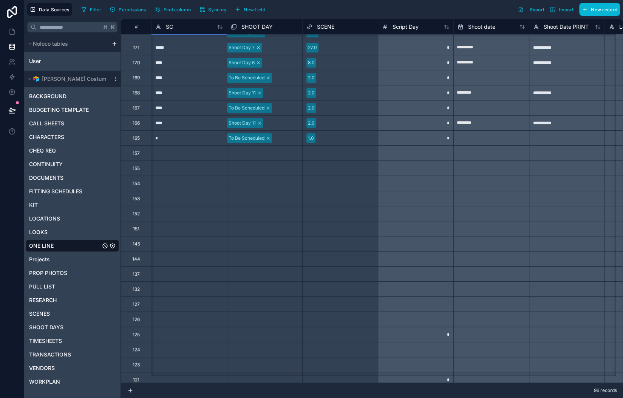
scroll to position [159, 0]
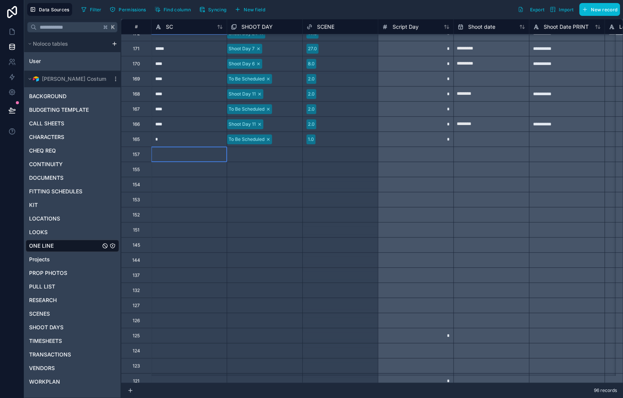
click at [227, 162] on div at bounding box center [189, 153] width 76 height 15
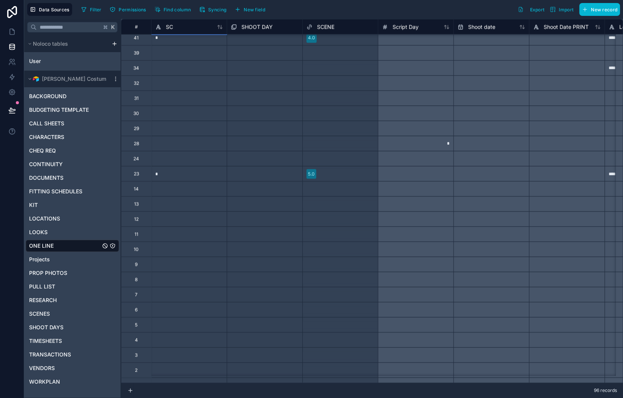
scroll to position [1110, 0]
click at [226, 12] on span "Syncing" at bounding box center [217, 10] width 18 height 6
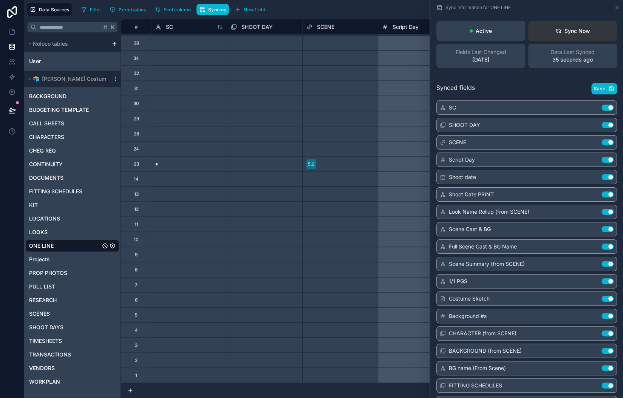
click at [555, 35] on div "Sync Now" at bounding box center [572, 31] width 35 height 8
click at [594, 92] on span "Save" at bounding box center [599, 89] width 11 height 6
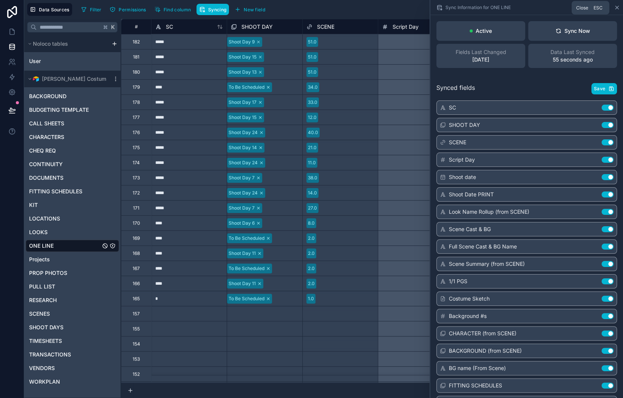
click at [614, 9] on icon at bounding box center [617, 8] width 6 height 6
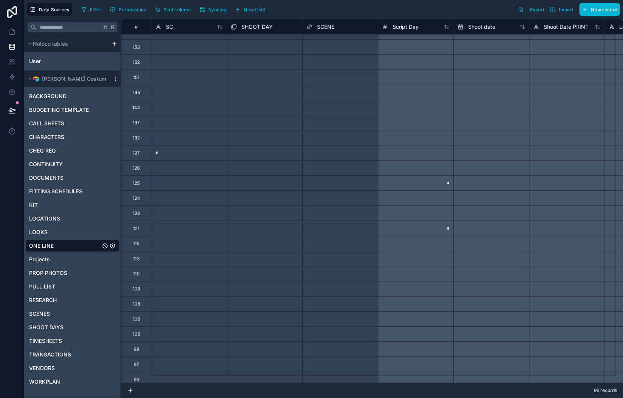
scroll to position [310, 0]
click at [227, 162] on div "*" at bounding box center [189, 153] width 76 height 15
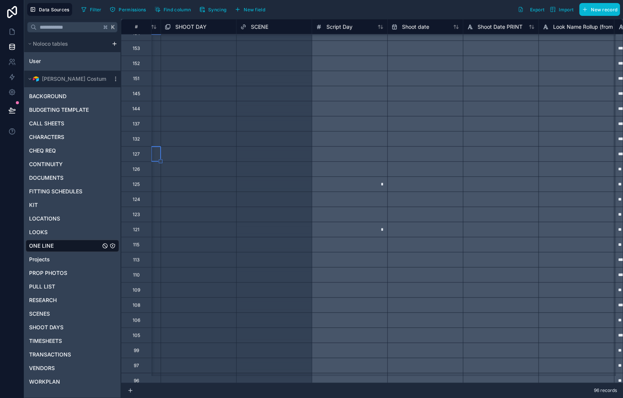
scroll to position [311, 0]
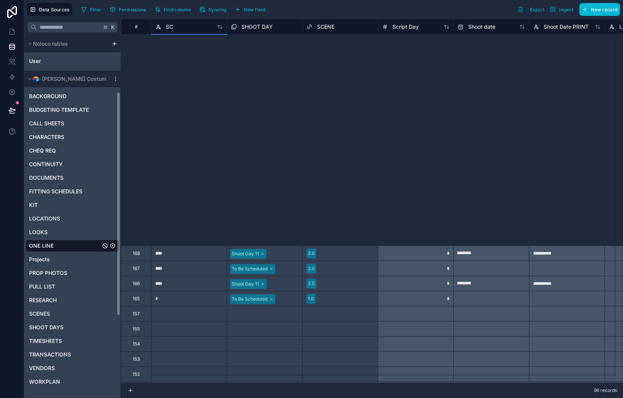
scroll to position [311, 0]
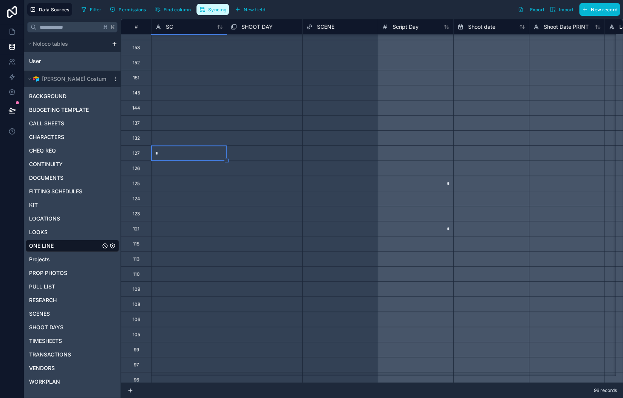
click at [226, 12] on span "Syncing" at bounding box center [217, 10] width 18 height 6
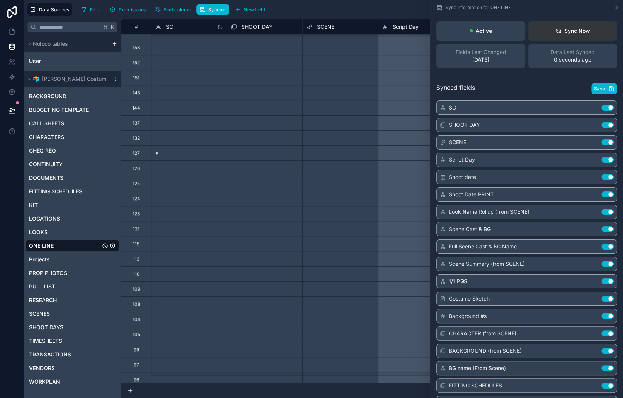
click at [555, 35] on div "Sync Now" at bounding box center [572, 31] width 35 height 8
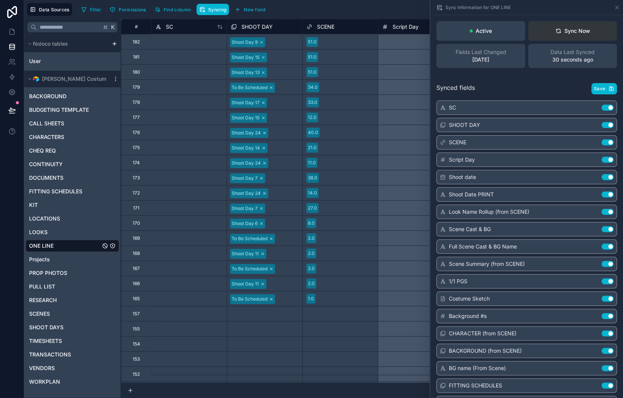
click at [555, 35] on div "Sync Now" at bounding box center [572, 31] width 35 height 8
click at [614, 11] on icon at bounding box center [617, 8] width 6 height 6
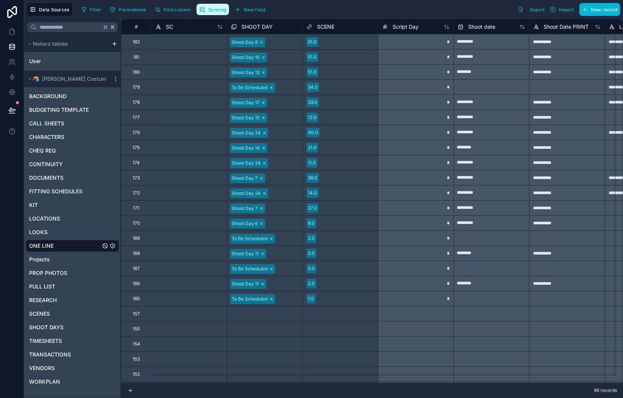
click at [229, 11] on button "Syncing" at bounding box center [212, 9] width 32 height 11
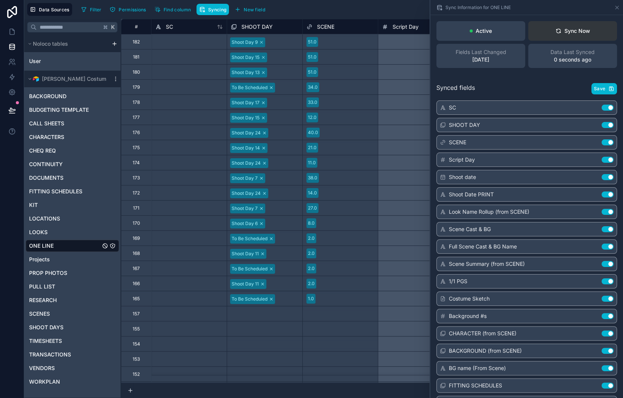
click at [555, 35] on div "Sync Now" at bounding box center [572, 31] width 35 height 8
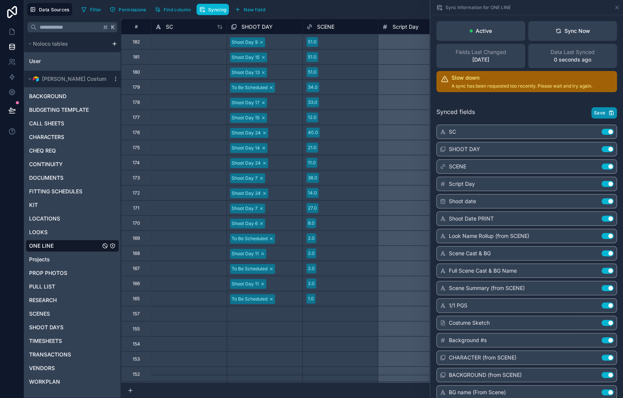
click at [594, 116] on span "Save" at bounding box center [599, 113] width 11 height 6
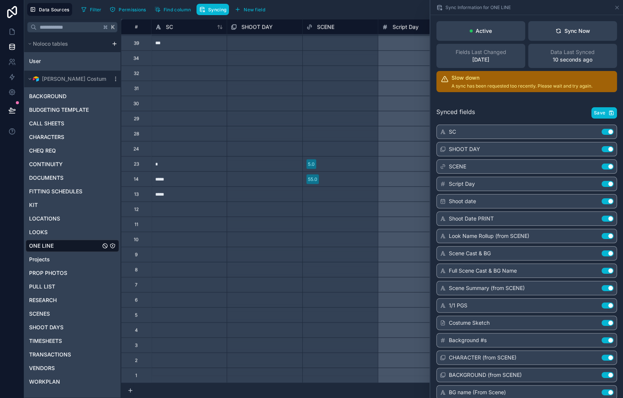
scroll to position [1110, 0]
click at [616, 9] on icon at bounding box center [616, 7] width 3 height 3
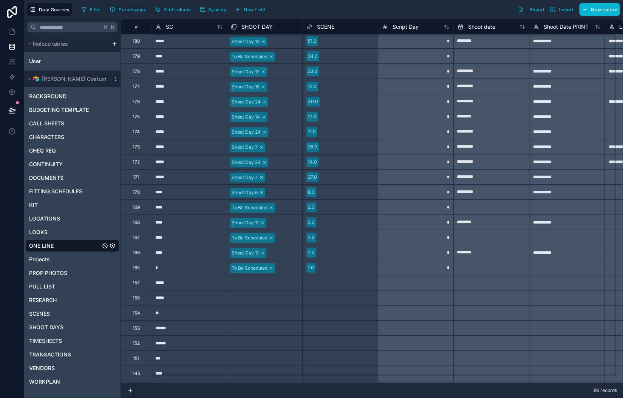
scroll to position [33, 0]
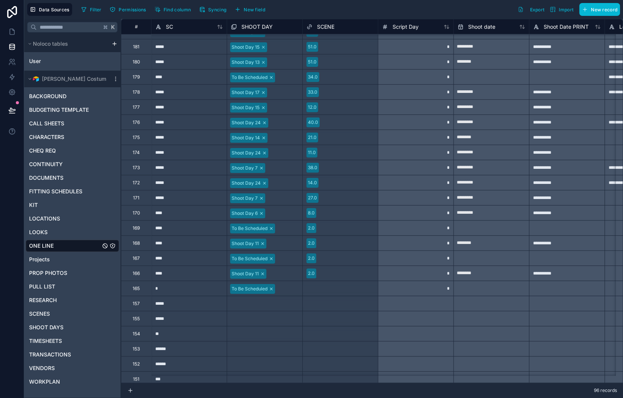
scroll to position [14, 0]
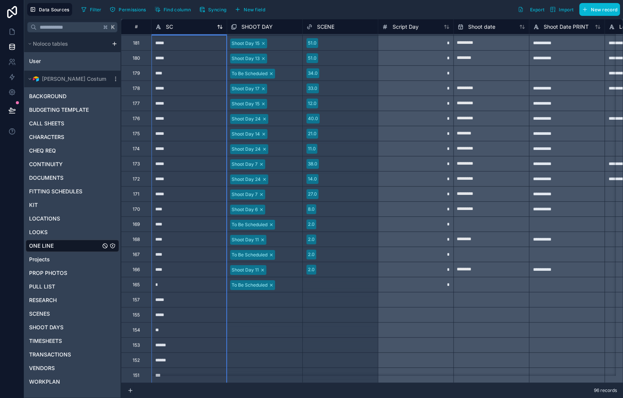
click at [223, 30] on icon at bounding box center [220, 27] width 6 height 6
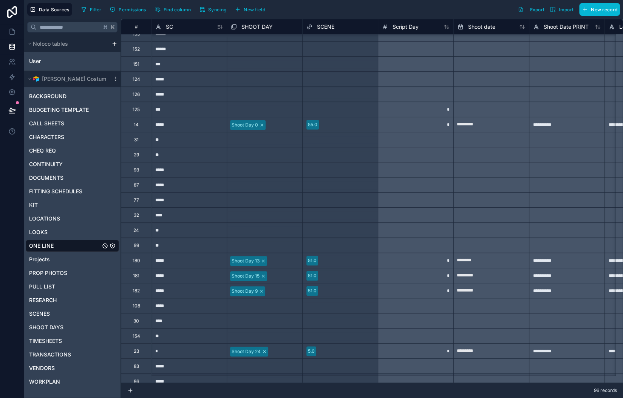
scroll to position [0, 0]
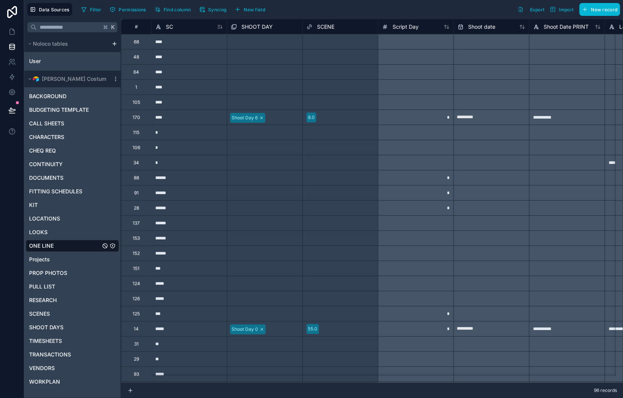
click at [334, 31] on span "SCENE" at bounding box center [325, 27] width 17 height 8
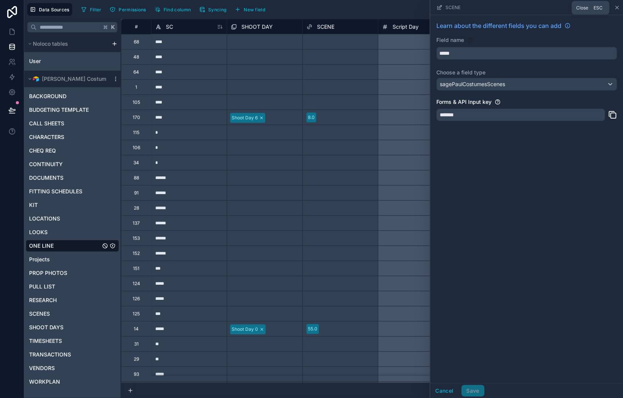
click at [616, 11] on icon at bounding box center [617, 8] width 6 height 6
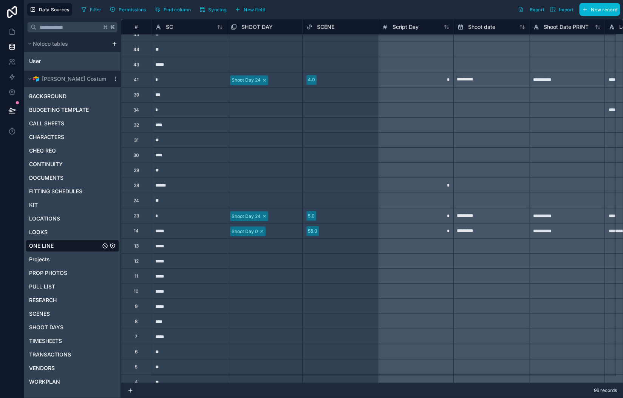
scroll to position [1110, 0]
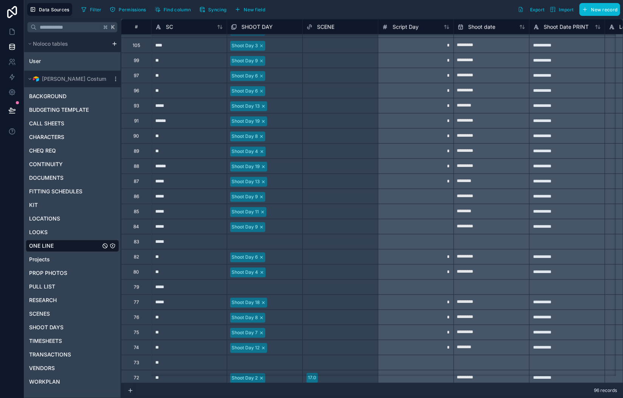
scroll to position [610, 0]
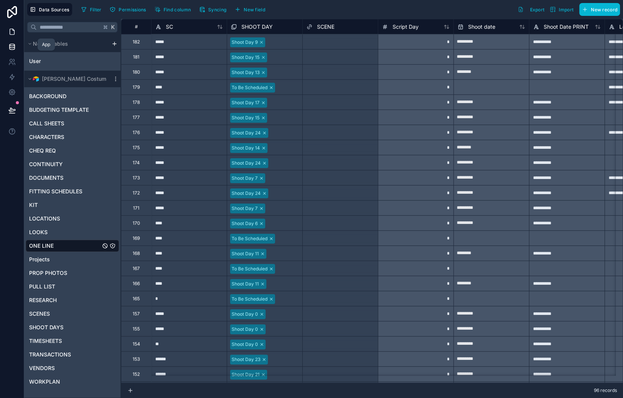
click at [16, 35] on icon at bounding box center [12, 32] width 8 height 8
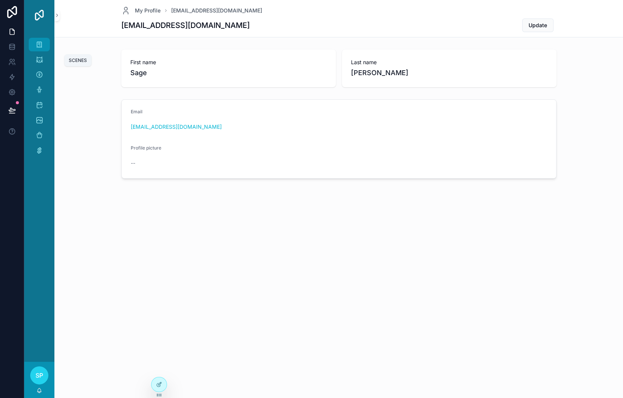
click at [43, 48] on icon "scrollable content" at bounding box center [39, 45] width 8 height 8
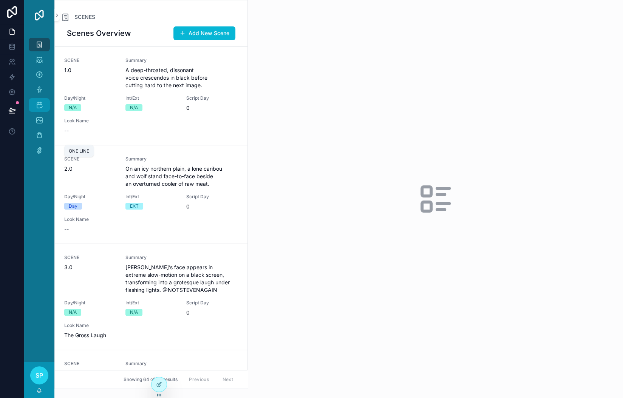
click at [43, 109] on icon "scrollable content" at bounding box center [39, 105] width 8 height 8
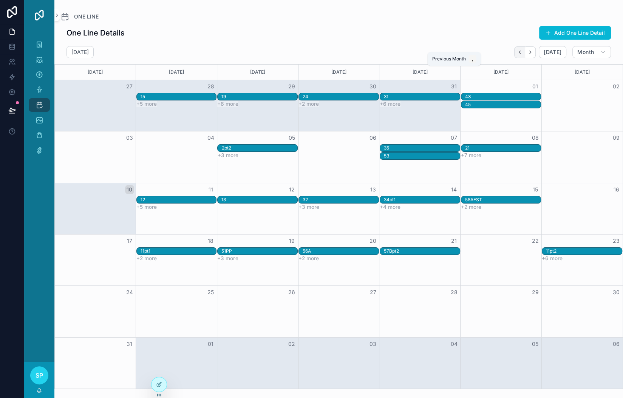
click at [517, 55] on icon "Back" at bounding box center [520, 52] width 6 height 6
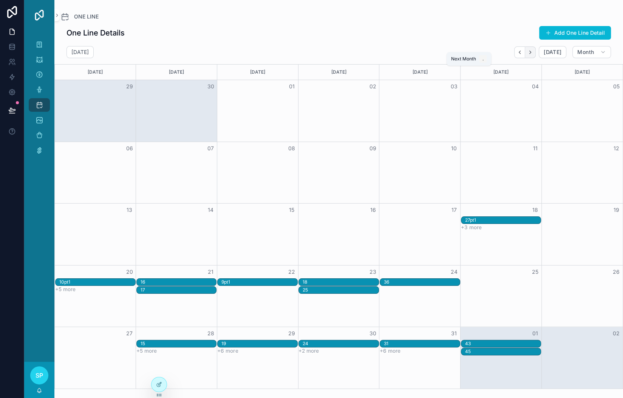
click at [527, 55] on icon "Next" at bounding box center [530, 52] width 6 height 6
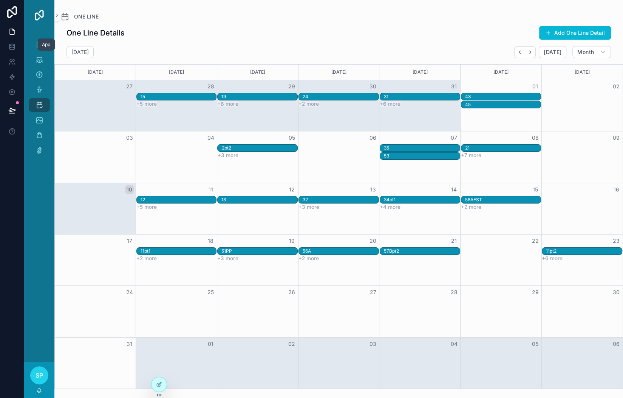
click at [16, 35] on icon at bounding box center [12, 32] width 8 height 8
click at [16, 51] on icon at bounding box center [12, 47] width 8 height 8
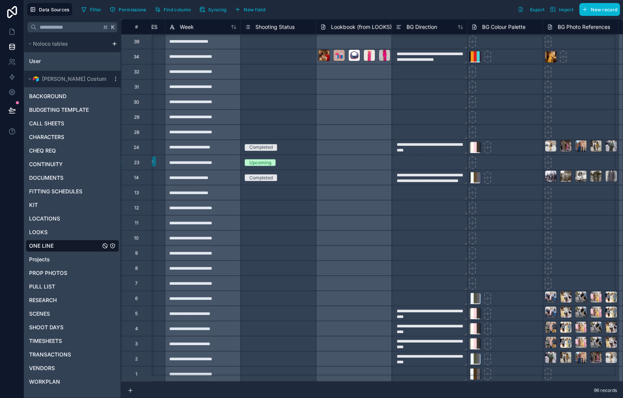
scroll to position [1112, 1076]
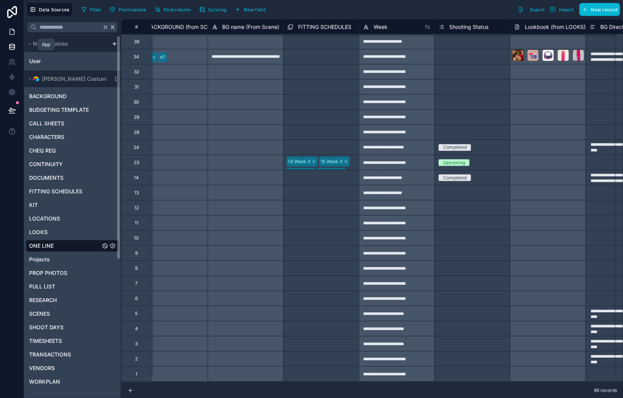
click at [19, 39] on link at bounding box center [12, 31] width 24 height 15
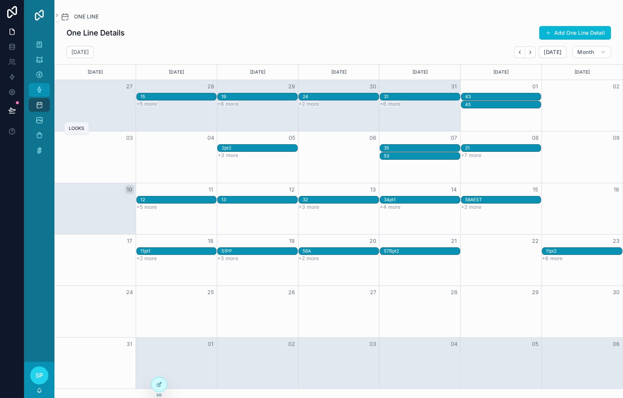
click at [43, 94] on icon "scrollable content" at bounding box center [39, 90] width 8 height 8
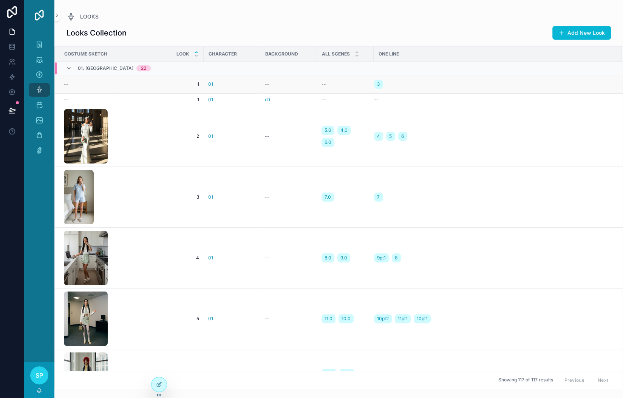
click at [108, 87] on div "--" at bounding box center [86, 84] width 44 height 6
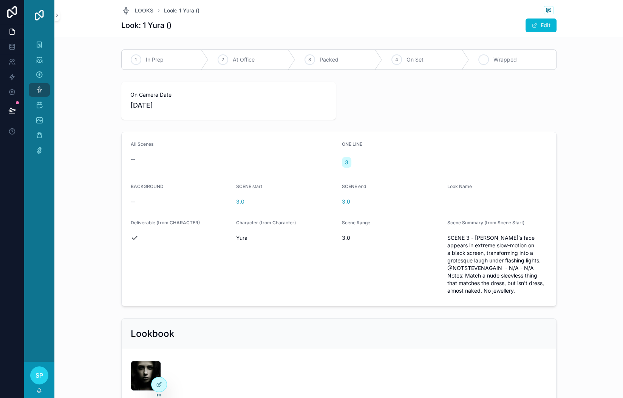
click at [485, 61] on icon "scrollable content" at bounding box center [483, 60] width 4 height 3
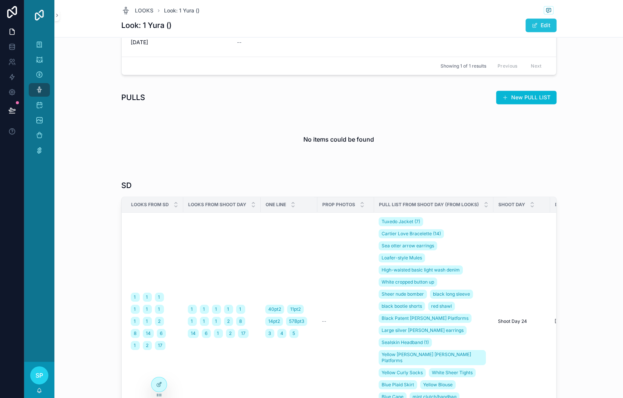
click at [556, 32] on button "Edit" at bounding box center [540, 26] width 31 height 14
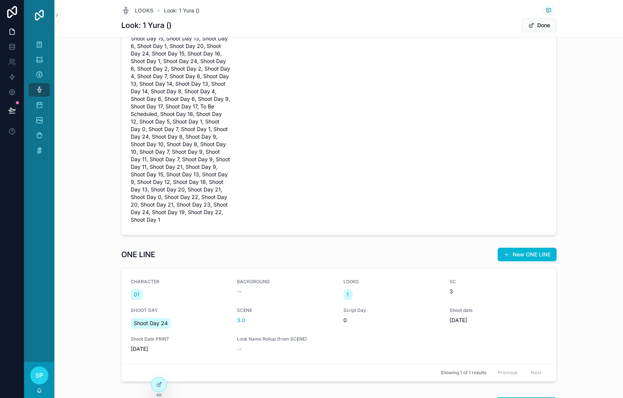
scroll to position [512, 0]
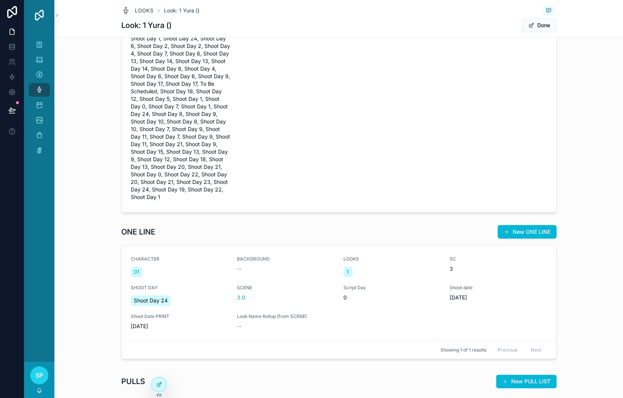
click at [121, 145] on div "CHARACTER Cast ** Character **** Shoot date (from ONE LINE) (from SCENE) Age **" at bounding box center [338, 54] width 435 height 315
click at [162, 387] on icon at bounding box center [159, 384] width 6 height 6
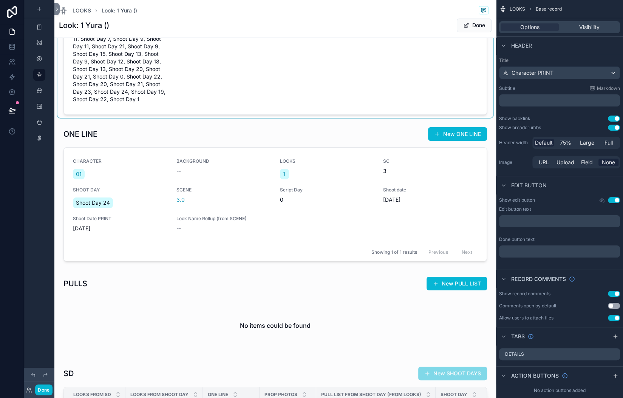
scroll to position [574, 0]
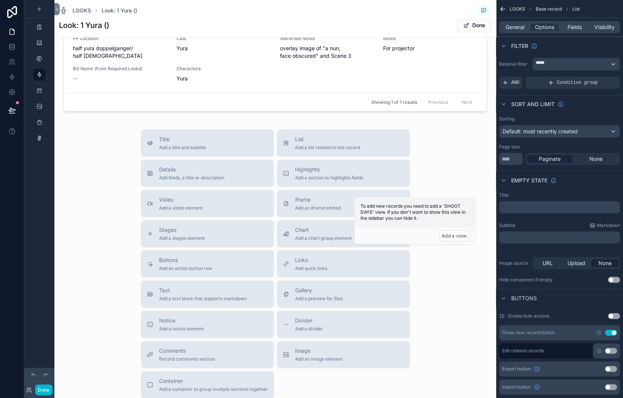
scroll to position [964, 0]
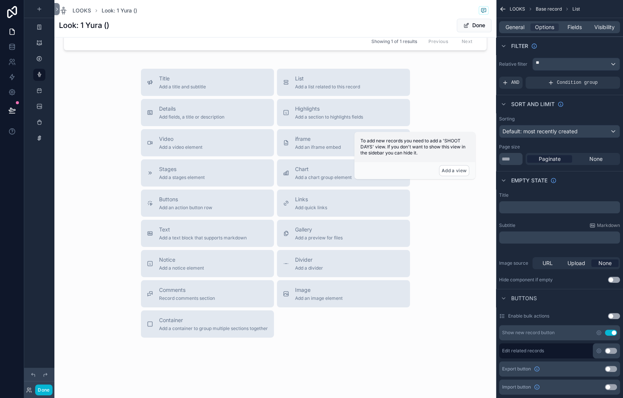
scroll to position [1024, 0]
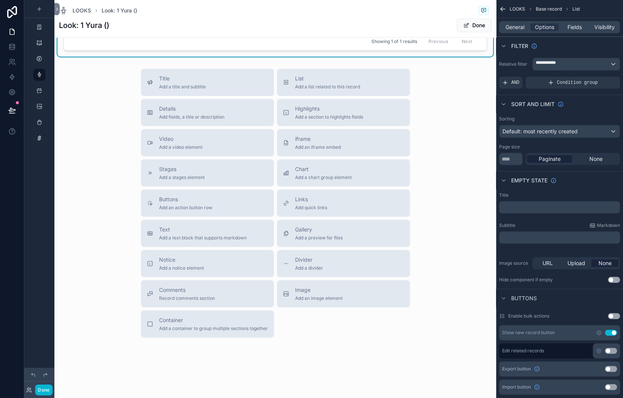
scroll to position [812, 0]
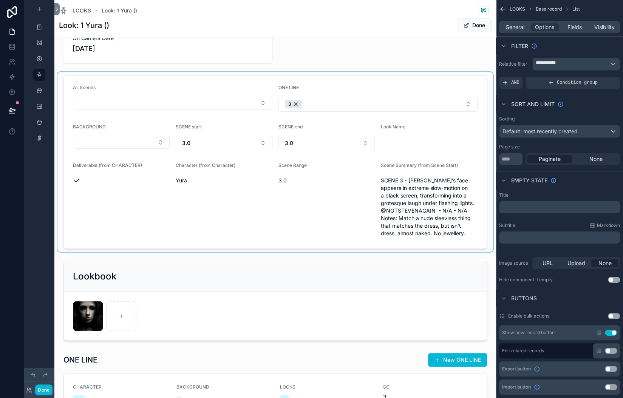
scroll to position [54, 0]
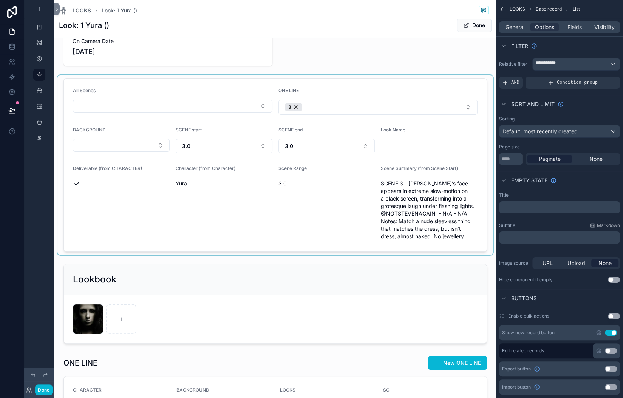
click at [233, 188] on div "scrollable content" at bounding box center [274, 165] width 435 height 180
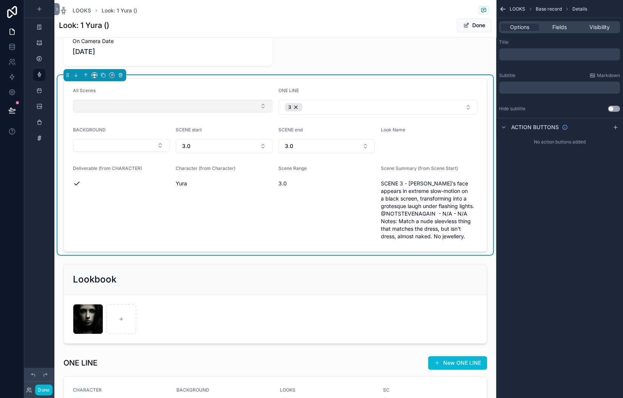
click at [234, 113] on button "Select Button" at bounding box center [172, 106] width 199 height 13
type input "*"
click at [119, 225] on span "3.0" at bounding box center [118, 221] width 8 height 8
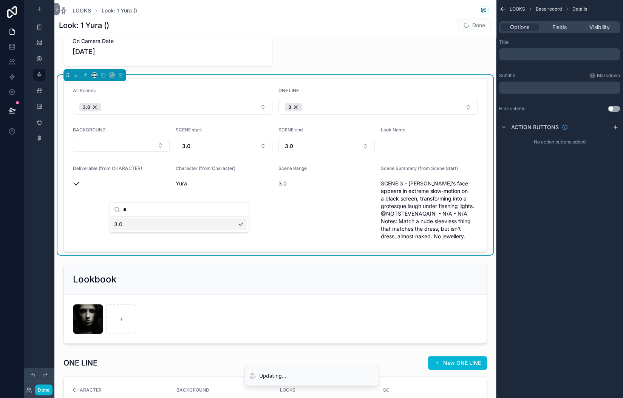
click at [84, 191] on div "On Set 5 Wrapped On Camera Date 8/23/2025 All Scenes 3.0 ONE LINE 3 BACKGROUND …" at bounding box center [274, 366] width 441 height 746
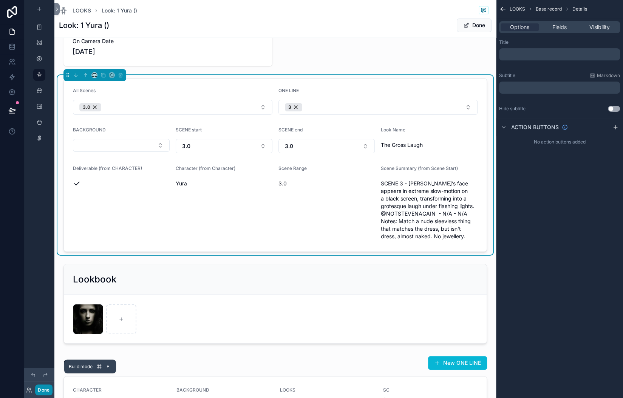
click at [52, 384] on button "Done" at bounding box center [43, 389] width 17 height 11
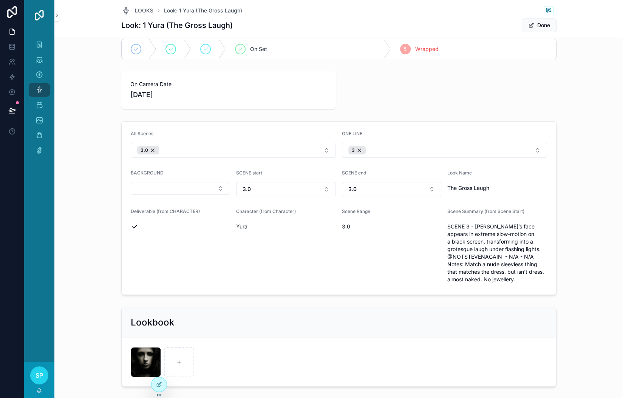
scroll to position [0, 0]
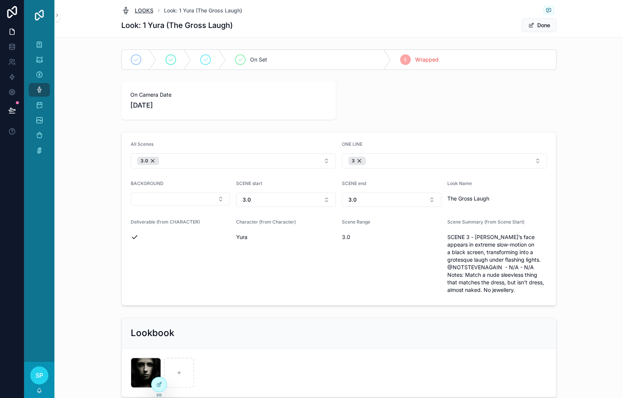
click at [135, 13] on span "LOOKS" at bounding box center [144, 11] width 19 height 8
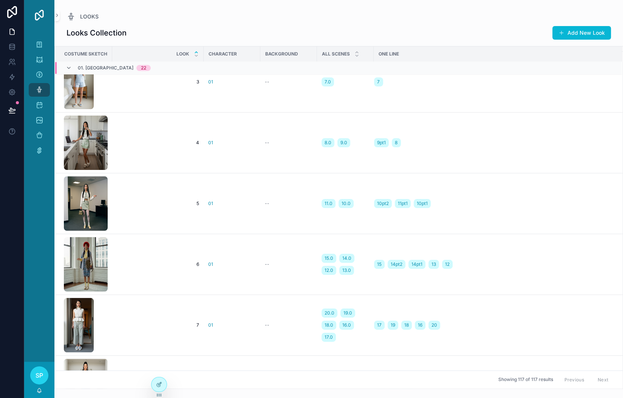
scroll to position [51, 0]
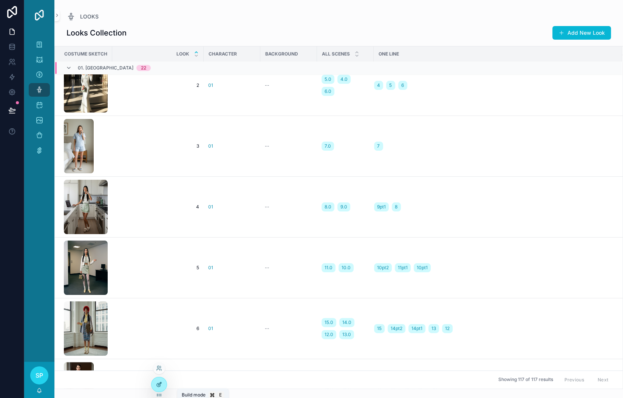
click at [161, 384] on div at bounding box center [158, 384] width 15 height 14
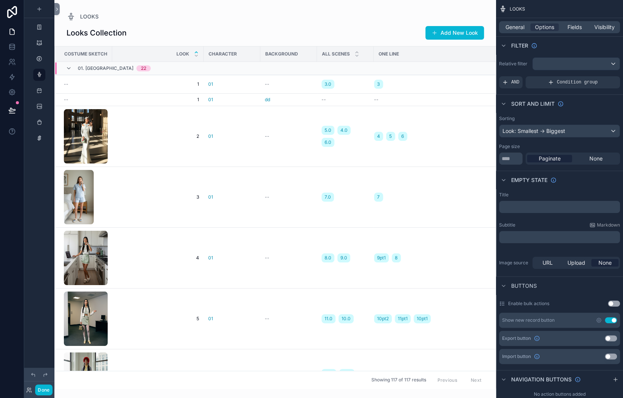
click at [287, 45] on div "scrollable content" at bounding box center [274, 199] width 441 height 398
click at [567, 31] on span "Fields" at bounding box center [574, 27] width 14 height 8
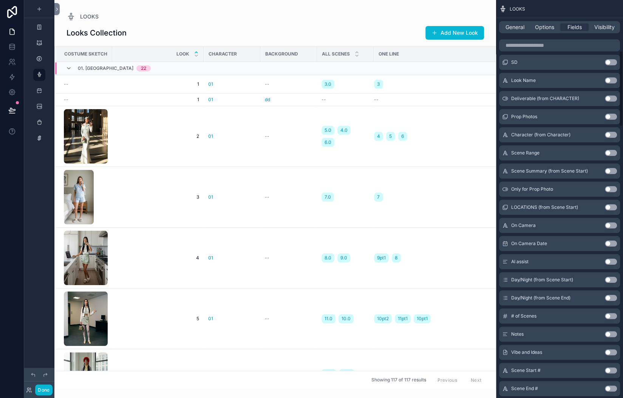
click at [604, 83] on button "Use setting" at bounding box center [610, 80] width 12 height 6
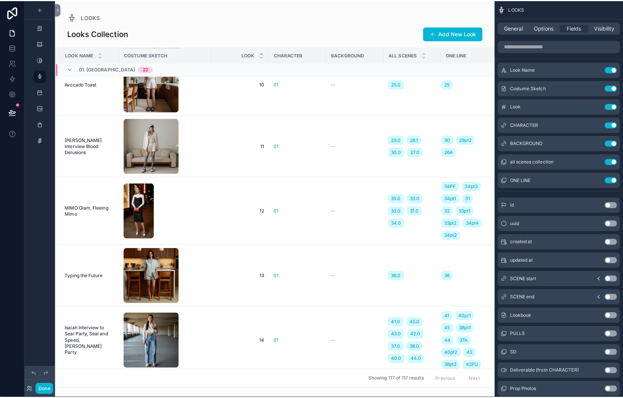
scroll to position [542, 0]
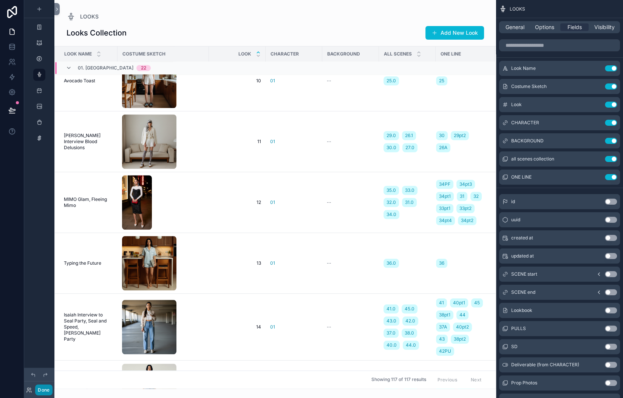
click at [52, 386] on button "Done" at bounding box center [43, 389] width 17 height 11
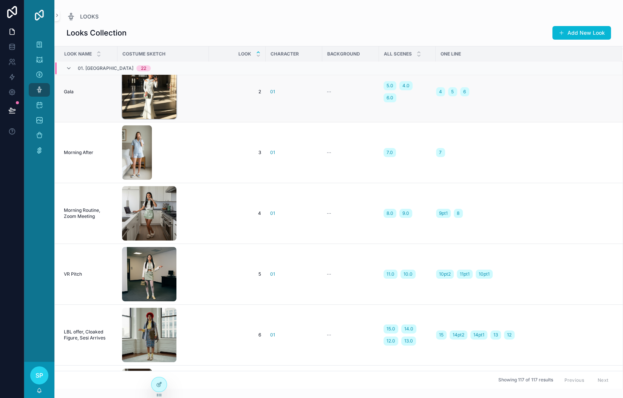
scroll to position [0, 0]
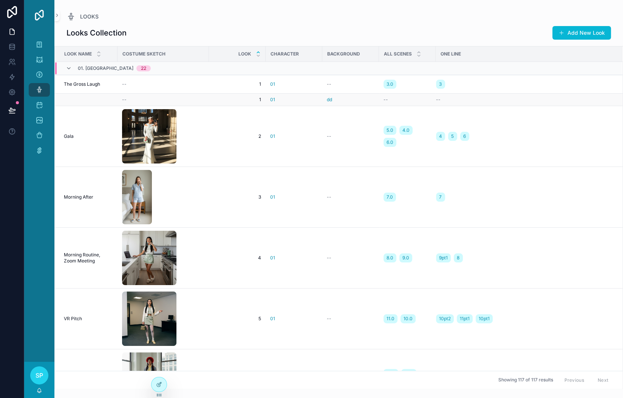
click at [115, 106] on td "scrollable content" at bounding box center [86, 100] width 63 height 12
click at [126, 103] on span "--" at bounding box center [124, 100] width 5 height 6
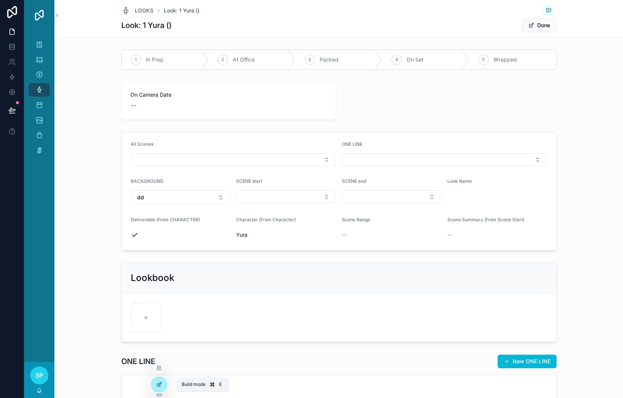
click at [162, 387] on icon at bounding box center [159, 384] width 6 height 6
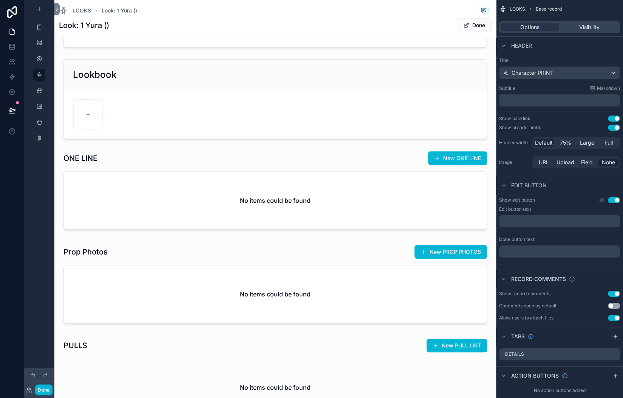
scroll to position [199, 0]
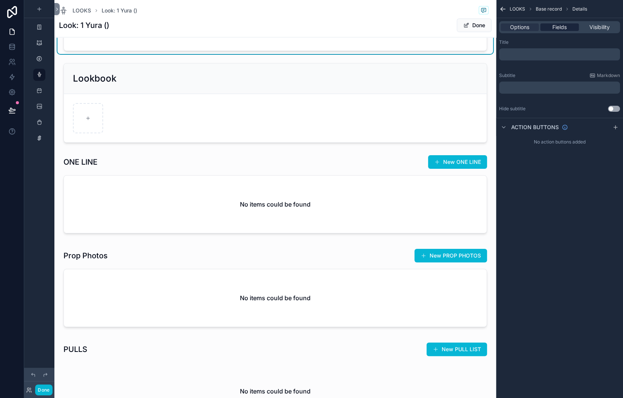
click at [552, 31] on span "Fields" at bounding box center [559, 27] width 14 height 8
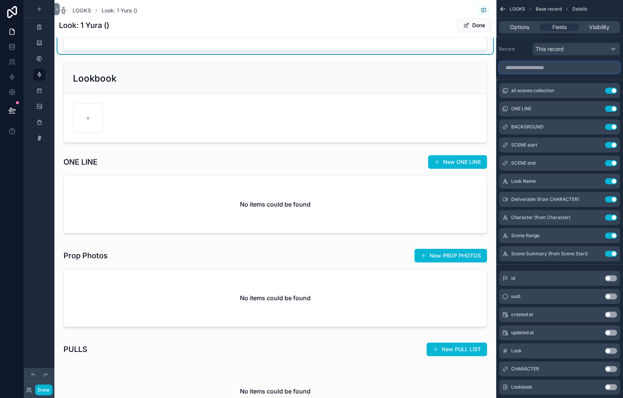
click at [499, 74] on input "scrollable content" at bounding box center [559, 68] width 121 height 12
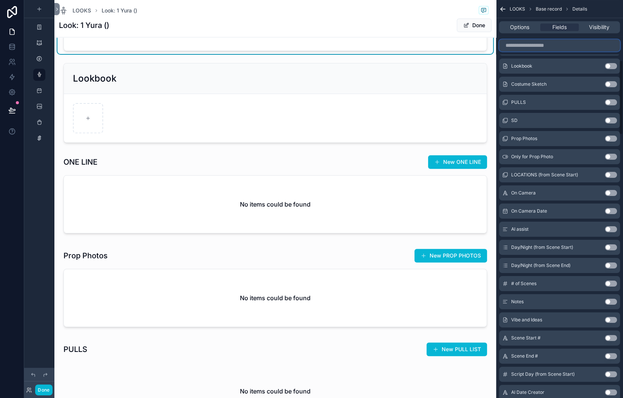
scroll to position [343, 0]
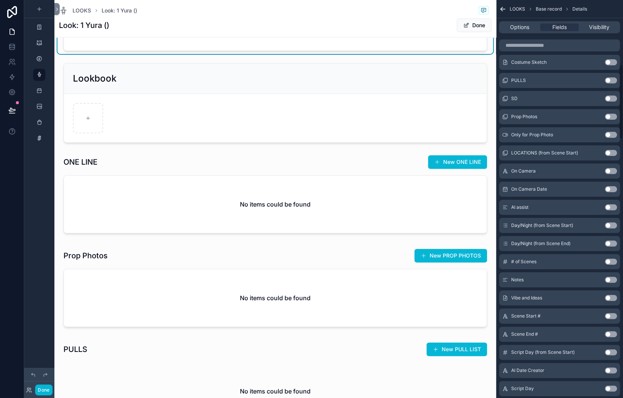
click at [604, 29] on button "Use setting" at bounding box center [610, 26] width 12 height 6
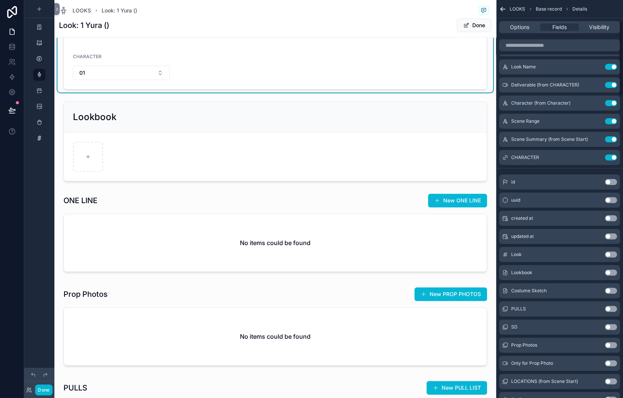
scroll to position [113, 0]
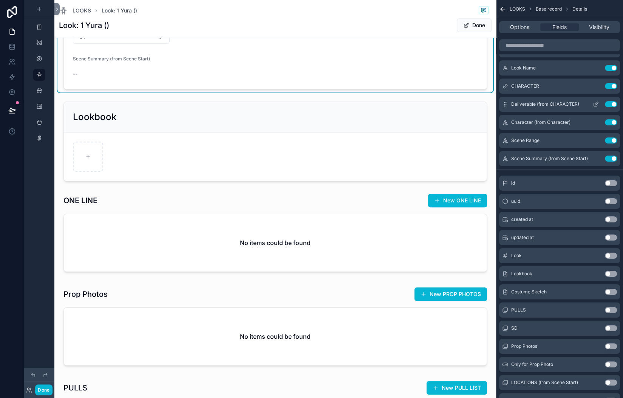
click at [604, 107] on button "Use setting" at bounding box center [610, 104] width 12 height 6
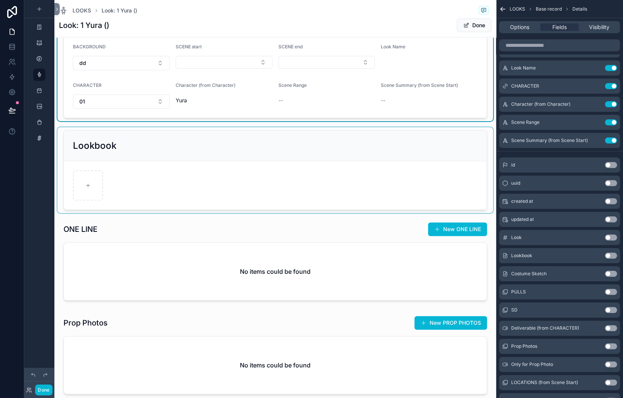
scroll to position [133, 0]
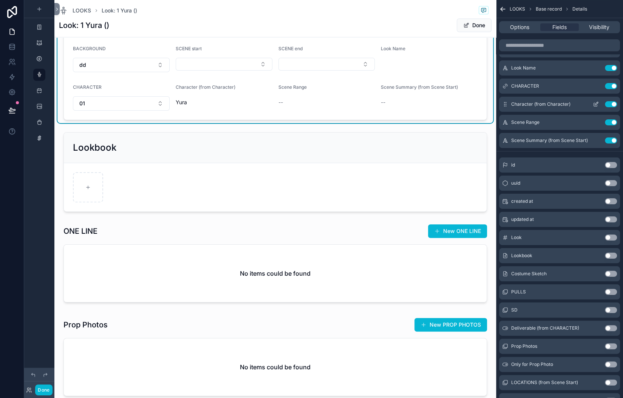
click at [592, 107] on icon "scrollable content" at bounding box center [595, 104] width 6 height 6
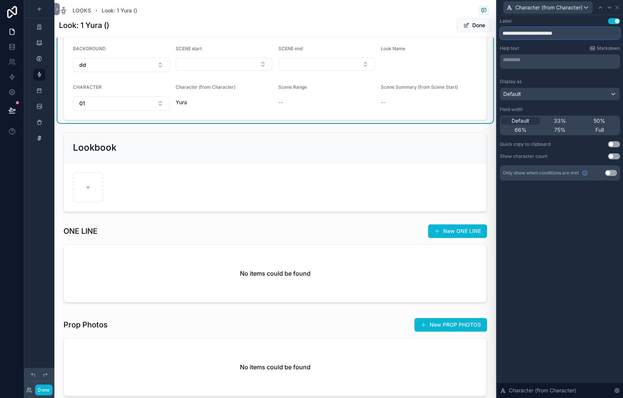
drag, startPoint x: 551, startPoint y: 50, endPoint x: 480, endPoint y: 52, distance: 71.0
click at [500, 39] on input "**********" at bounding box center [560, 33] width 120 height 12
type input "**********"
click at [496, 325] on div "**********" at bounding box center [559, 206] width 126 height 383
click at [614, 11] on icon at bounding box center [617, 8] width 6 height 6
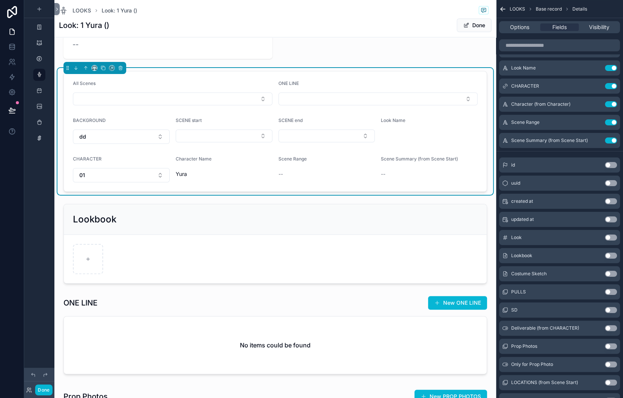
scroll to position [65, 0]
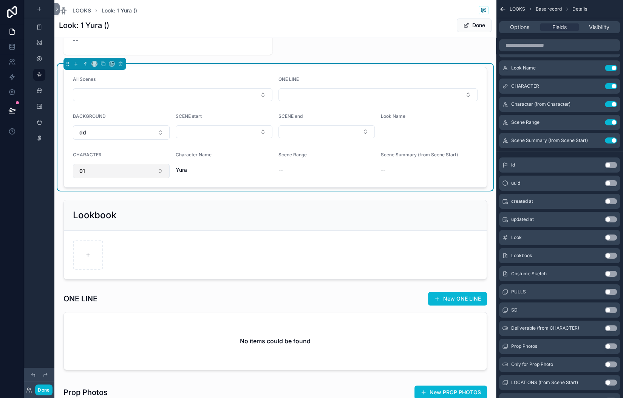
click at [148, 178] on button "01" at bounding box center [121, 171] width 97 height 14
click at [119, 330] on div "None" at bounding box center [141, 324] width 91 height 12
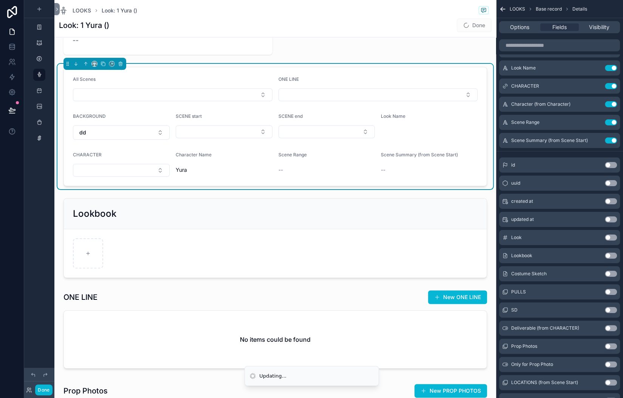
click at [84, 225] on div "1 In Prep 2 At Office 3 Packed 4 On Set 5 Wrapped On Camera Date -- All Scenes …" at bounding box center [274, 269] width 441 height 577
click at [456, 32] on button "Done" at bounding box center [473, 26] width 35 height 14
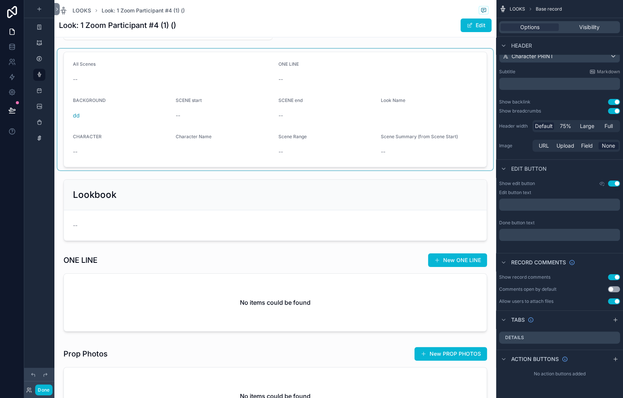
scroll to position [0, 0]
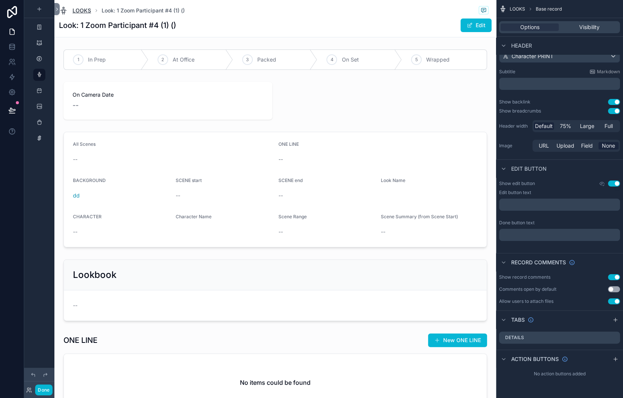
click at [91, 12] on span "LOOKS" at bounding box center [81, 11] width 19 height 8
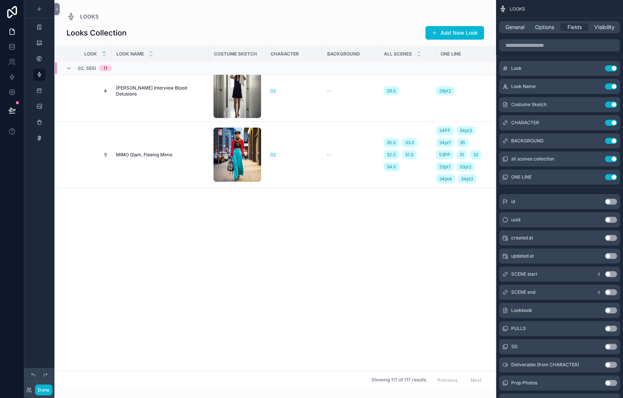
scroll to position [1497, 0]
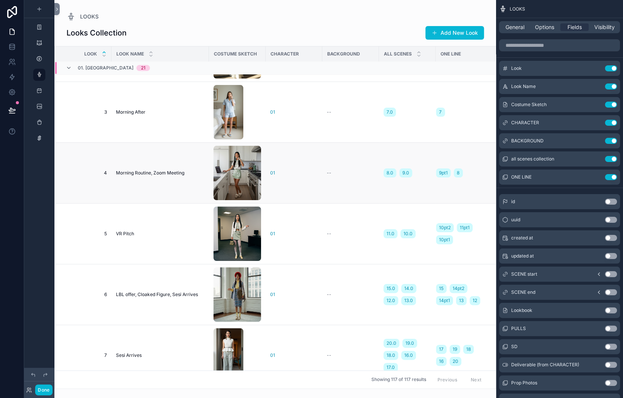
scroll to position [77, 0]
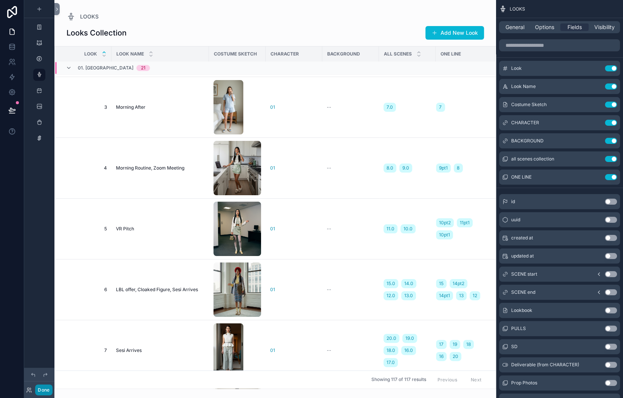
click at [52, 386] on button "Done" at bounding box center [43, 389] width 17 height 11
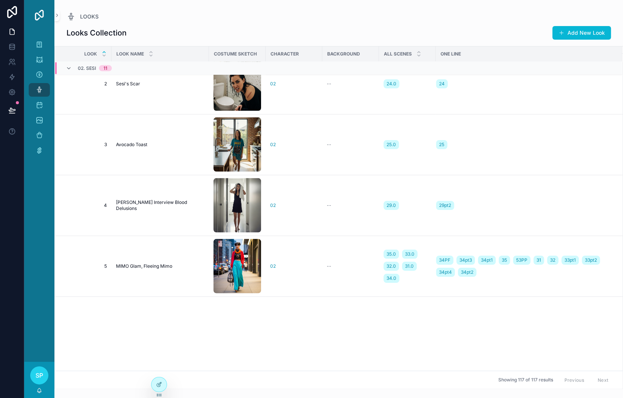
scroll to position [1332, 0]
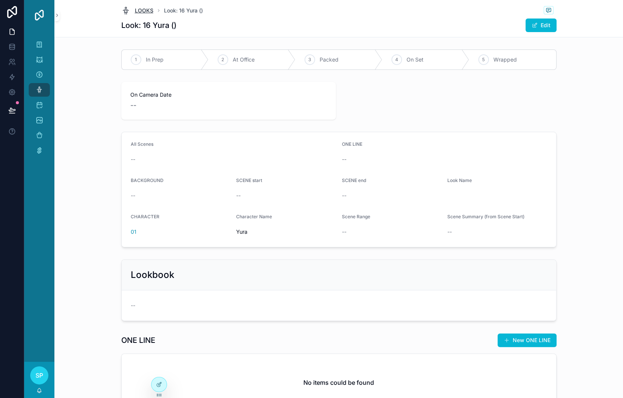
click at [135, 11] on span "LOOKS" at bounding box center [144, 11] width 19 height 8
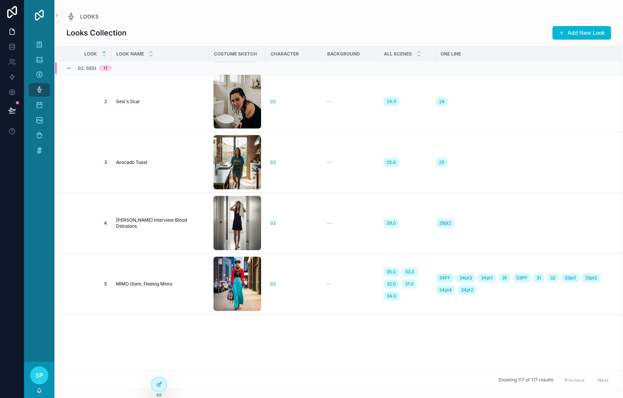
scroll to position [1317, 0]
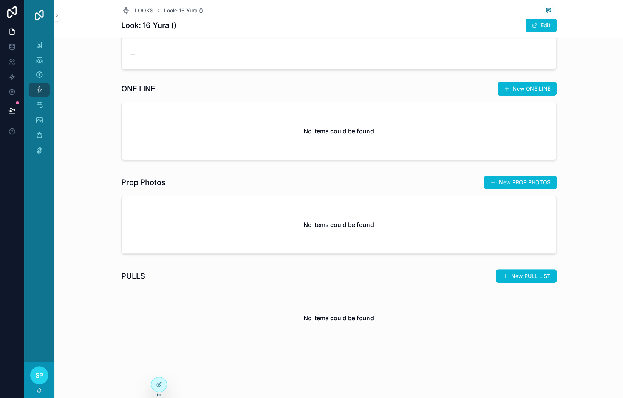
scroll to position [331, 0]
click at [162, 387] on icon at bounding box center [159, 384] width 6 height 6
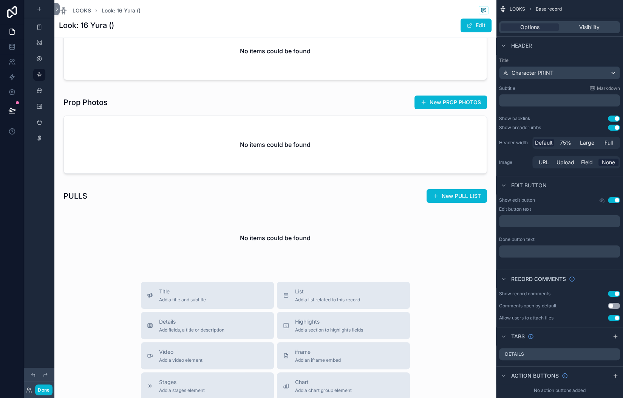
scroll to position [0, 0]
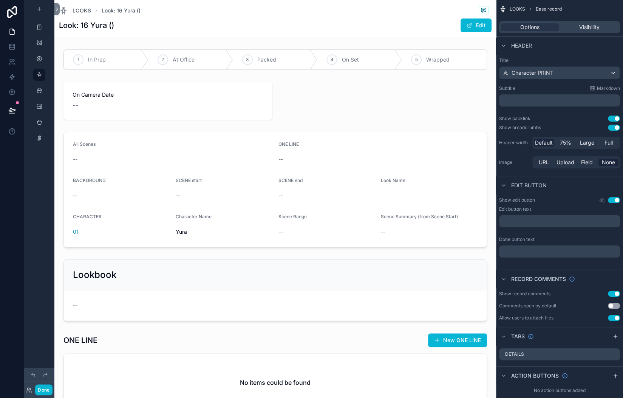
click at [268, 15] on div "LOOKS Look: 16 Yura ()" at bounding box center [275, 10] width 432 height 9
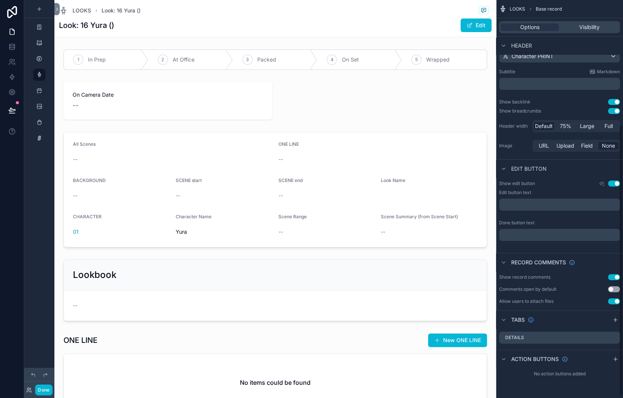
scroll to position [187, 0]
click at [500, 356] on icon "scrollable content" at bounding box center [503, 359] width 6 height 6
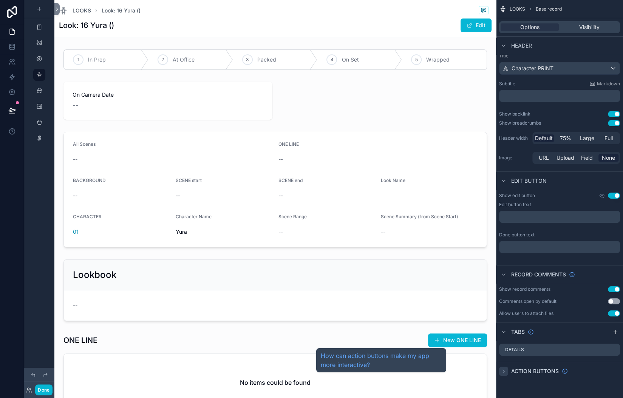
click at [511, 368] on span "Action buttons" at bounding box center [535, 371] width 48 height 8
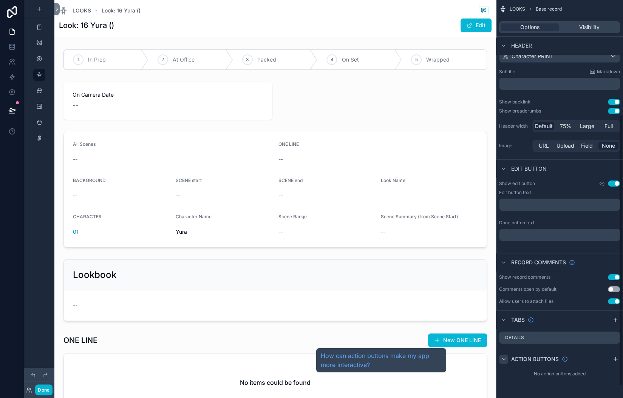
scroll to position [187, 0]
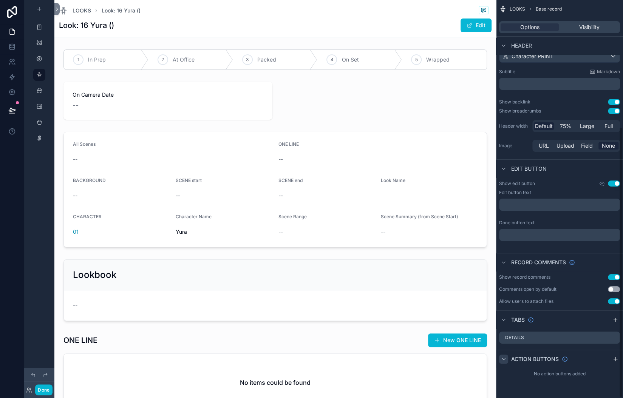
click at [514, 374] on div "No action buttons added" at bounding box center [559, 374] width 127 height 12
click at [612, 356] on icon "scrollable content" at bounding box center [615, 359] width 6 height 6
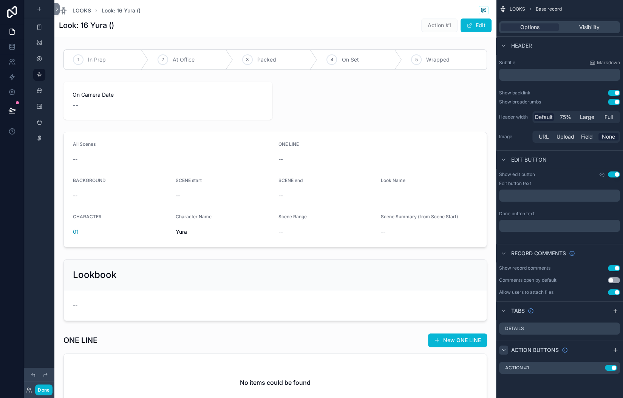
scroll to position [200, 0]
click at [595, 365] on icon "scrollable content" at bounding box center [598, 368] width 6 height 6
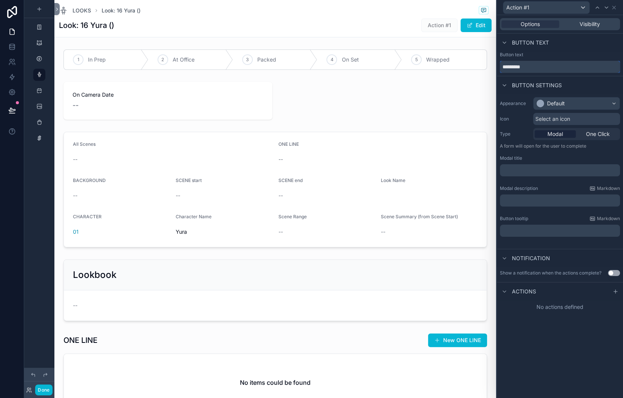
click at [500, 73] on input "*********" at bounding box center [560, 67] width 120 height 12
type input "******"
click at [547, 107] on div "Default" at bounding box center [556, 104] width 18 height 8
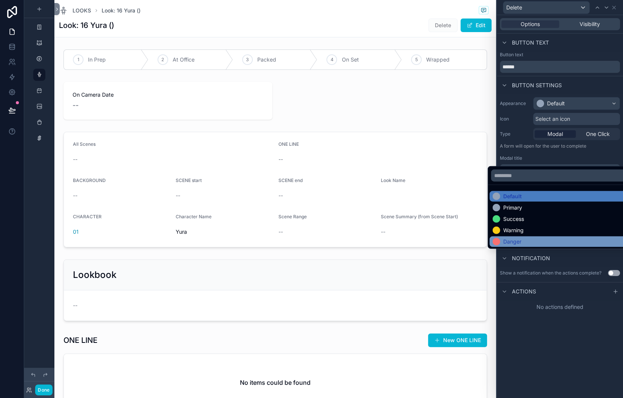
click at [512, 245] on div "Danger" at bounding box center [512, 242] width 18 height 8
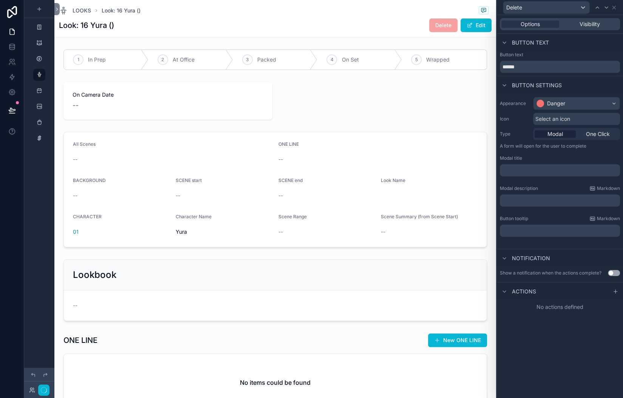
scroll to position [45, 0]
click at [503, 174] on p "﻿" at bounding box center [561, 171] width 116 height 8
click at [114, 31] on h1 "Look: 16 Yura ()" at bounding box center [86, 25] width 55 height 11
click at [613, 11] on icon at bounding box center [614, 8] width 6 height 6
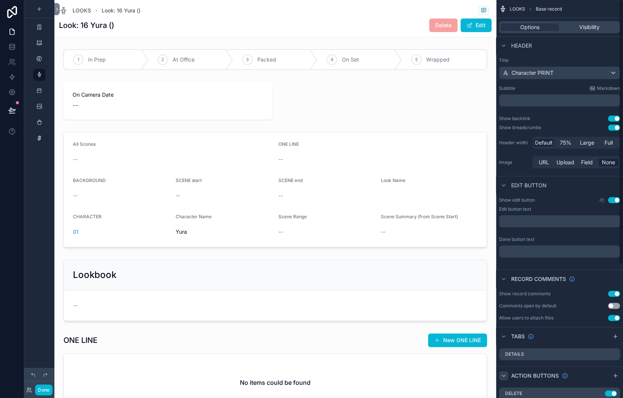
click at [509, 11] on span "LOOKS" at bounding box center [516, 9] width 15 height 6
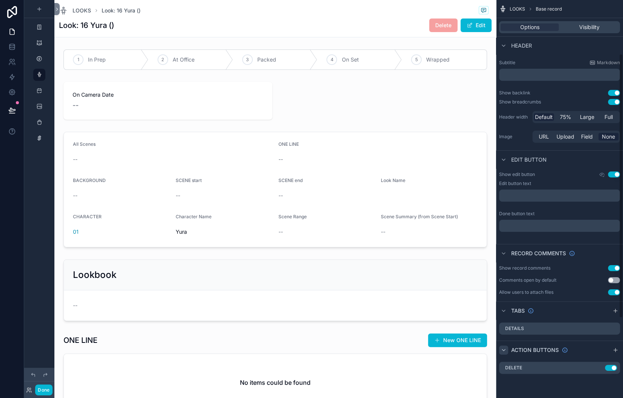
scroll to position [200, 0]
click at [595, 365] on icon "scrollable content" at bounding box center [598, 368] width 6 height 6
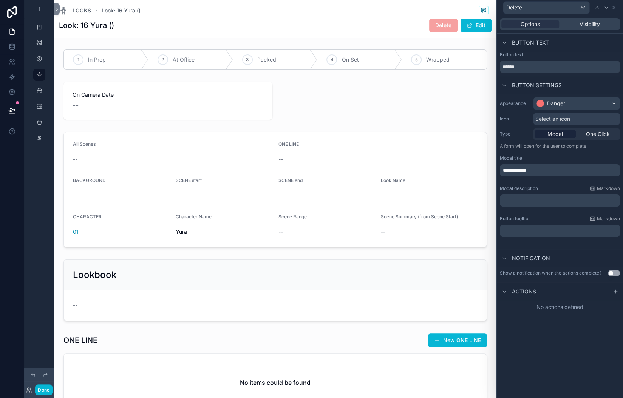
click at [505, 174] on p "**********" at bounding box center [561, 171] width 116 height 8
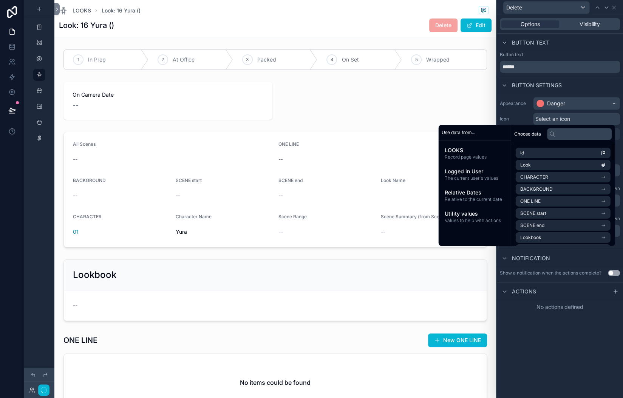
click at [541, 131] on span "Choose data" at bounding box center [527, 134] width 27 height 6
click at [555, 131] on icon at bounding box center [552, 134] width 6 height 6
click at [601, 128] on input "text" at bounding box center [579, 134] width 65 height 12
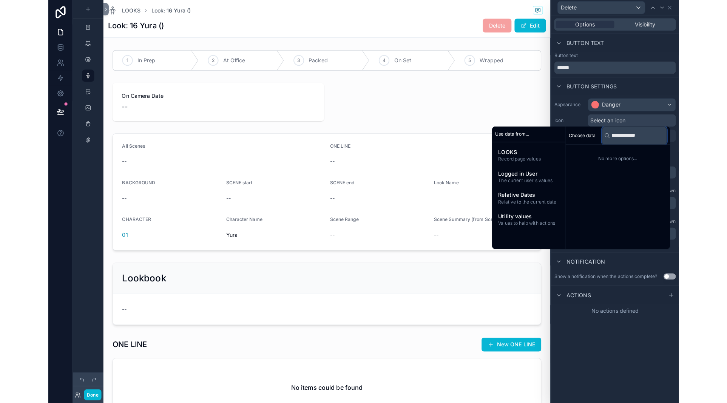
scroll to position [0, 0]
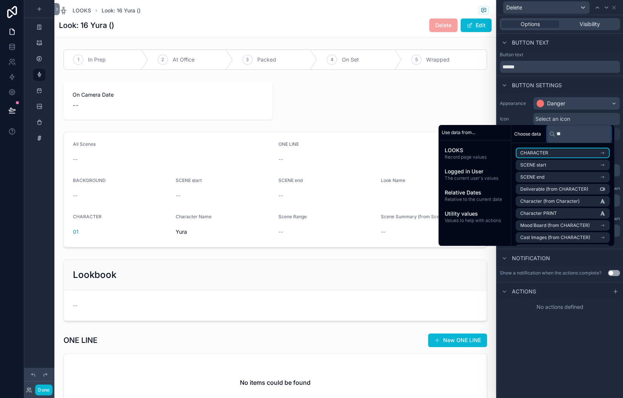
type input "*"
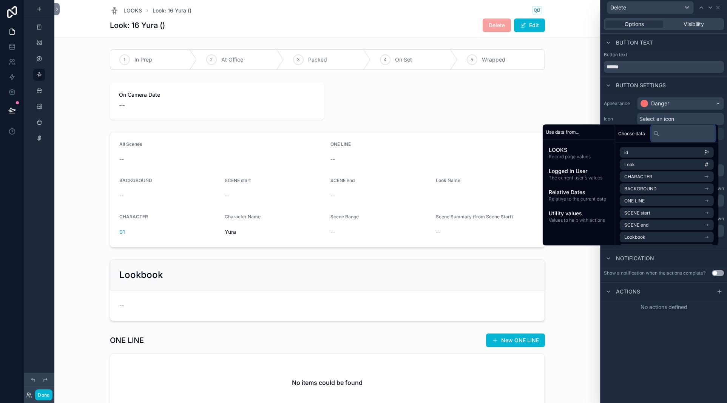
scroll to position [195, 0]
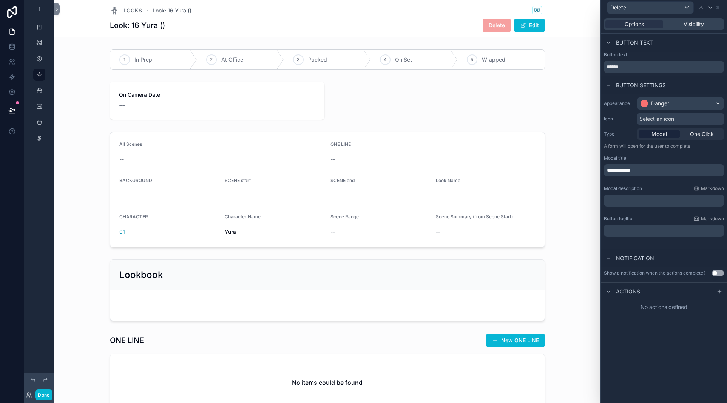
click at [601, 52] on div "Button text" at bounding box center [664, 43] width 126 height 18
click at [607, 174] on p "**********" at bounding box center [665, 171] width 116 height 8
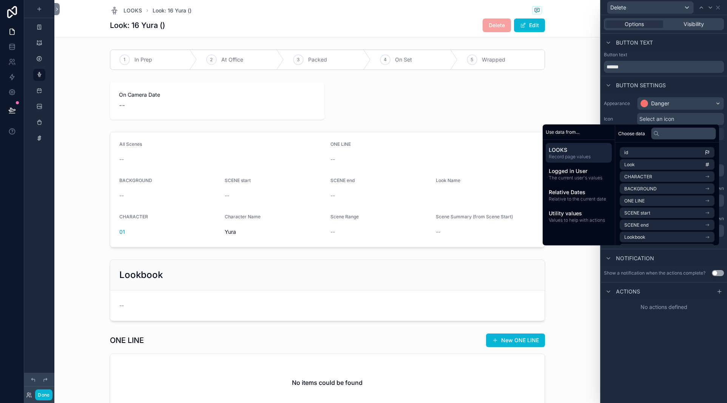
click at [580, 146] on span "LOOKS" at bounding box center [579, 150] width 60 height 8
click at [622, 174] on icon "scrollable content" at bounding box center [707, 176] width 5 height 5
click at [622, 148] on icon at bounding box center [625, 150] width 5 height 5
click at [622, 130] on icon at bounding box center [656, 133] width 6 height 6
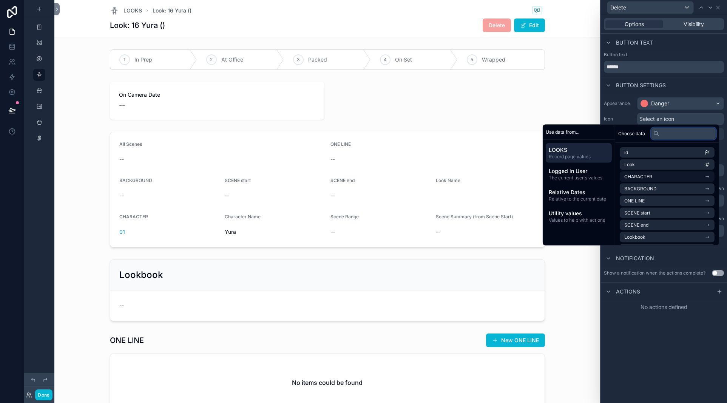
click at [622, 127] on input "text" at bounding box center [683, 133] width 65 height 12
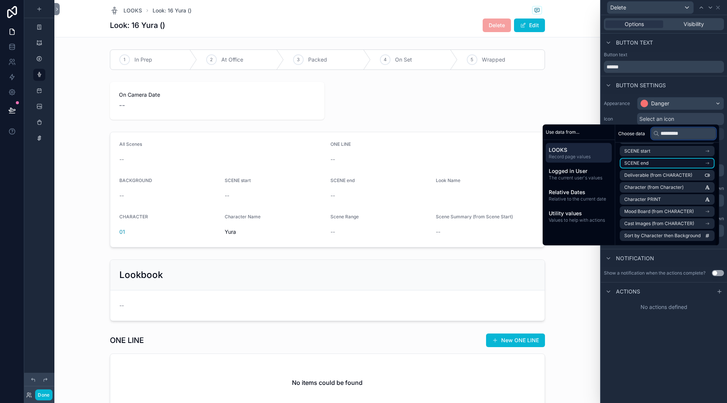
scroll to position [15, 0]
type input "*********"
click at [622, 196] on span "Character PRINT" at bounding box center [642, 199] width 37 height 6
click at [622, 195] on div "Modal description Markdown" at bounding box center [664, 192] width 120 height 6
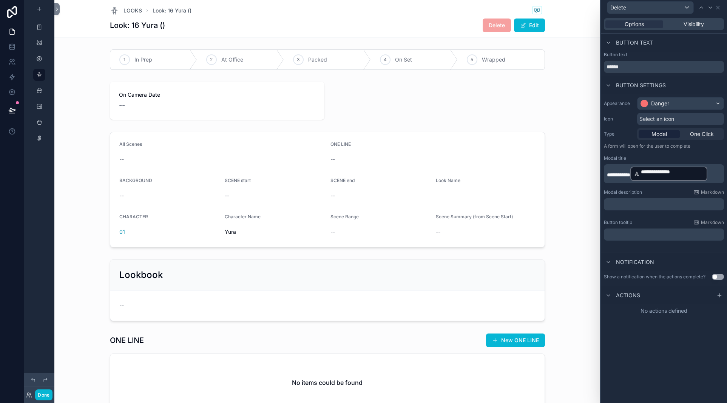
click at [607, 177] on span "**********" at bounding box center [618, 174] width 23 height 5
click at [622, 182] on p "**********" at bounding box center [665, 174] width 116 height 16
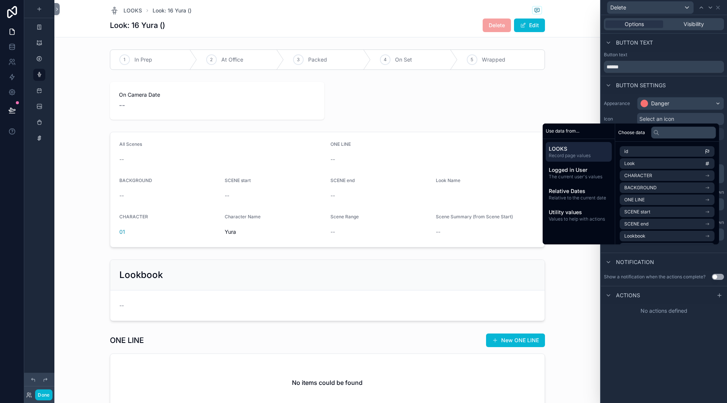
click at [607, 208] on p "﻿" at bounding box center [665, 204] width 116 height 8
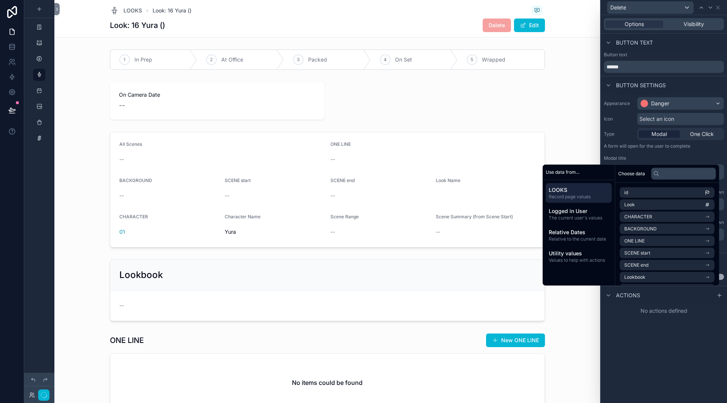
scroll to position [0, 0]
click at [612, 234] on div "Button tooltip Markdown" at bounding box center [664, 231] width 120 height 6
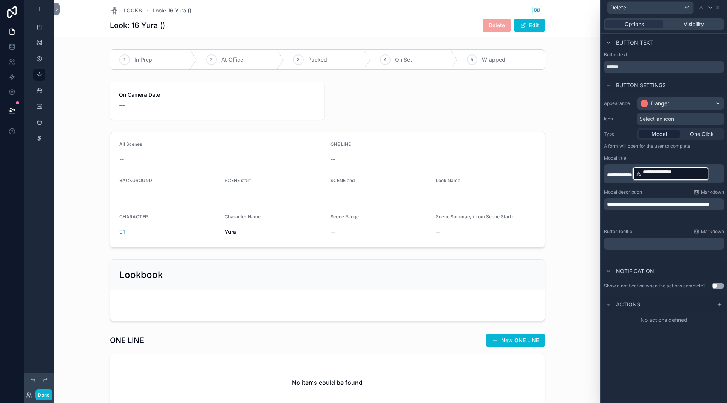
scroll to position [52, 0]
click at [622, 306] on icon at bounding box center [719, 303] width 0 height 3
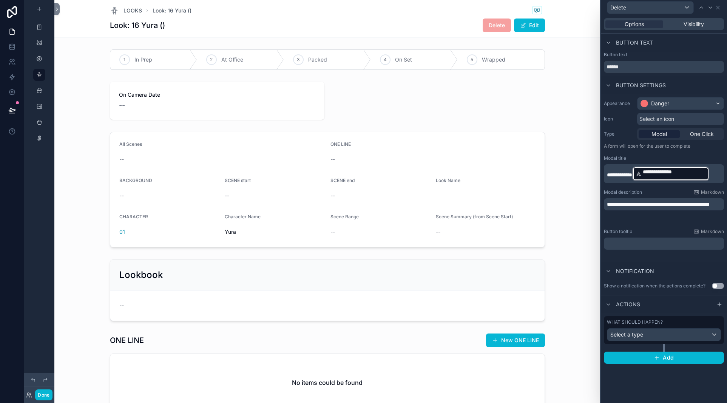
scroll to position [111, 0]
click at [607, 341] on div "Select a type" at bounding box center [663, 334] width 113 height 12
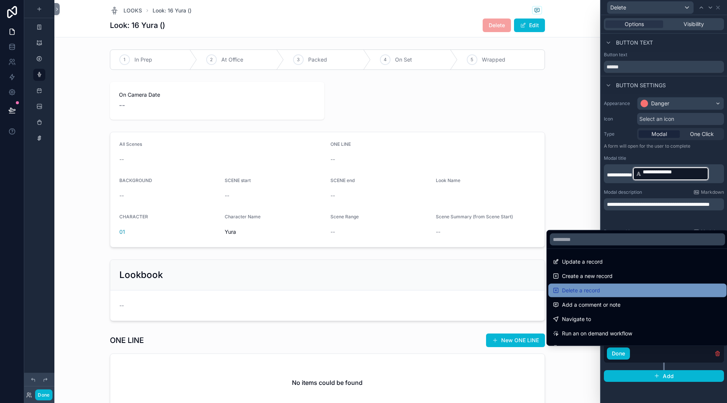
click at [591, 286] on span "Delete a record" at bounding box center [581, 290] width 38 height 9
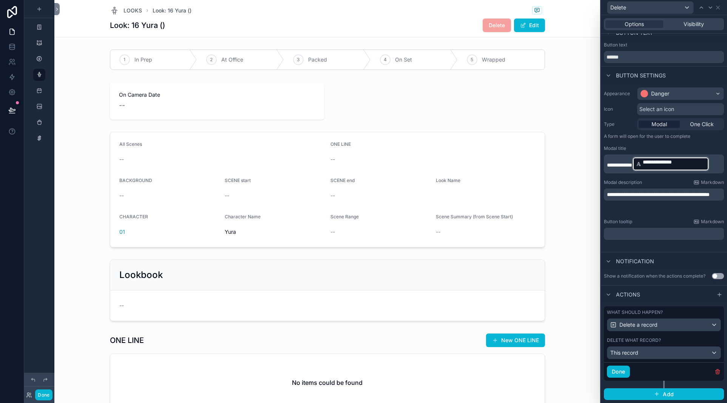
scroll to position [178, 0]
click at [610, 349] on span "This record" at bounding box center [624, 353] width 28 height 8
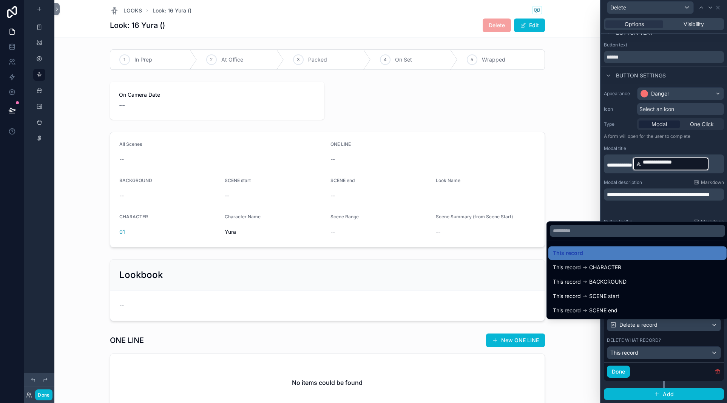
click at [601, 330] on div at bounding box center [664, 201] width 126 height 403
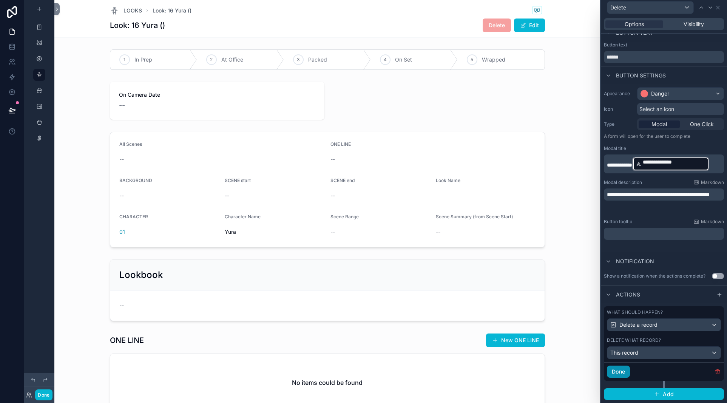
click at [607, 365] on button "Done" at bounding box center [618, 371] width 23 height 12
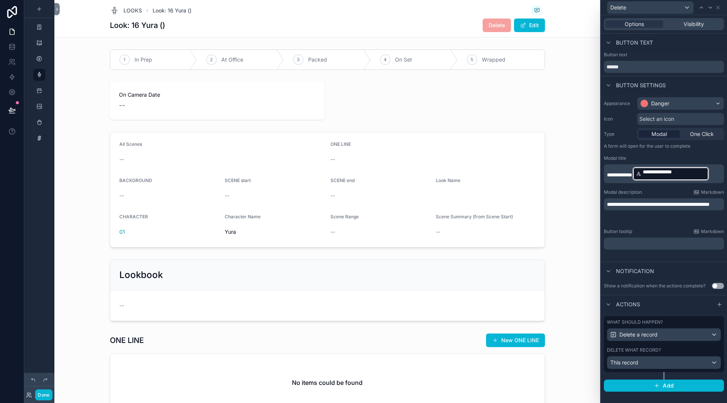
scroll to position [0, 0]
click at [622, 8] on icon at bounding box center [718, 8] width 6 height 6
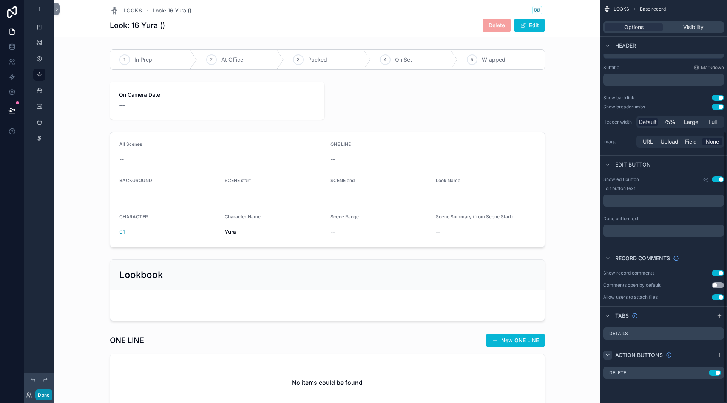
click at [52, 389] on button "Done" at bounding box center [43, 394] width 17 height 11
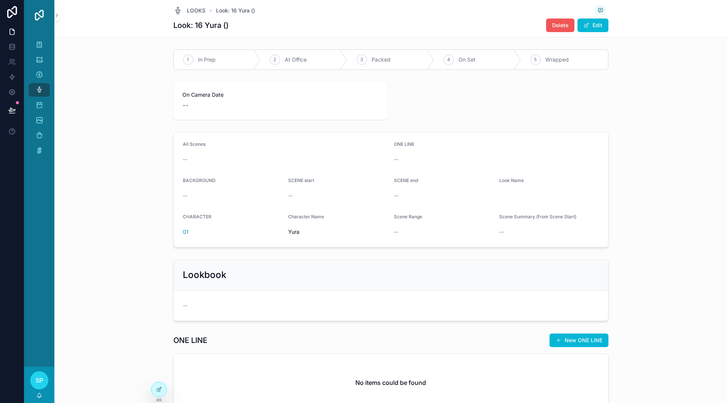
click at [568, 29] on span "Delete" at bounding box center [560, 26] width 16 height 8
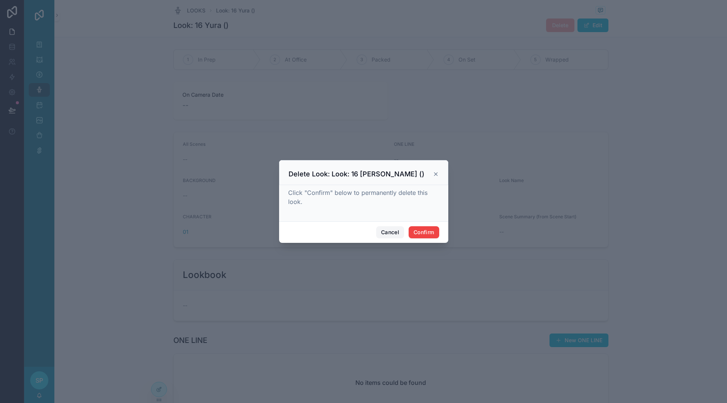
click at [383, 238] on button "Cancel" at bounding box center [390, 232] width 28 height 12
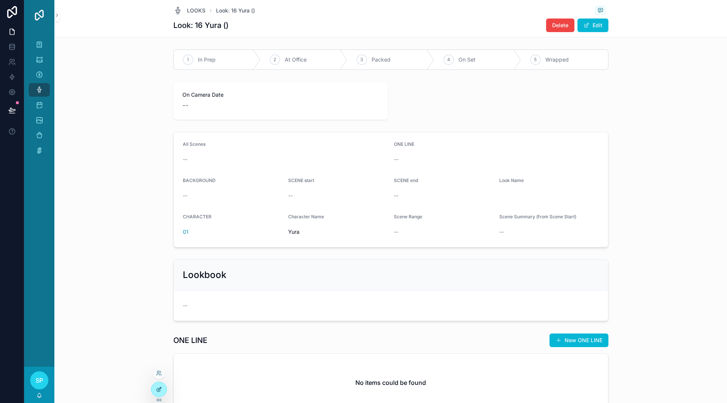
click at [166, 394] on div at bounding box center [158, 389] width 15 height 14
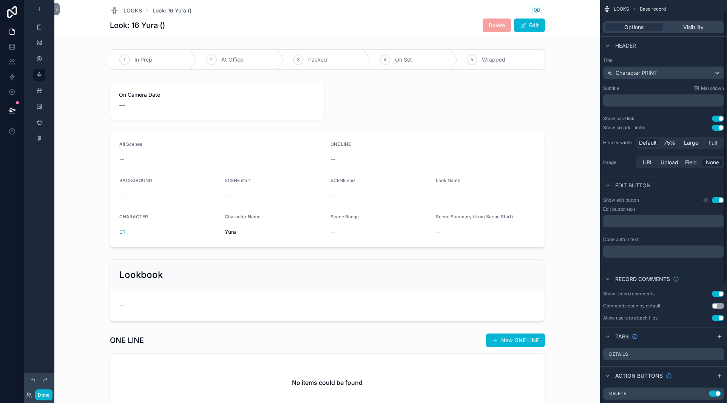
scroll to position [195, 0]
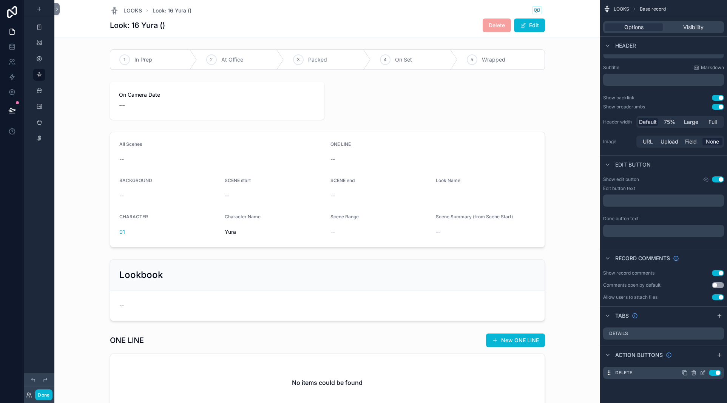
click at [622, 370] on icon "scrollable content" at bounding box center [703, 371] width 3 height 3
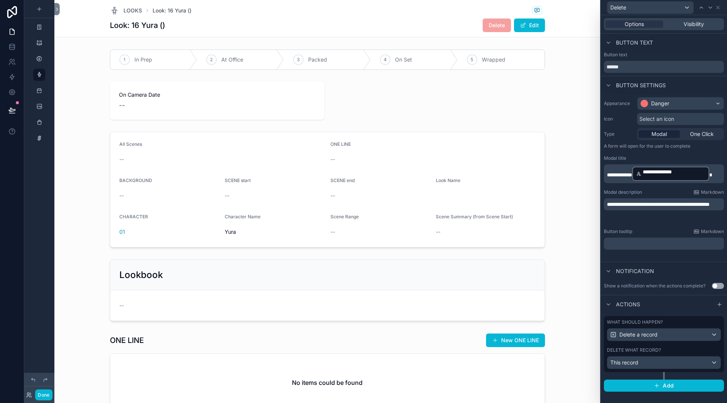
click at [607, 177] on span "**********" at bounding box center [619, 174] width 25 height 5
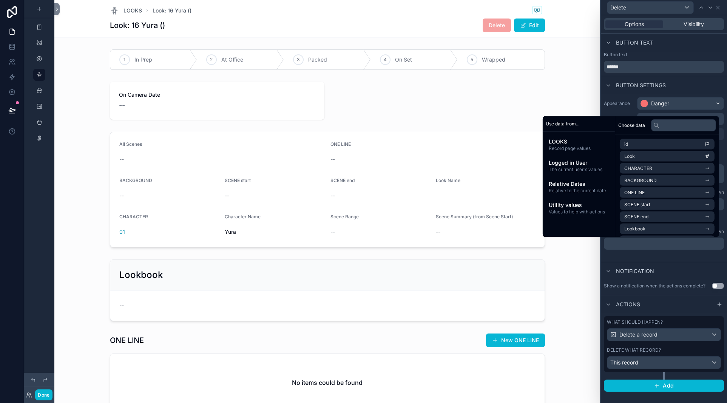
scroll to position [0, 0]
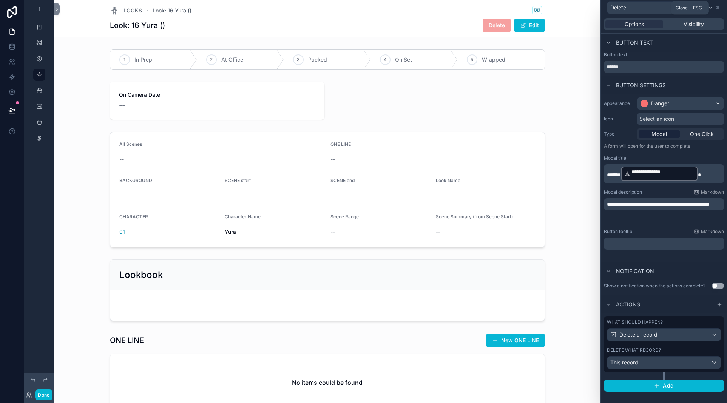
click at [622, 10] on icon at bounding box center [718, 8] width 6 height 6
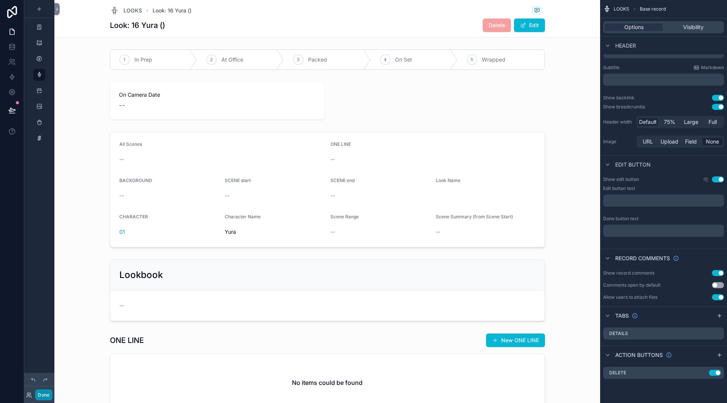
click at [52, 389] on button "Done" at bounding box center [43, 394] width 17 height 11
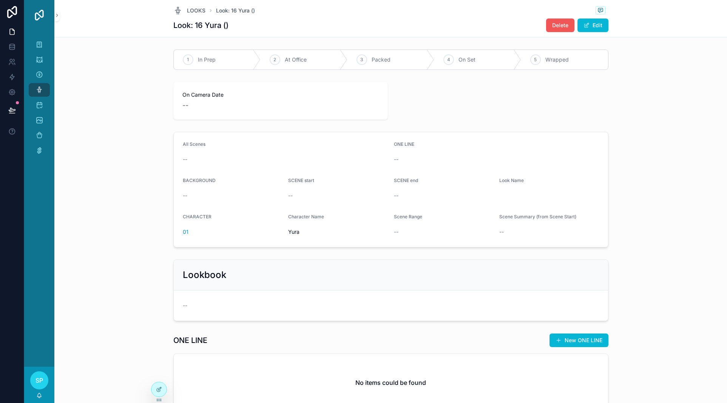
click at [568, 29] on span "Delete" at bounding box center [560, 26] width 16 height 8
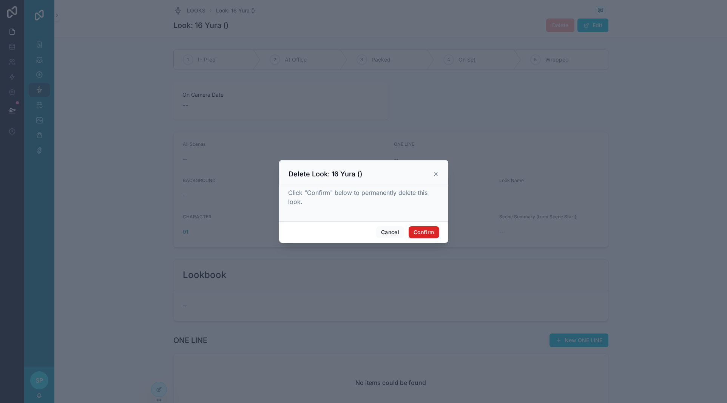
click at [439, 238] on button "Confirm" at bounding box center [424, 232] width 30 height 12
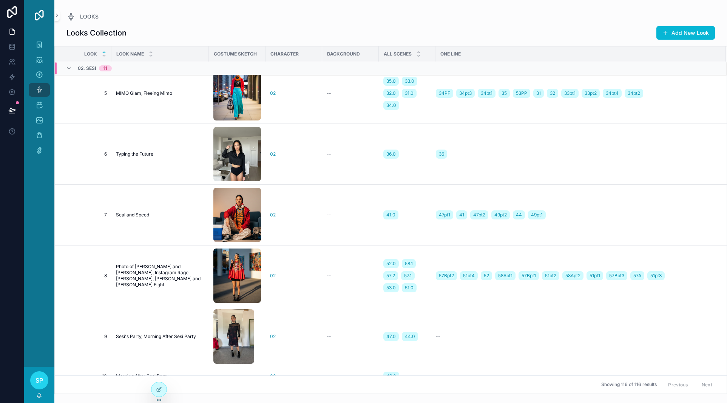
scroll to position [1381, 0]
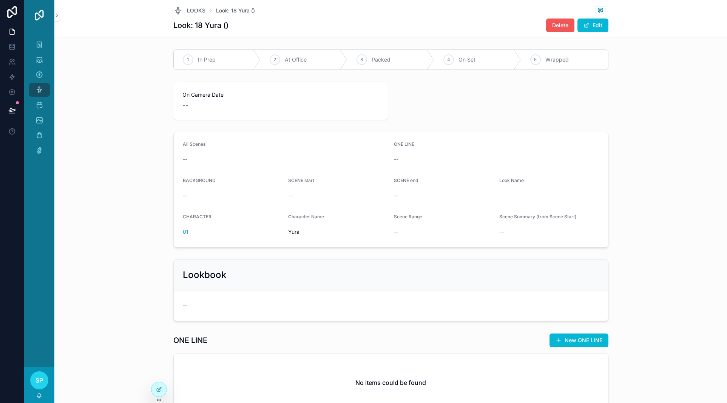
click at [568, 29] on span "Delete" at bounding box center [560, 26] width 16 height 8
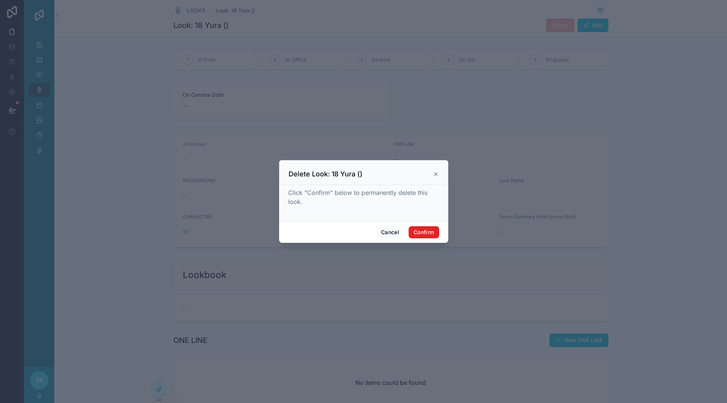
click at [439, 238] on button "Confirm" at bounding box center [424, 232] width 30 height 12
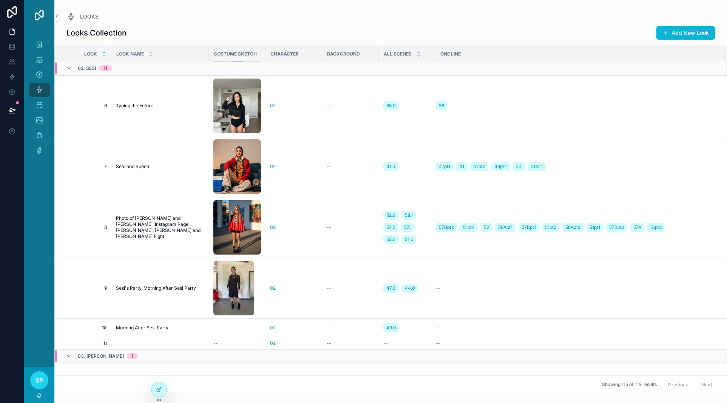
scroll to position [1439, 0]
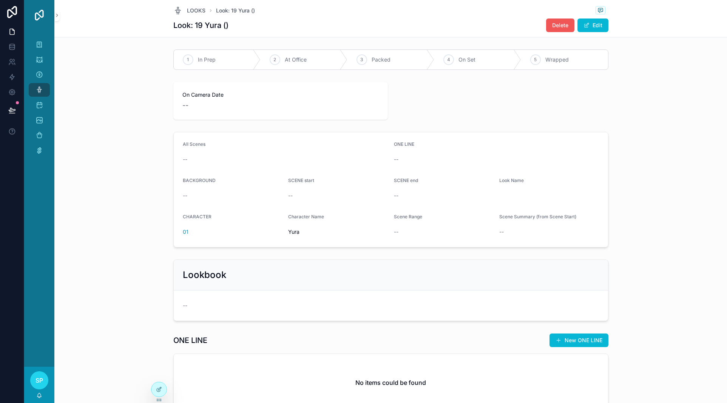
click at [568, 29] on span "Delete" at bounding box center [560, 26] width 16 height 8
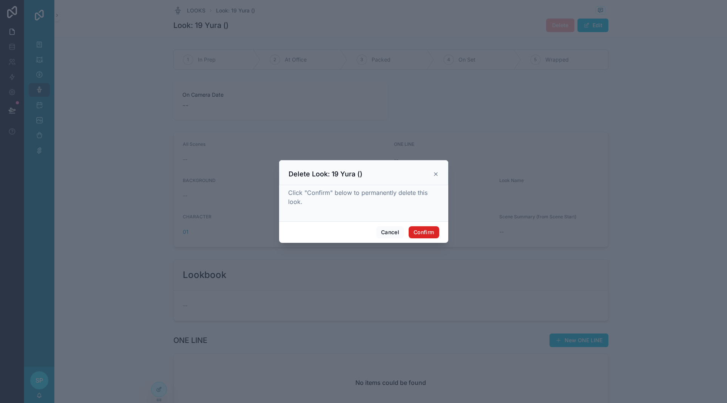
click at [439, 238] on button "Confirm" at bounding box center [424, 232] width 30 height 12
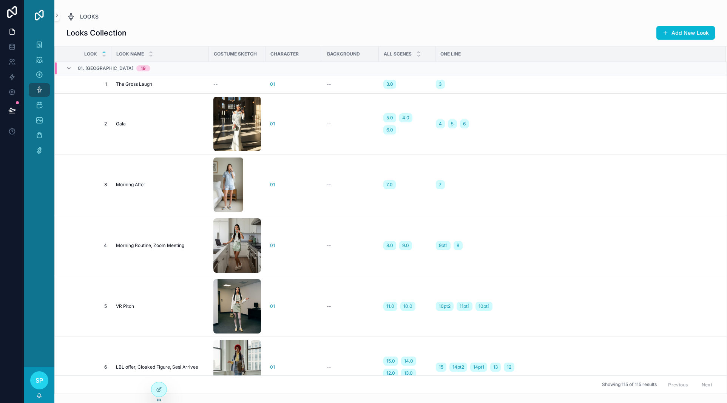
click at [99, 21] on link "LOOKS" at bounding box center [82, 16] width 32 height 9
click at [99, 20] on span "LOOKS" at bounding box center [89, 17] width 19 height 8
click at [76, 21] on icon "scrollable content" at bounding box center [70, 16] width 9 height 9
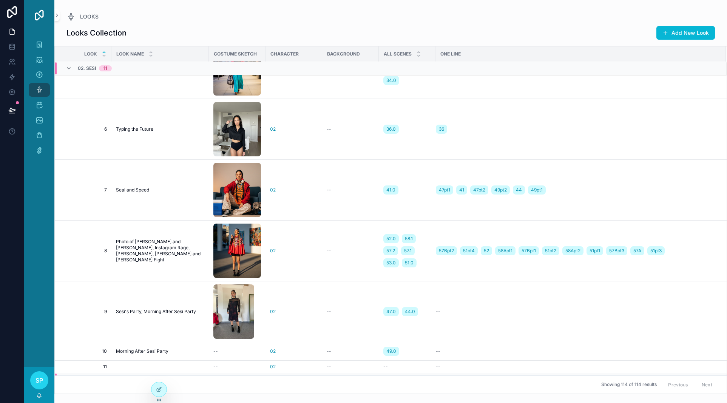
scroll to position [1392, 0]
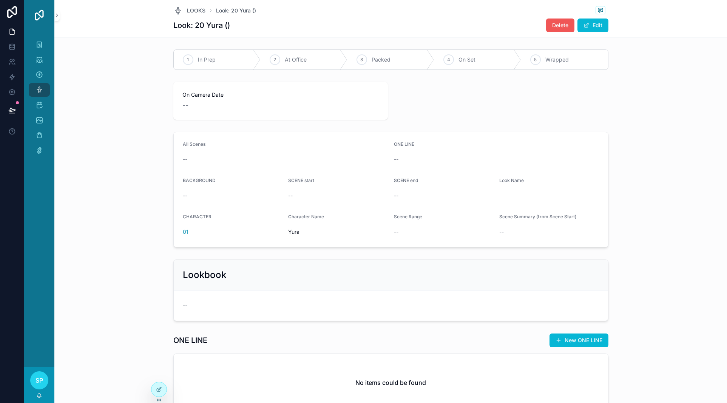
click at [568, 29] on span "Delete" at bounding box center [560, 26] width 16 height 8
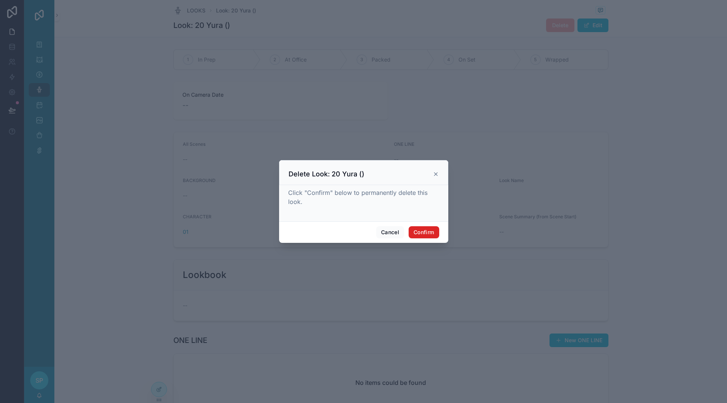
click at [439, 238] on button "Confirm" at bounding box center [424, 232] width 30 height 12
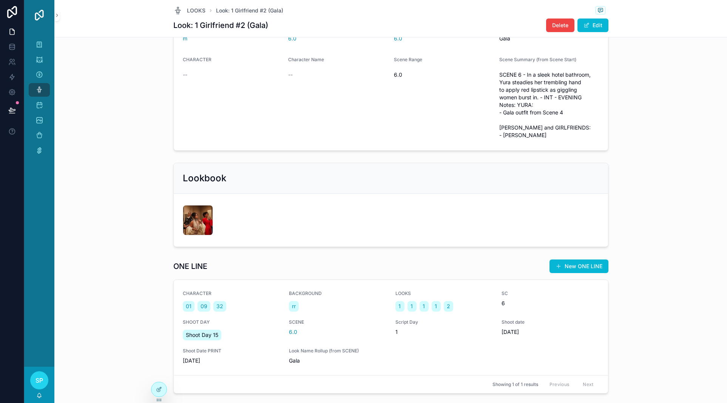
scroll to position [161, 0]
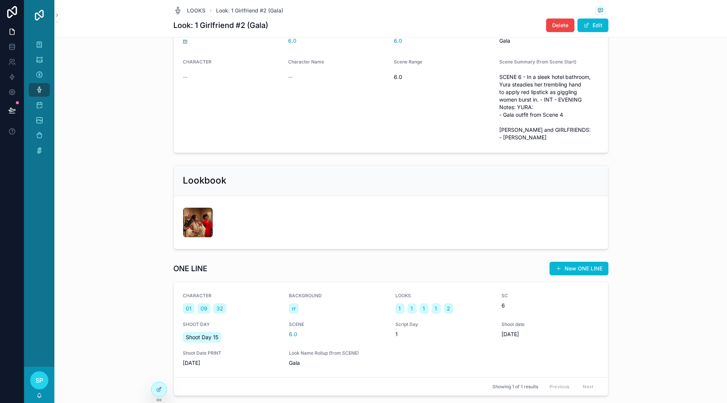
click at [183, 45] on span "m" at bounding box center [185, 41] width 5 height 8
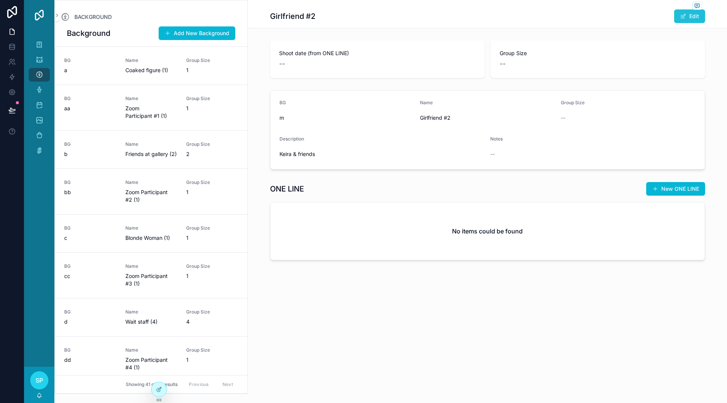
click at [622, 23] on button "Edit" at bounding box center [689, 16] width 31 height 14
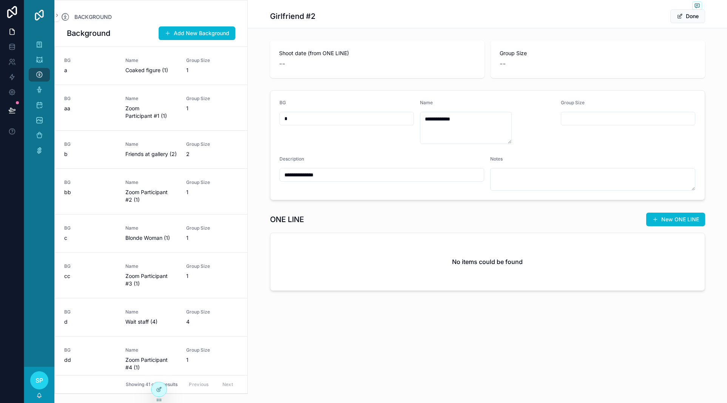
click at [506, 69] on span "--" at bounding box center [503, 64] width 6 height 11
click at [620, 124] on input "scrollable content" at bounding box center [628, 118] width 134 height 11
type input "*"
click at [575, 125] on div "**********" at bounding box center [487, 166] width 479 height 259
click at [622, 23] on button "Done" at bounding box center [687, 16] width 35 height 14
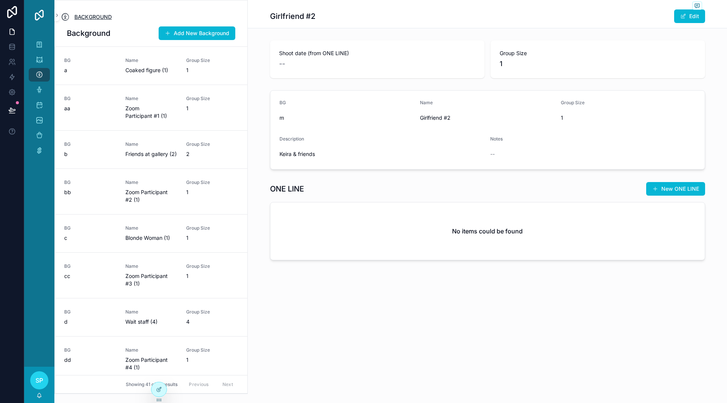
click at [109, 21] on span "BACKGROUND" at bounding box center [92, 17] width 37 height 8
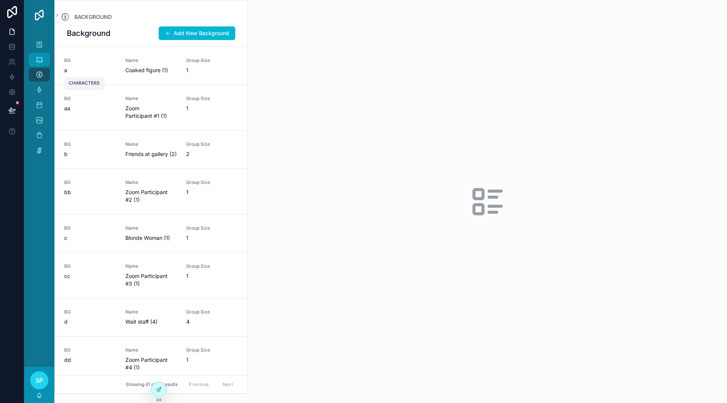
click at [45, 66] on div "CHARACTERS" at bounding box center [39, 60] width 12 height 12
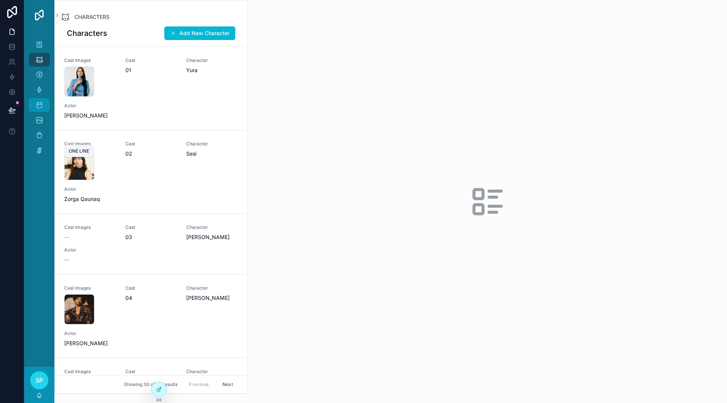
click at [45, 111] on div "ONE LINE" at bounding box center [39, 105] width 12 height 12
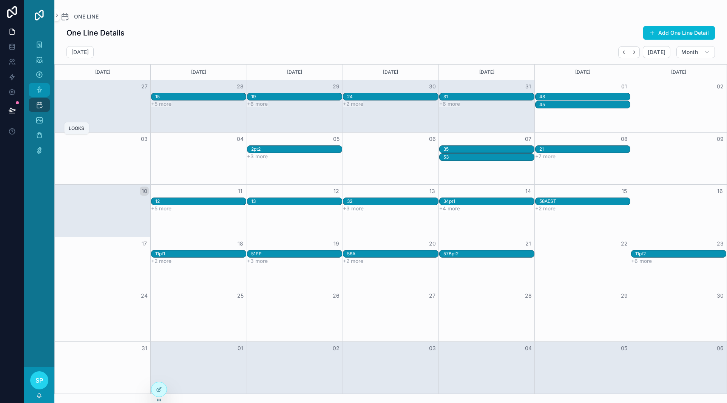
click at [43, 94] on icon "scrollable content" at bounding box center [39, 90] width 8 height 8
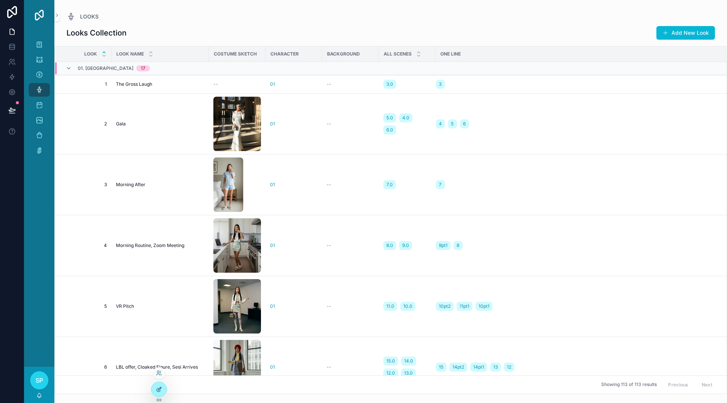
click at [166, 391] on div at bounding box center [158, 389] width 15 height 14
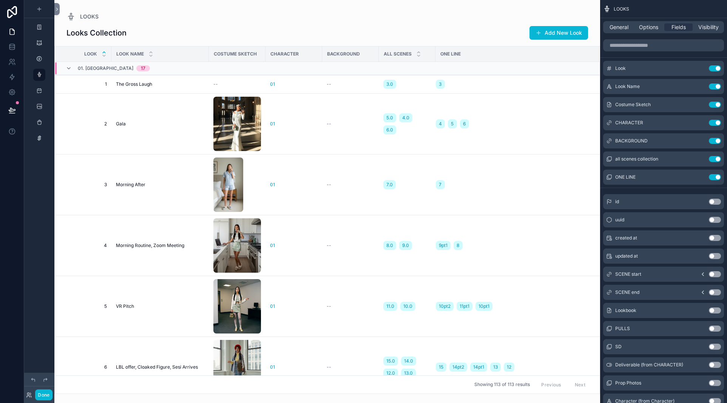
click at [273, 15] on div "scrollable content" at bounding box center [327, 201] width 546 height 403
click at [609, 31] on span "General" at bounding box center [618, 27] width 19 height 8
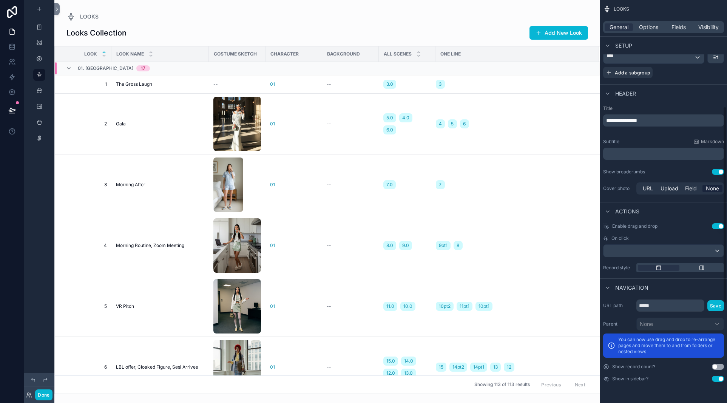
scroll to position [213, 0]
click at [622, 31] on span "Options" at bounding box center [648, 27] width 19 height 8
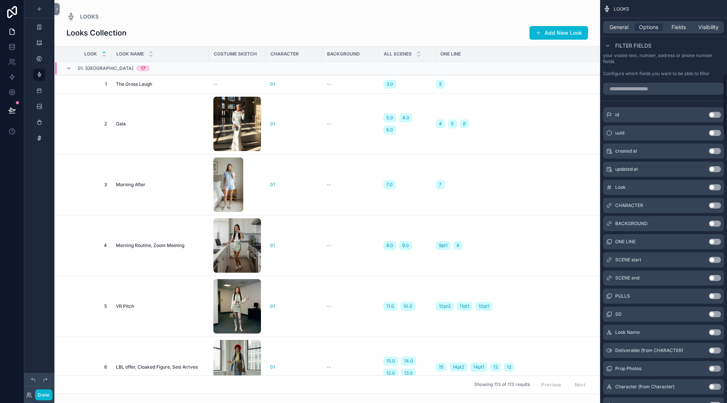
scroll to position [513, 0]
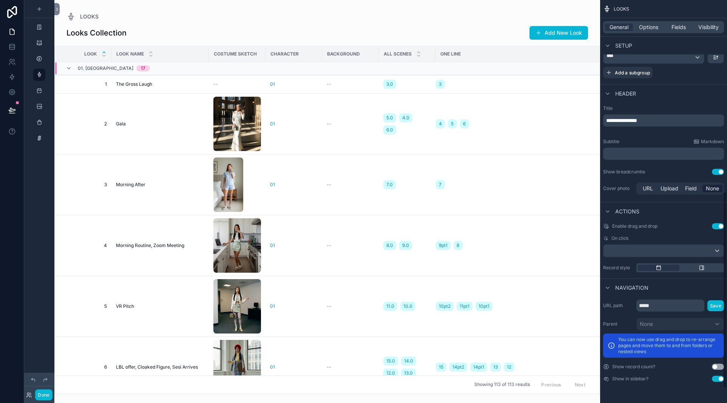
scroll to position [422, 0]
click at [639, 31] on span "Options" at bounding box center [648, 27] width 19 height 8
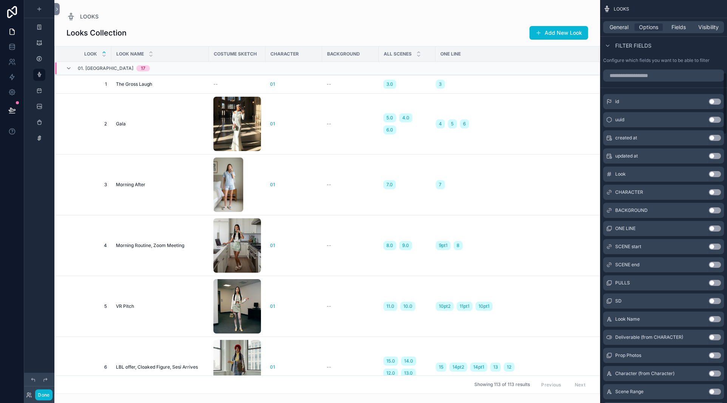
scroll to position [473, 0]
click at [189, 127] on div "Gala Gala" at bounding box center [160, 124] width 88 height 6
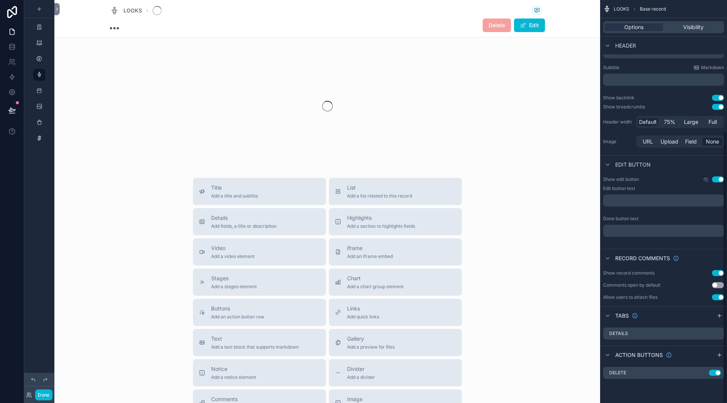
scroll to position [195, 0]
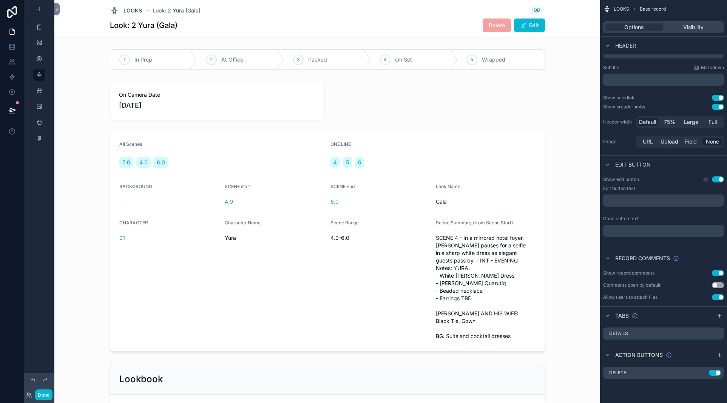
click at [123, 14] on span "LOOKS" at bounding box center [132, 11] width 19 height 8
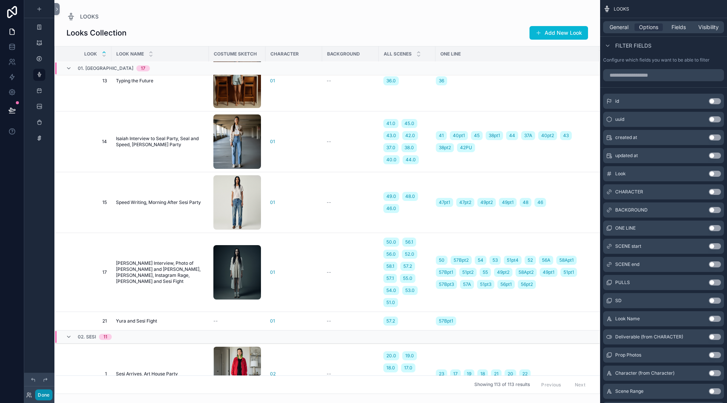
scroll to position [724, 0]
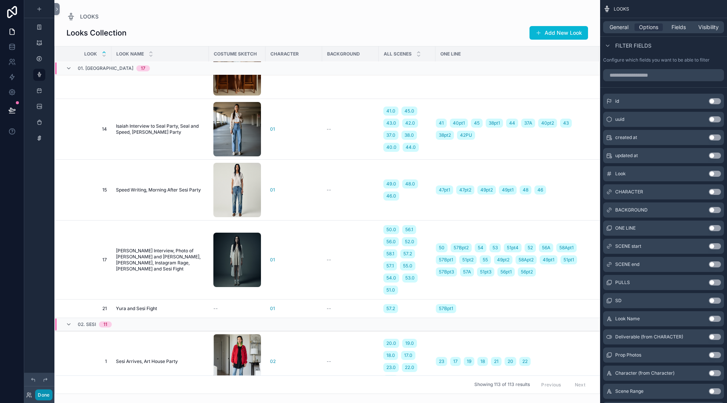
click at [52, 389] on button "Done" at bounding box center [43, 394] width 17 height 11
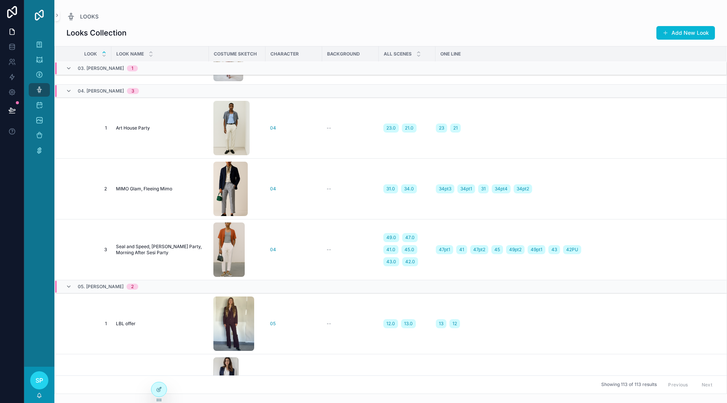
scroll to position [2251, 0]
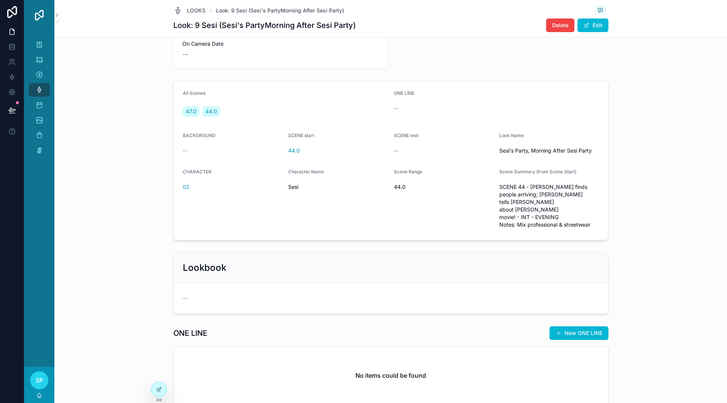
scroll to position [52, 0]
click at [608, 32] on button "Edit" at bounding box center [592, 26] width 31 height 14
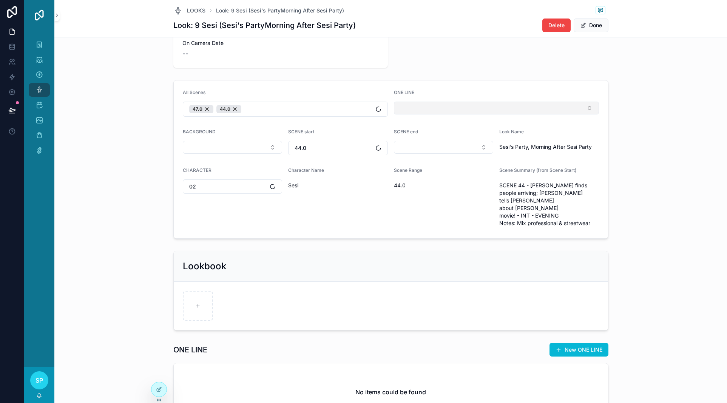
click at [424, 114] on button "Select Button" at bounding box center [496, 108] width 205 height 13
type input "*"
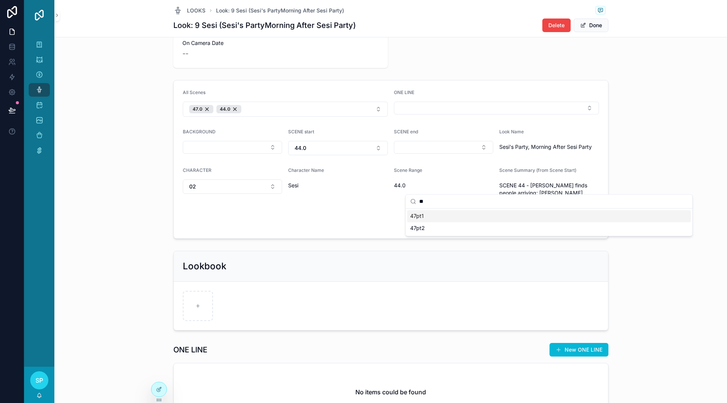
click at [422, 220] on span "47pt1" at bounding box center [417, 216] width 14 height 8
click at [419, 247] on span "47pt2" at bounding box center [417, 243] width 15 height 8
click at [445, 211] on input "**" at bounding box center [553, 204] width 268 height 14
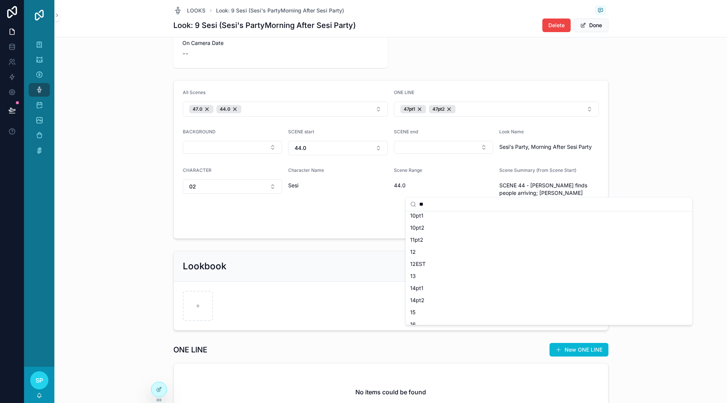
scroll to position [0, 0]
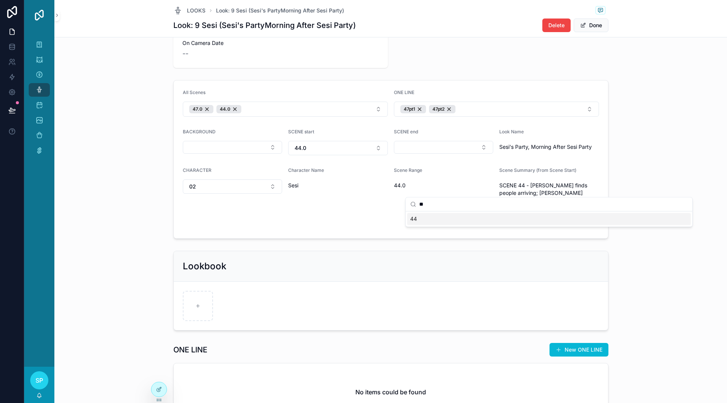
type input "**"
click at [417, 223] on span "44" at bounding box center [413, 219] width 7 height 8
click at [398, 160] on form "All Scenes 47.0 44.0 ONE LINE 44 47pt1 47pt2 BACKGROUND SCENE start 44.0 SCENE …" at bounding box center [391, 159] width 434 height 158
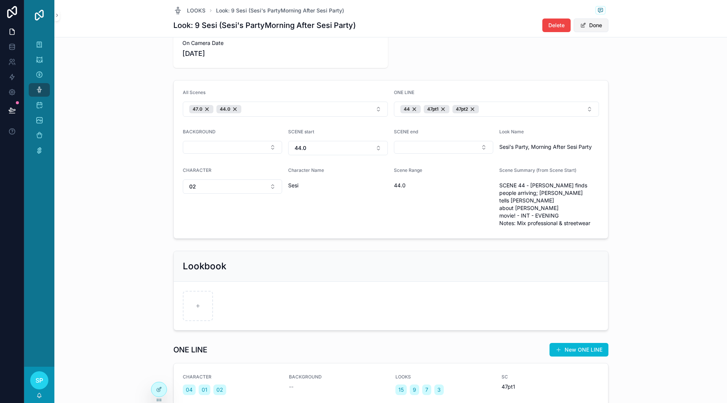
click at [608, 32] on button "Done" at bounding box center [591, 26] width 35 height 14
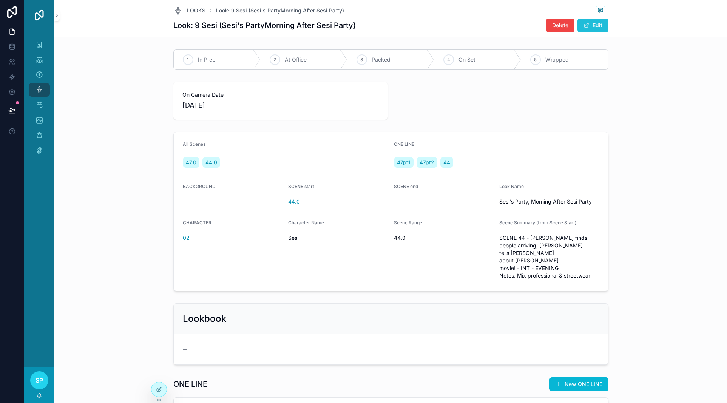
click at [608, 32] on button "Edit" at bounding box center [592, 26] width 31 height 14
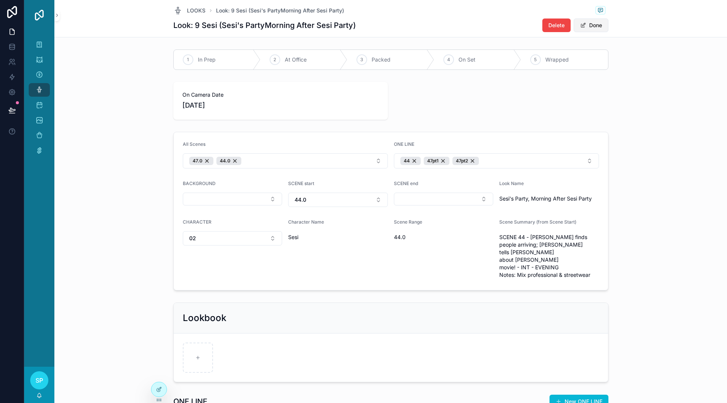
click at [608, 32] on button "Done" at bounding box center [591, 26] width 35 height 14
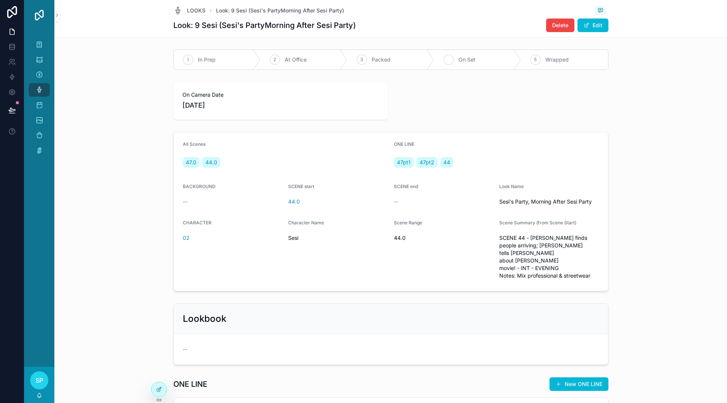
click at [454, 65] on div "4" at bounding box center [448, 59] width 11 height 11
click at [187, 11] on span "LOOKS" at bounding box center [196, 11] width 19 height 8
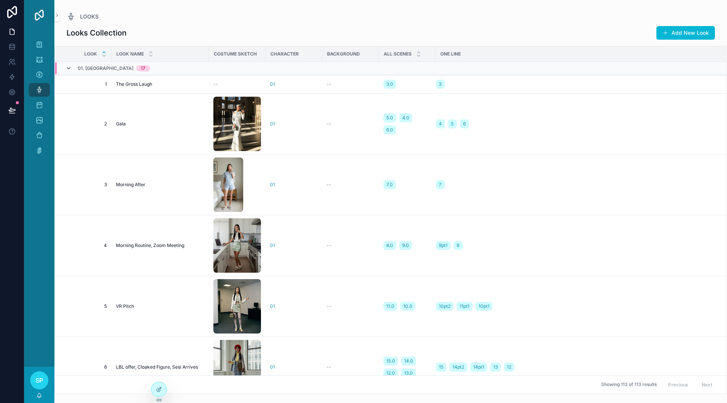
click at [72, 71] on icon "scrollable content" at bounding box center [69, 68] width 6 height 6
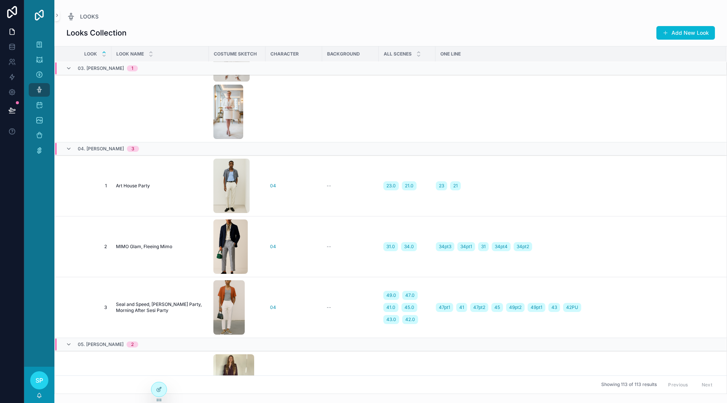
scroll to position [711, 0]
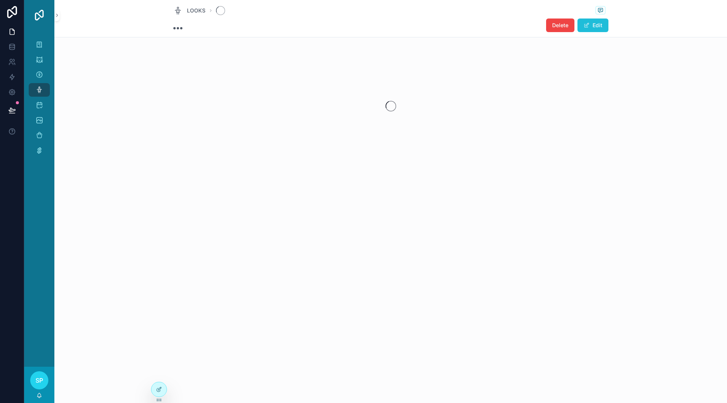
click at [608, 32] on button "Edit" at bounding box center [592, 26] width 31 height 14
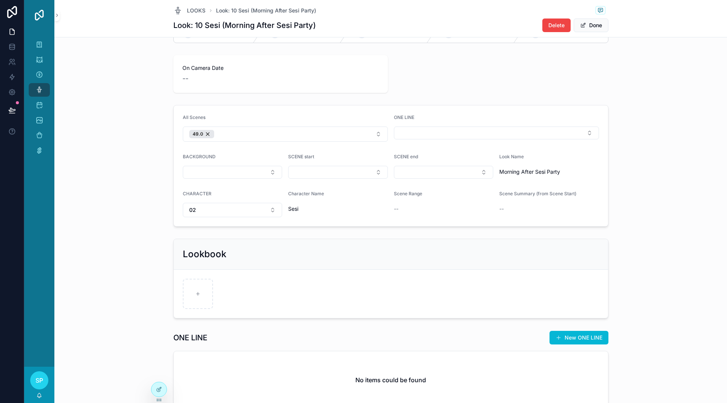
scroll to position [43, 0]
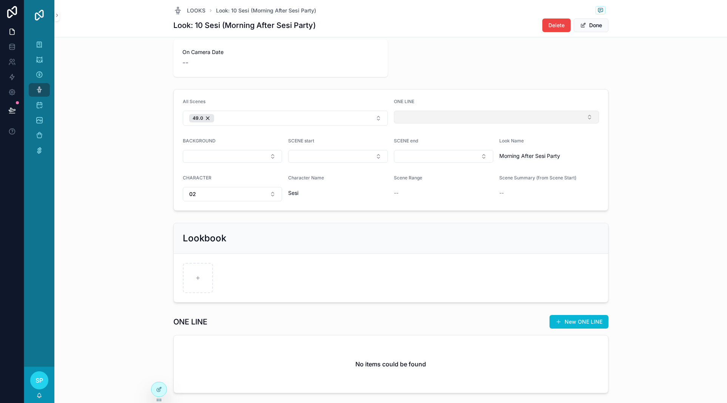
click at [444, 123] on button "Select Button" at bounding box center [496, 117] width 205 height 13
type input "**"
click at [424, 229] on span "49pt1" at bounding box center [417, 225] width 14 height 8
click at [425, 256] on span "49pt2" at bounding box center [417, 252] width 15 height 8
click at [388, 108] on div "All Scenes" at bounding box center [285, 103] width 205 height 9
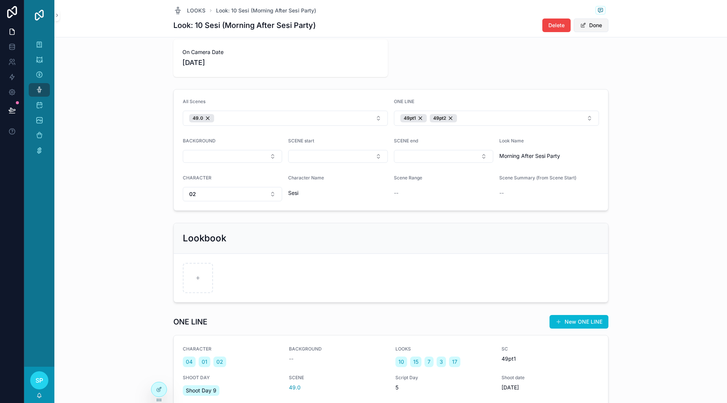
click at [608, 32] on button "Done" at bounding box center [591, 26] width 35 height 14
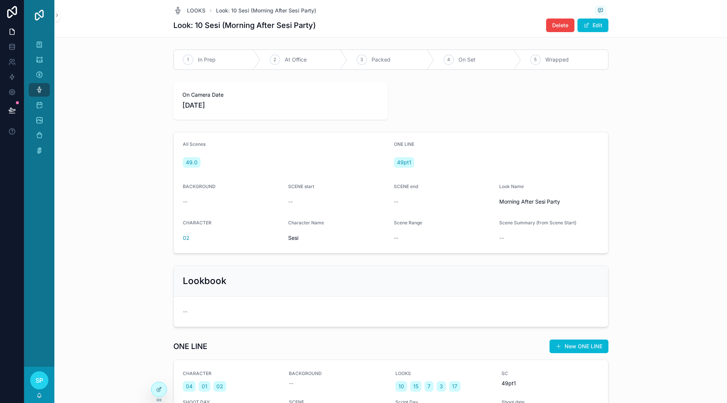
scroll to position [5, 0]
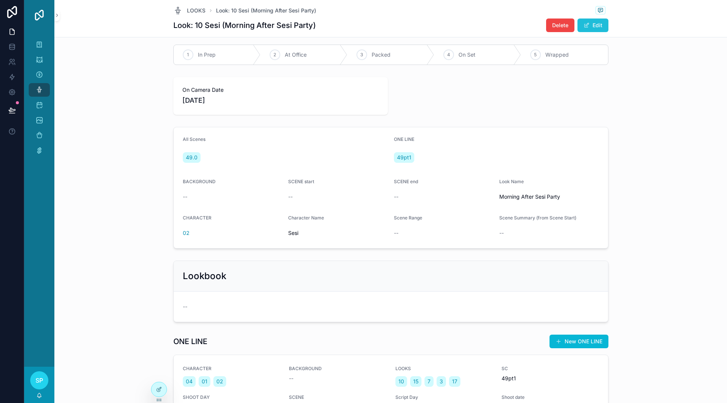
click at [608, 32] on button "Edit" at bounding box center [592, 26] width 31 height 14
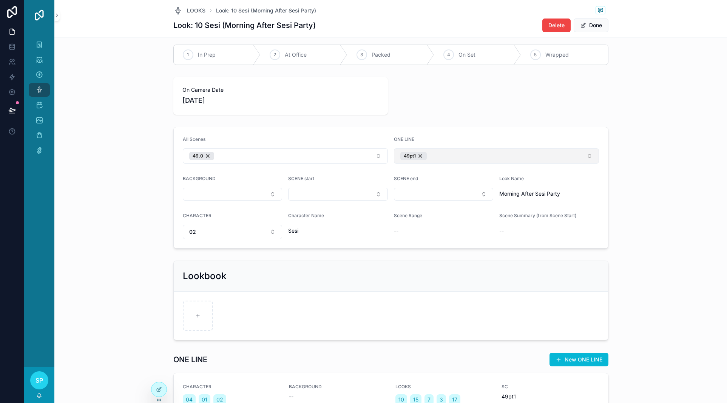
click at [511, 163] on button "49pt1" at bounding box center [496, 155] width 205 height 15
type input "**"
click at [442, 284] on div "49pt2" at bounding box center [549, 278] width 284 height 12
click at [399, 200] on form "All Scenes 49.0 ONE LINE 49pt1 49pt2 BACKGROUND SCENE start SCENE end Look Name…" at bounding box center [391, 187] width 434 height 121
click at [608, 32] on button "Done" at bounding box center [591, 26] width 35 height 14
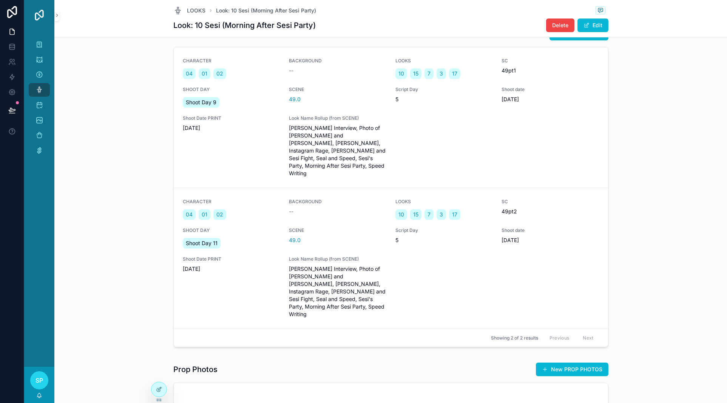
scroll to position [0, 0]
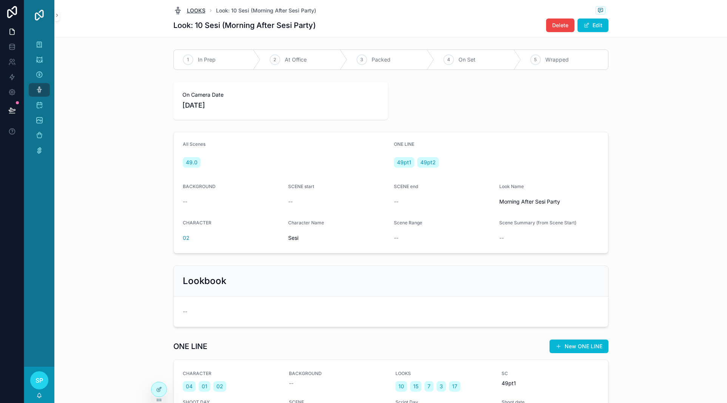
click at [187, 10] on span "LOOKS" at bounding box center [196, 11] width 19 height 8
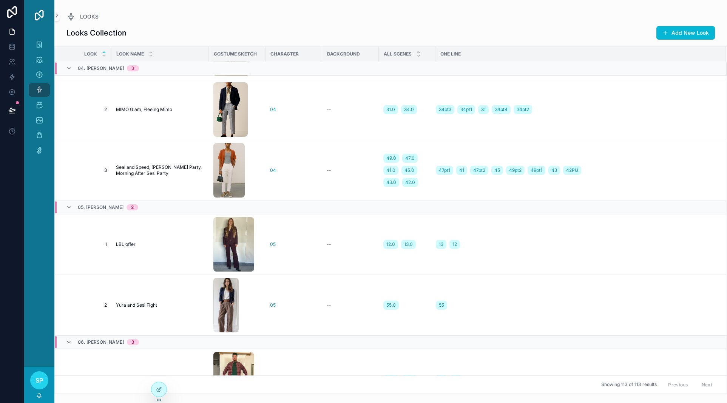
scroll to position [919, 0]
